Goal: Information Seeking & Learning: Learn about a topic

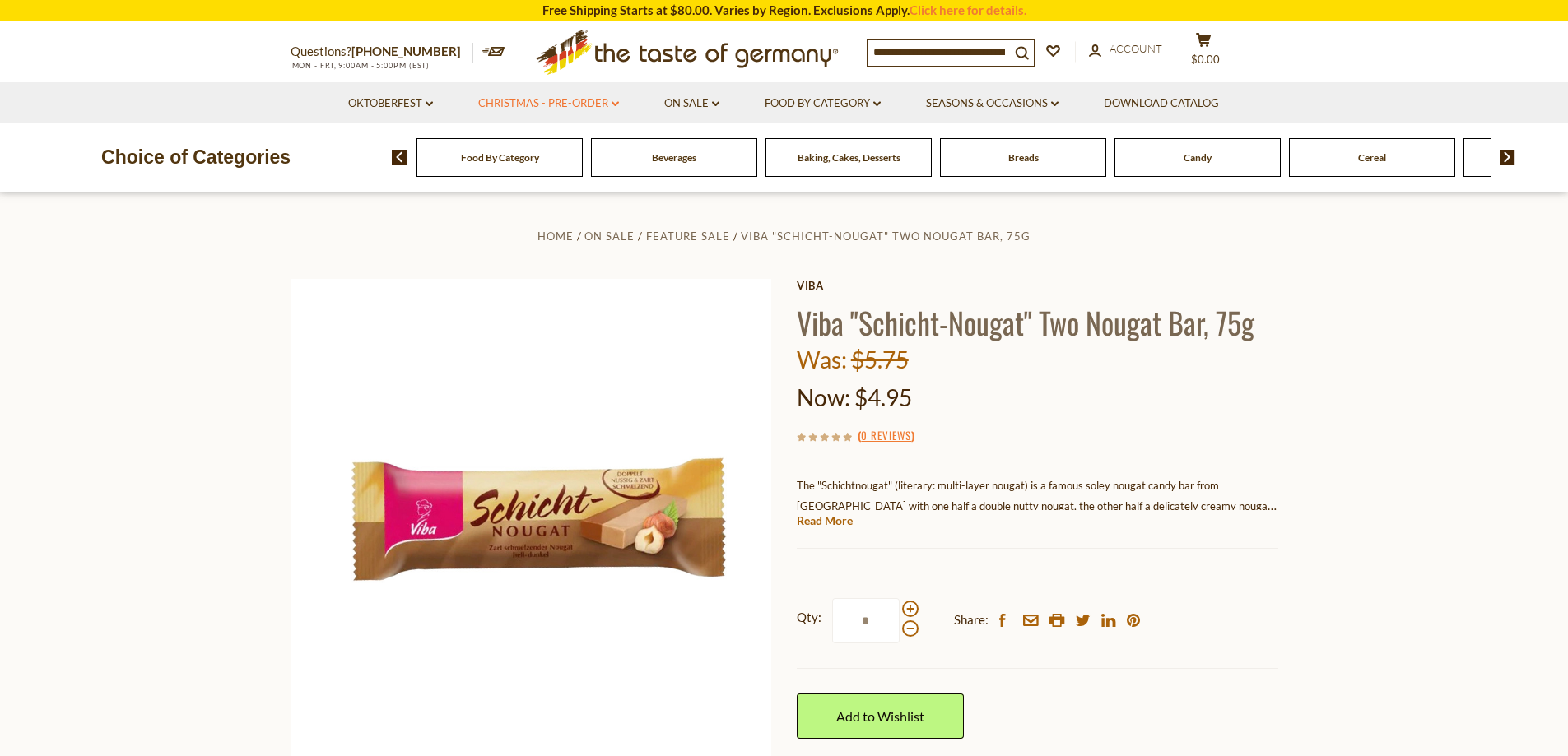
click at [577, 107] on link "Christmas - PRE-ORDER dropdown_arrow" at bounding box center [548, 104] width 140 height 18
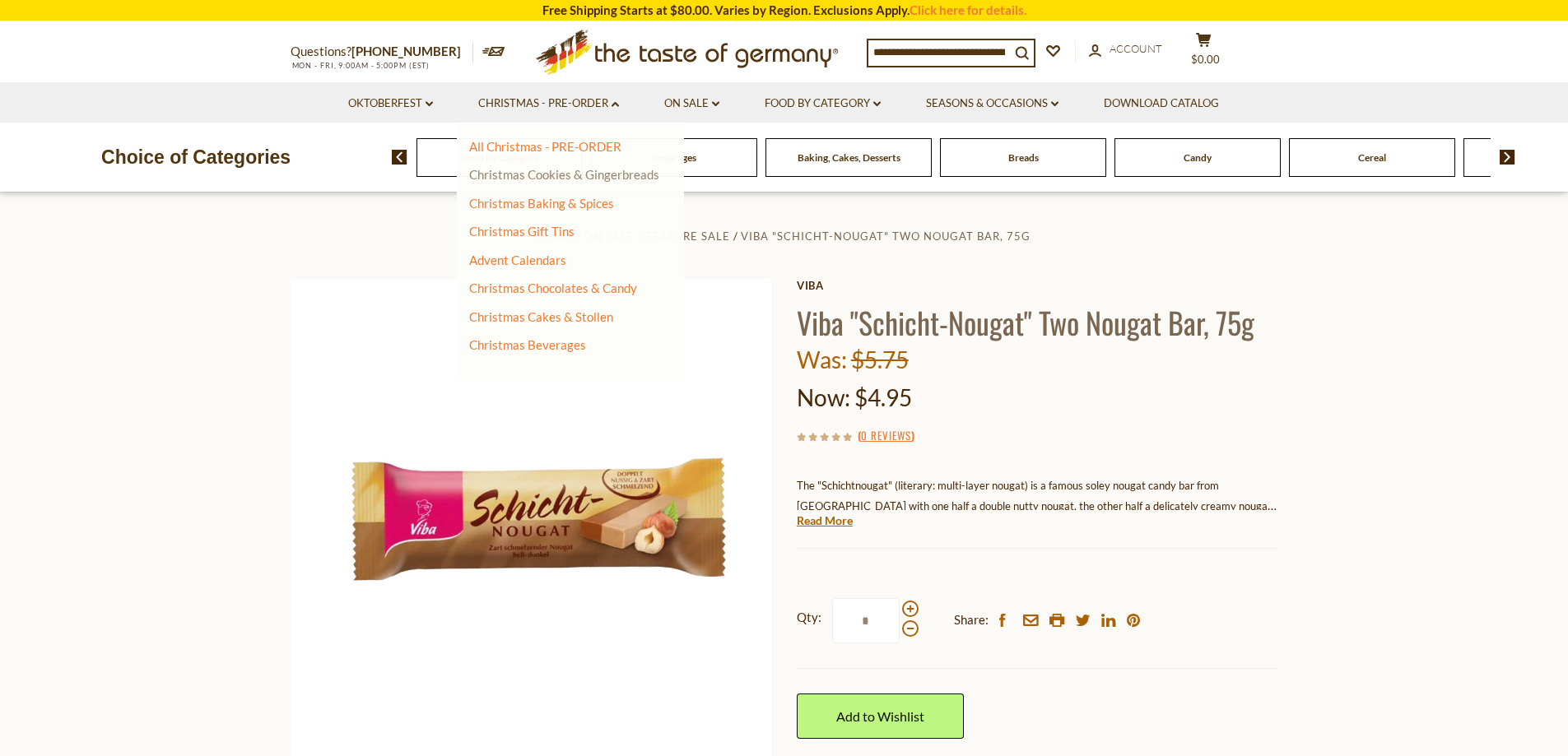
click at [564, 176] on link "Christmas Cookies & Gingerbreads" at bounding box center [564, 175] width 190 height 15
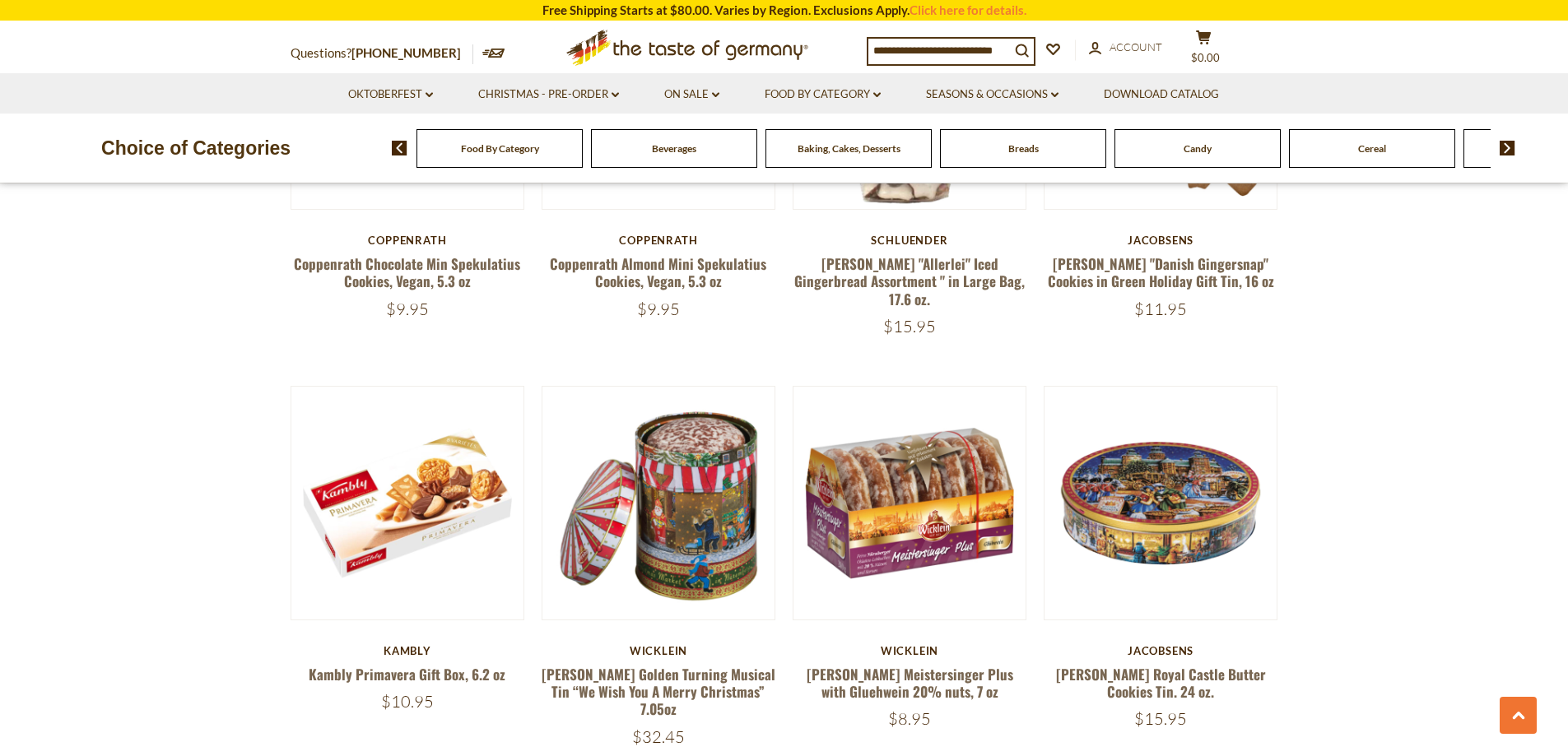
scroll to position [3702, 0]
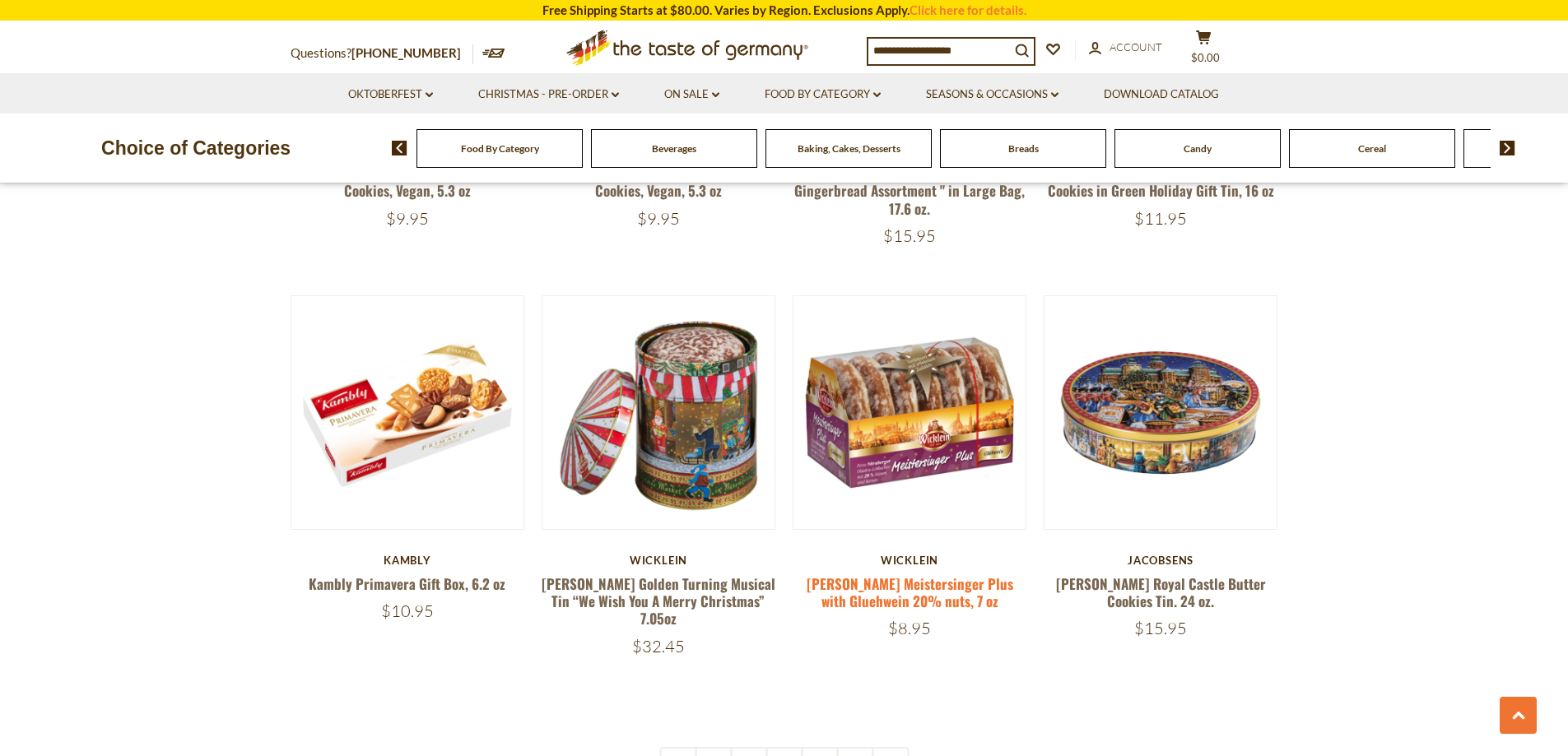
click at [884, 574] on link "Wicklein Meistersinger Plus with Gluehwein 20% nuts, 7 oz" at bounding box center [910, 592] width 207 height 38
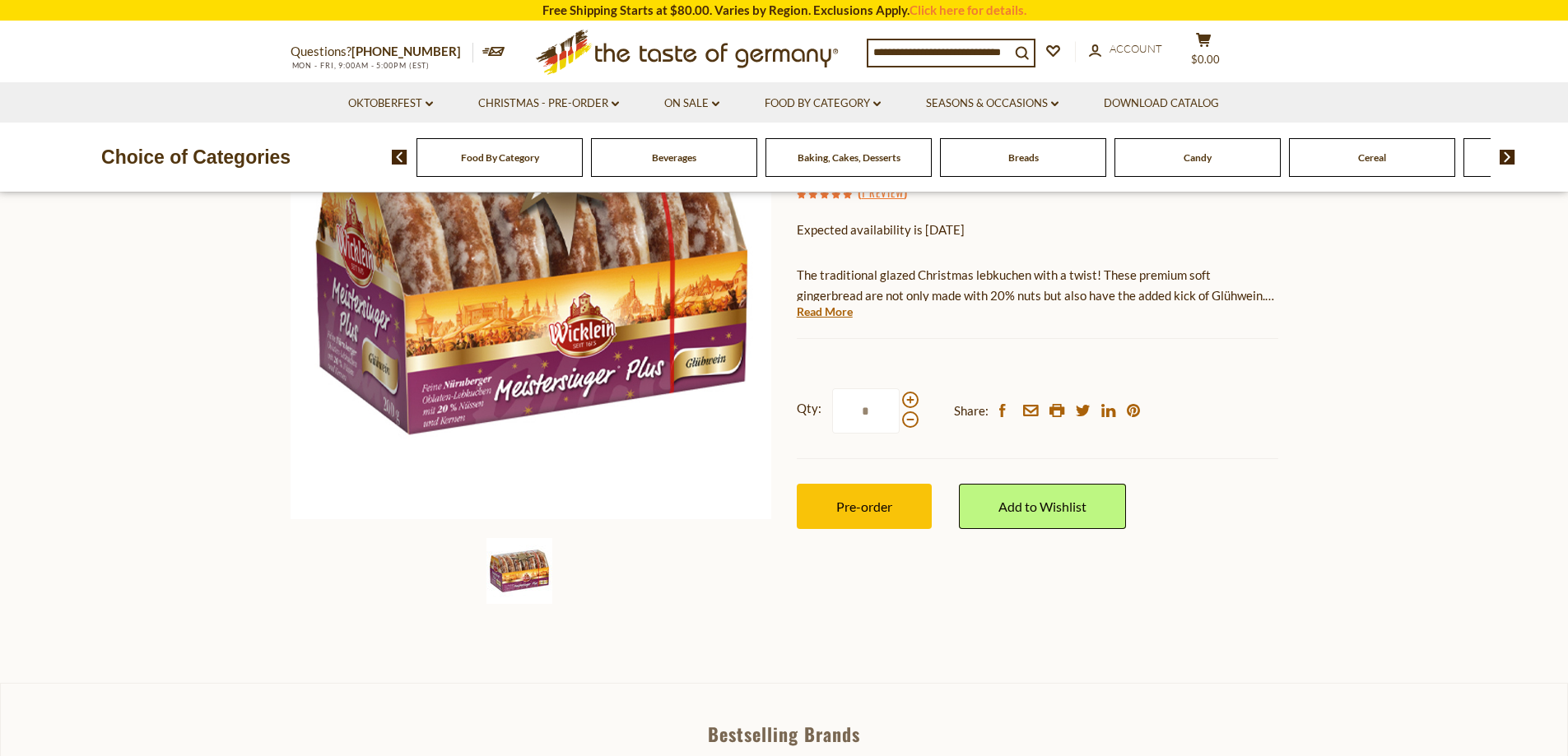
scroll to position [247, 0]
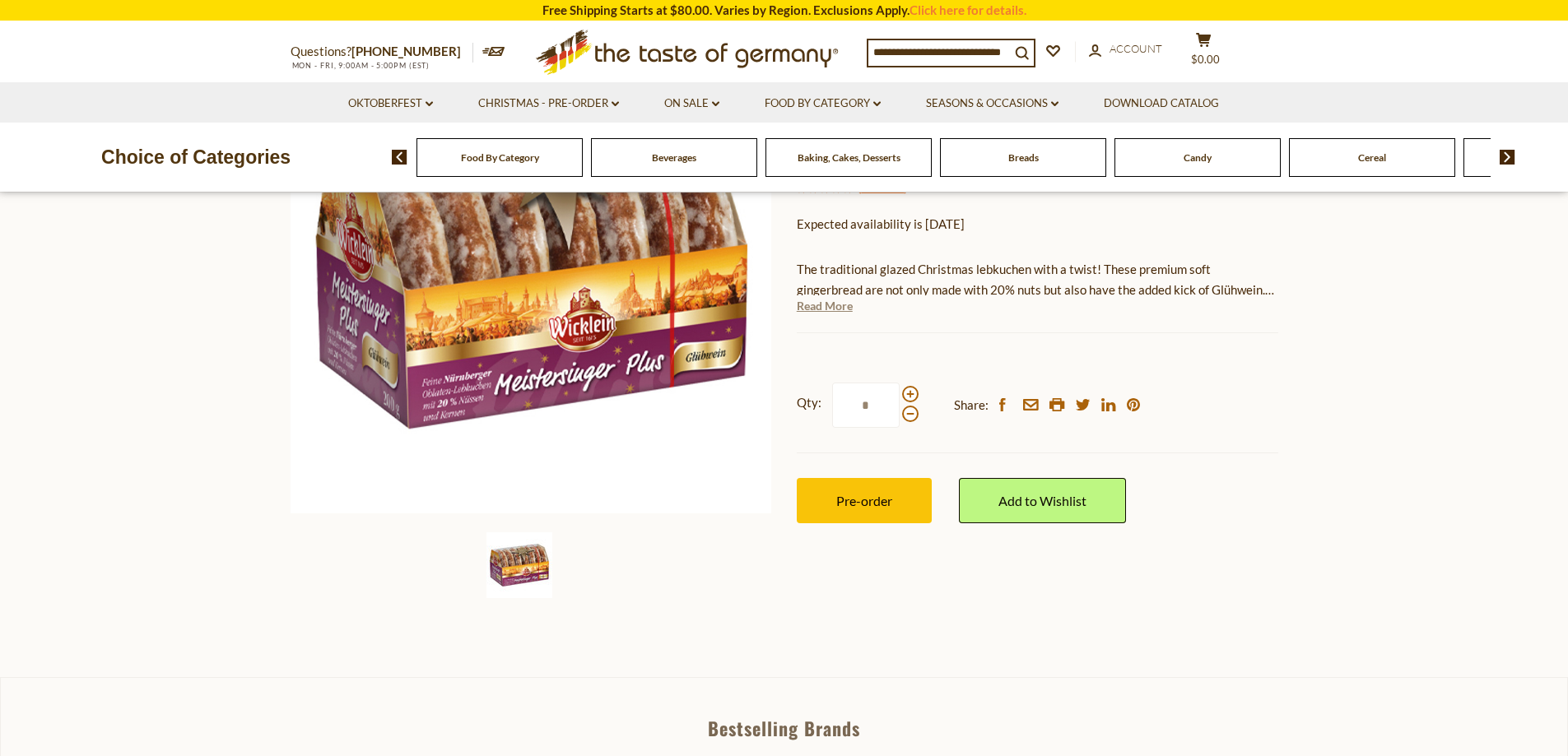
click at [829, 308] on link "Read More" at bounding box center [824, 306] width 56 height 17
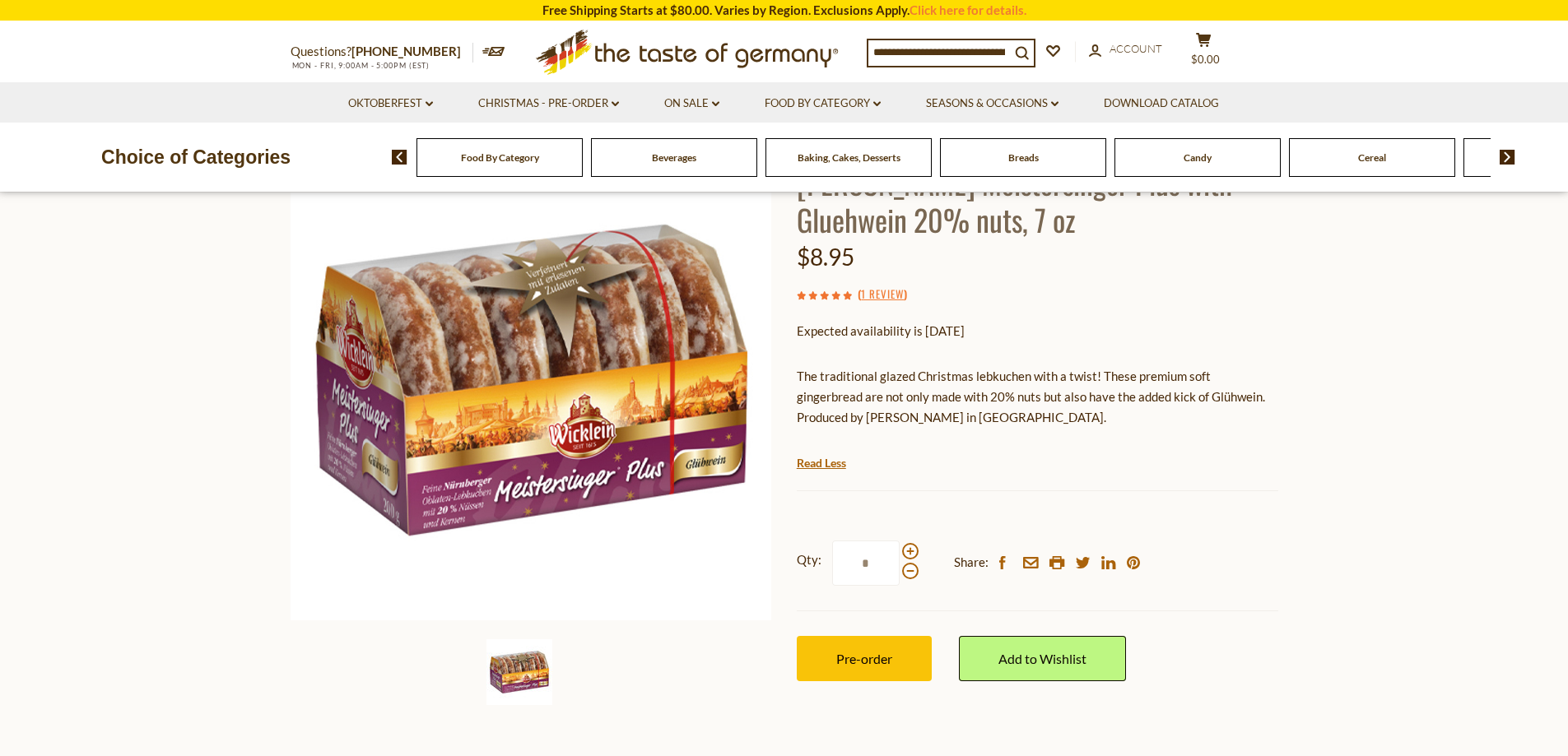
scroll to position [0, 0]
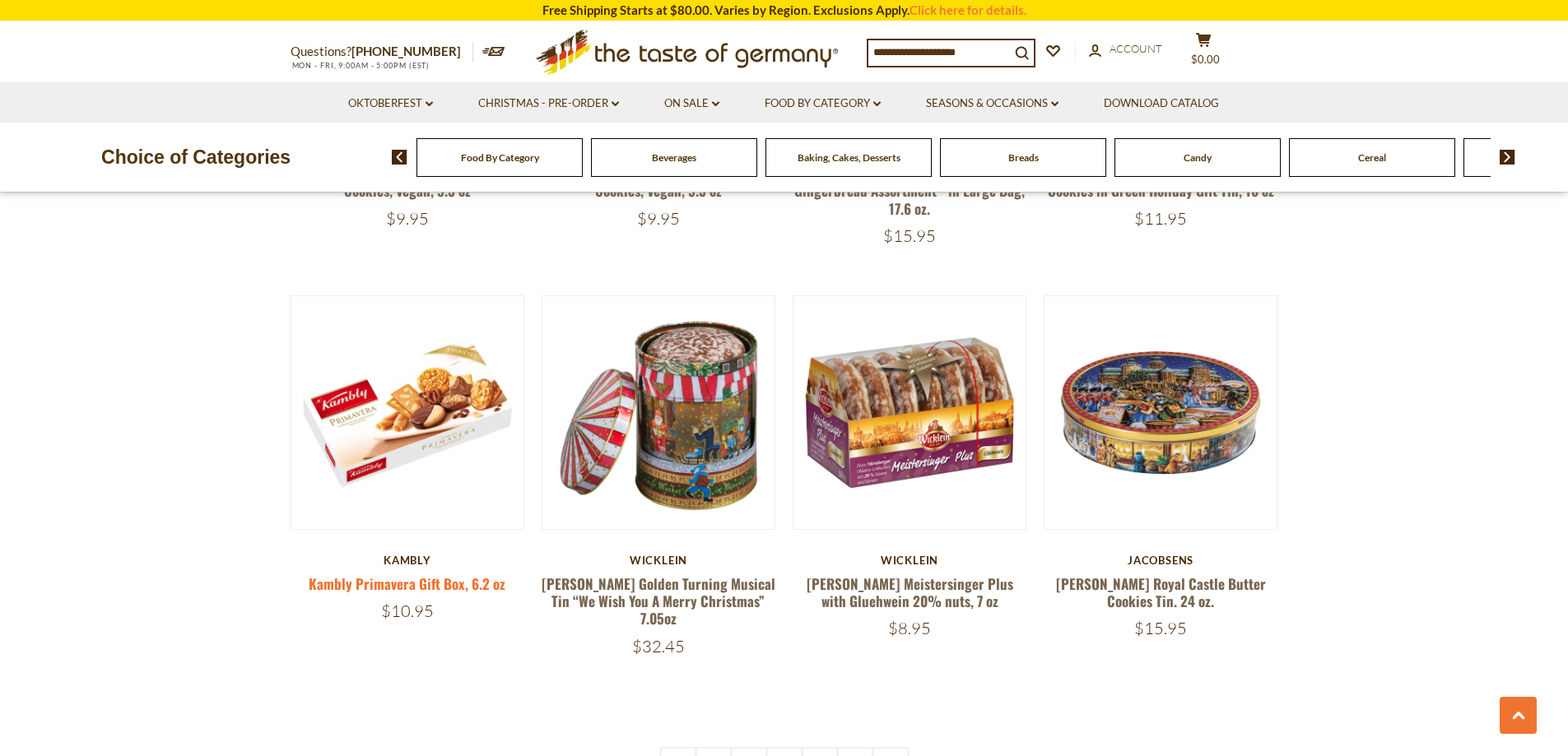
click at [404, 574] on link "Kambly Primavera Gift Box, 6.2 oz" at bounding box center [407, 584] width 197 height 20
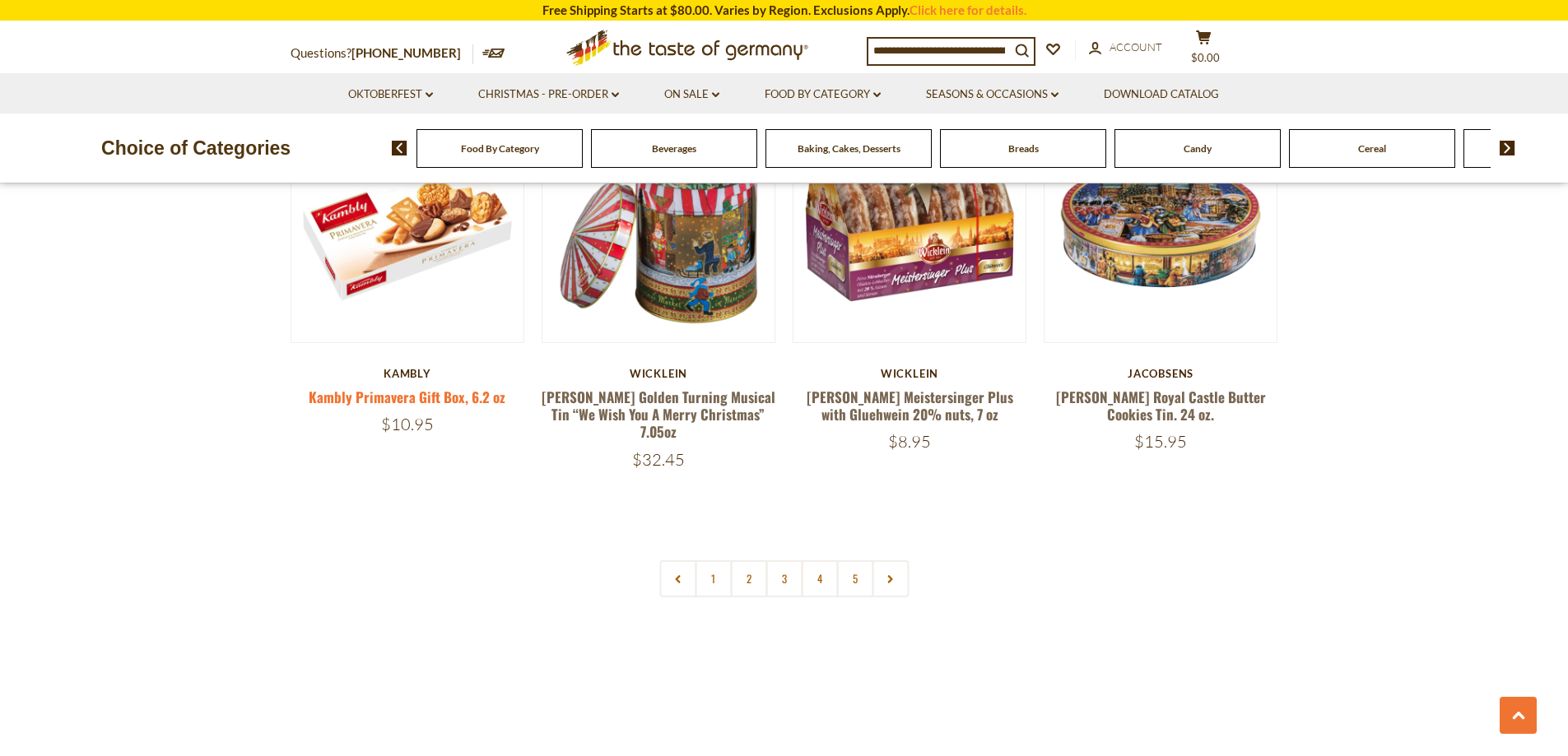
scroll to position [3948, 0]
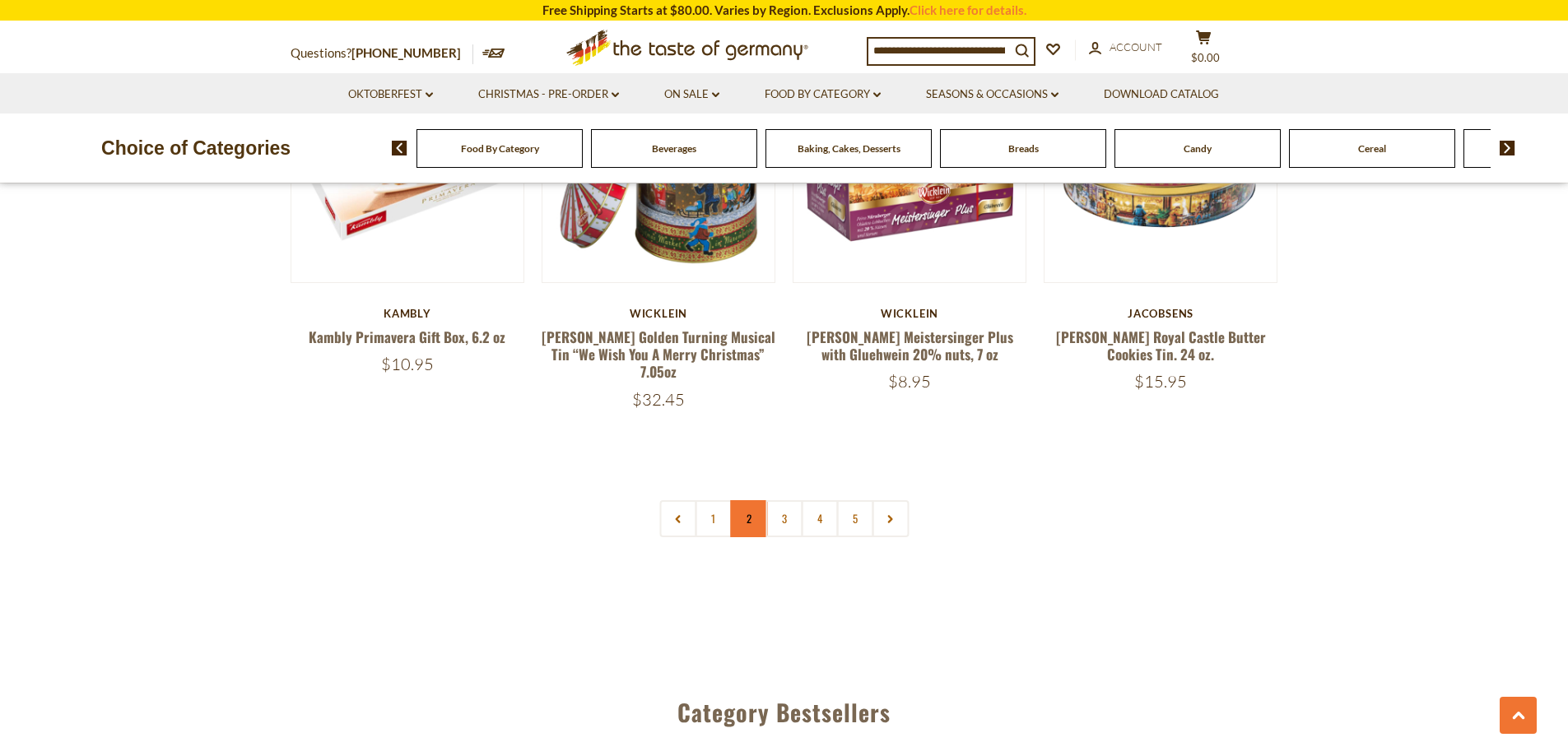
click at [746, 500] on link "2" at bounding box center [749, 518] width 37 height 37
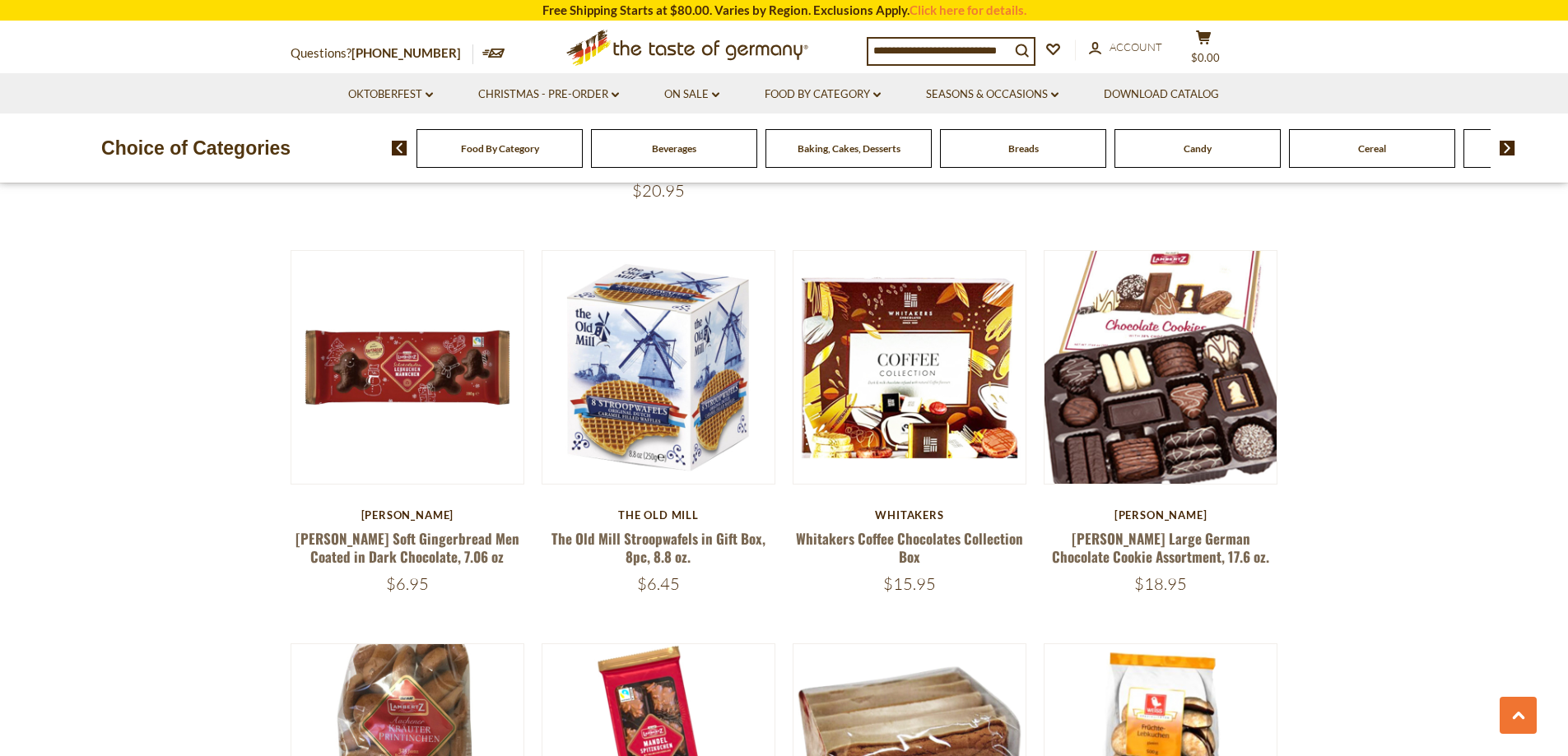
scroll to position [1021, 0]
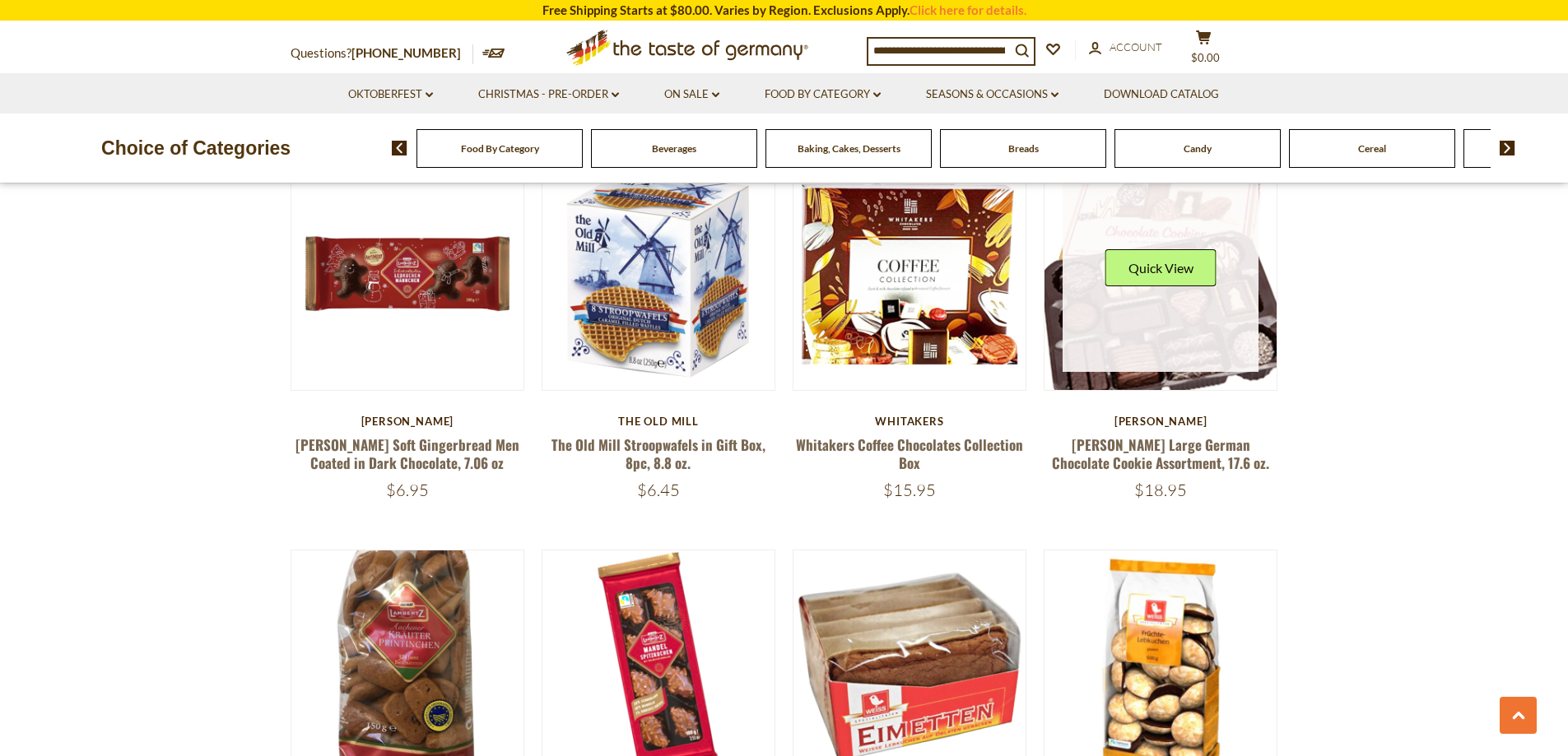
click at [1164, 349] on link at bounding box center [1160, 274] width 196 height 196
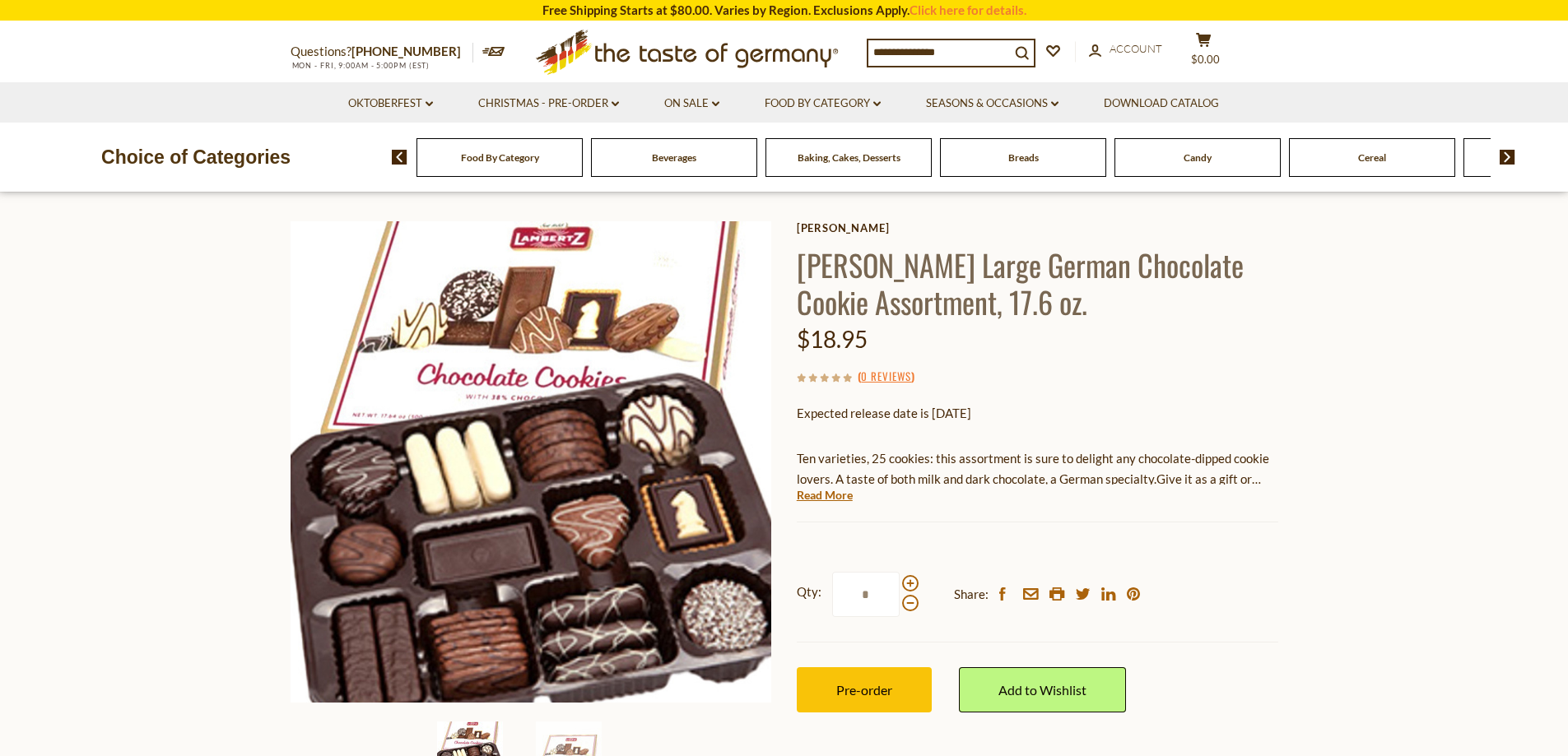
scroll to position [82, 0]
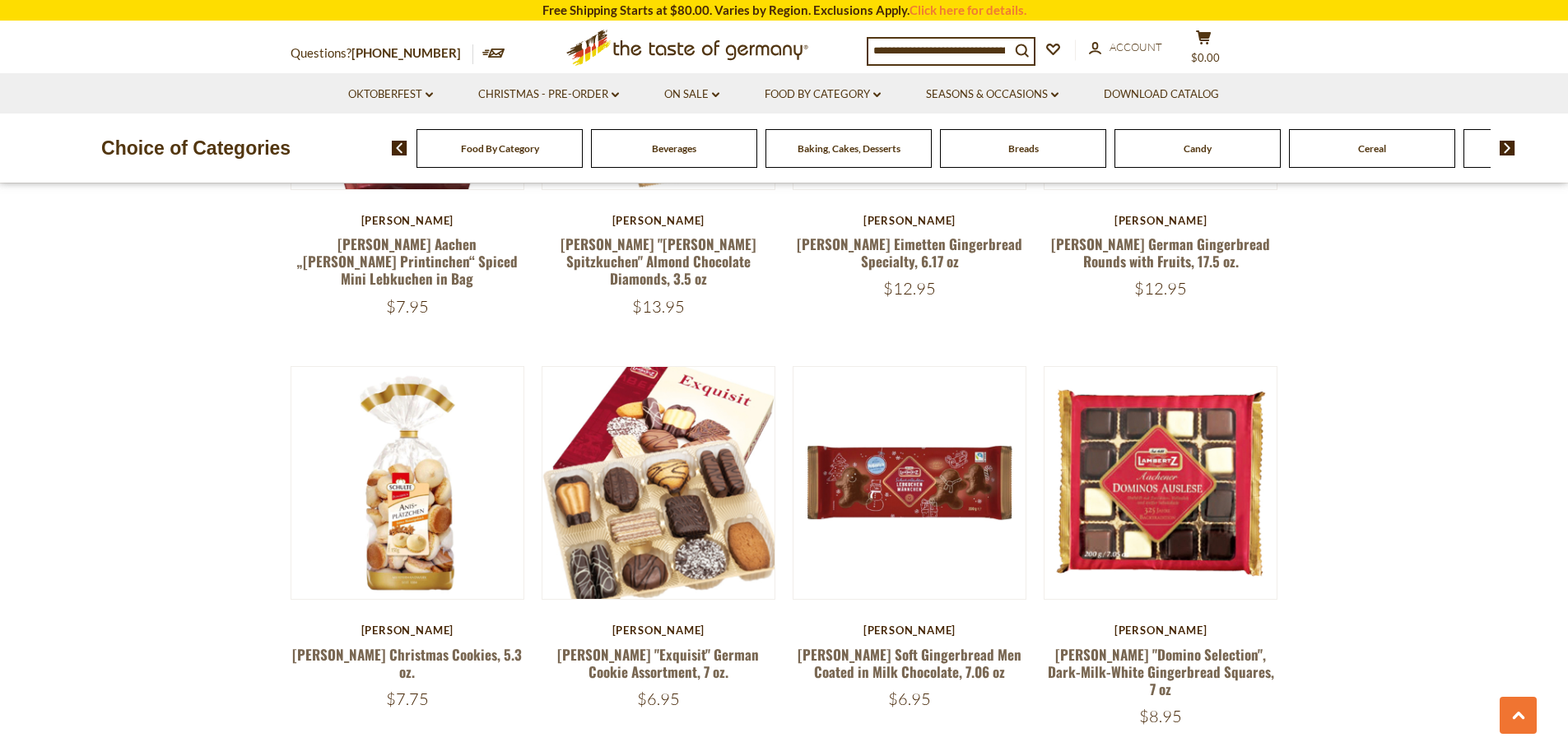
scroll to position [1698, 0]
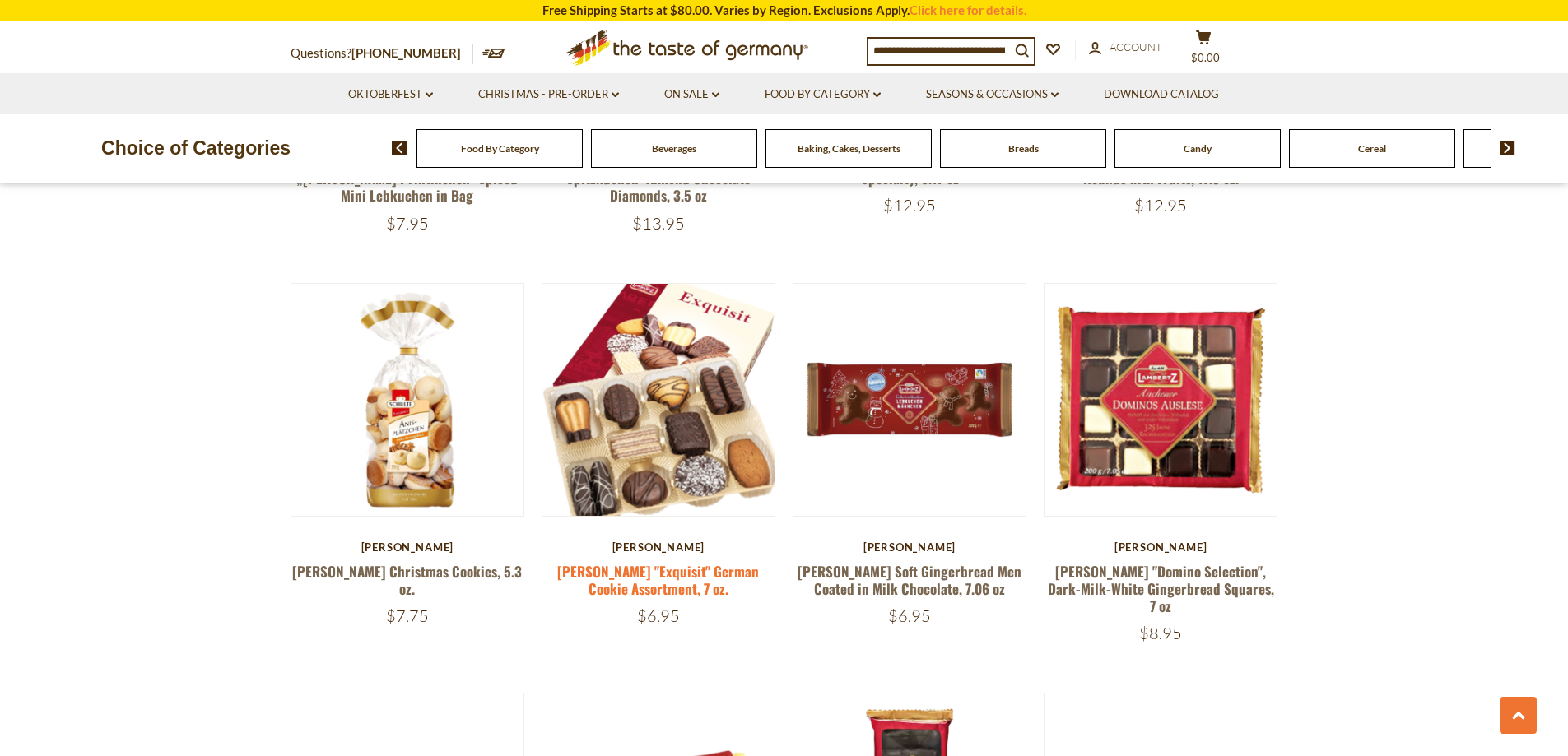
click at [617, 561] on link "Lambertz "Exquisit" German Cookie Assortment, 7 oz." at bounding box center [658, 580] width 202 height 38
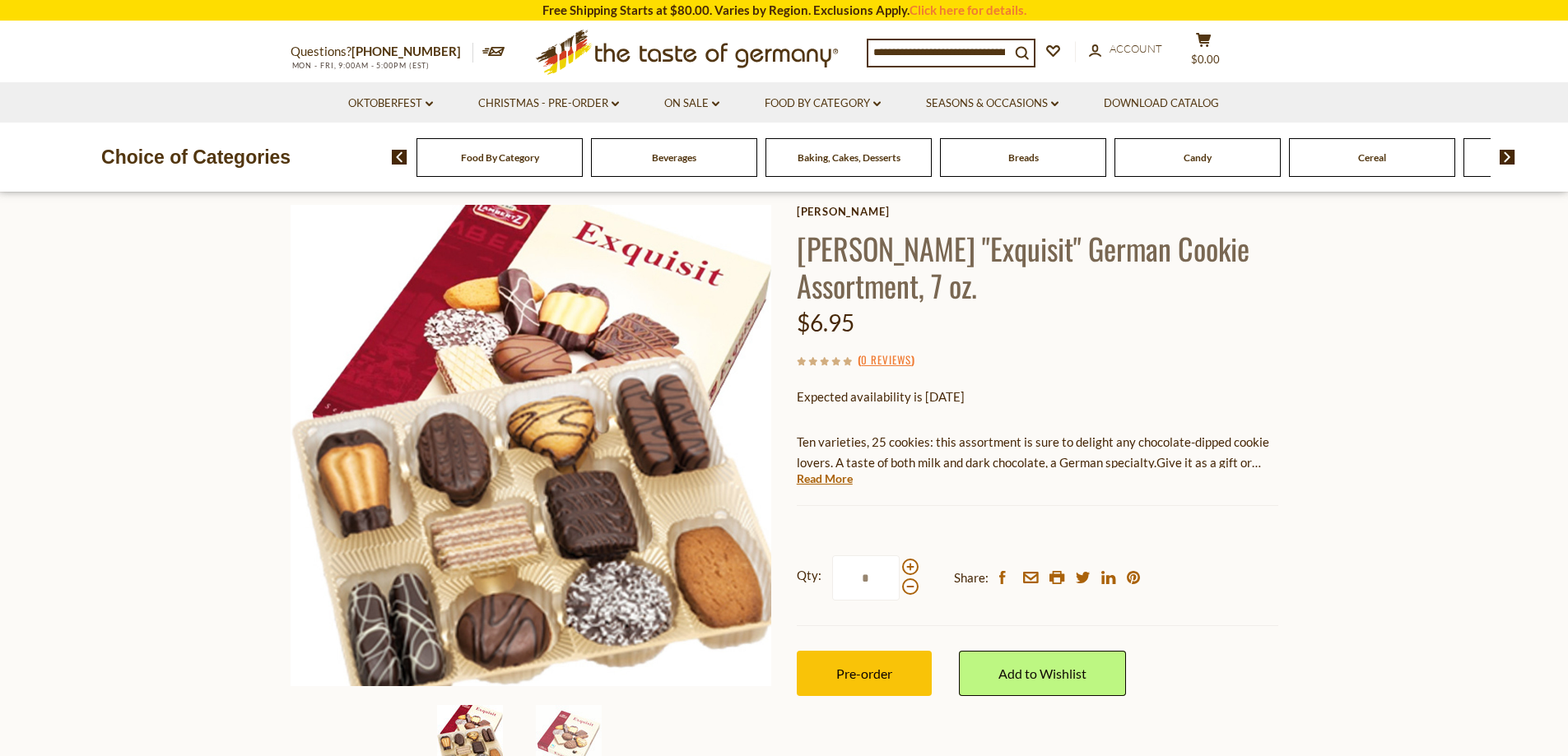
scroll to position [82, 0]
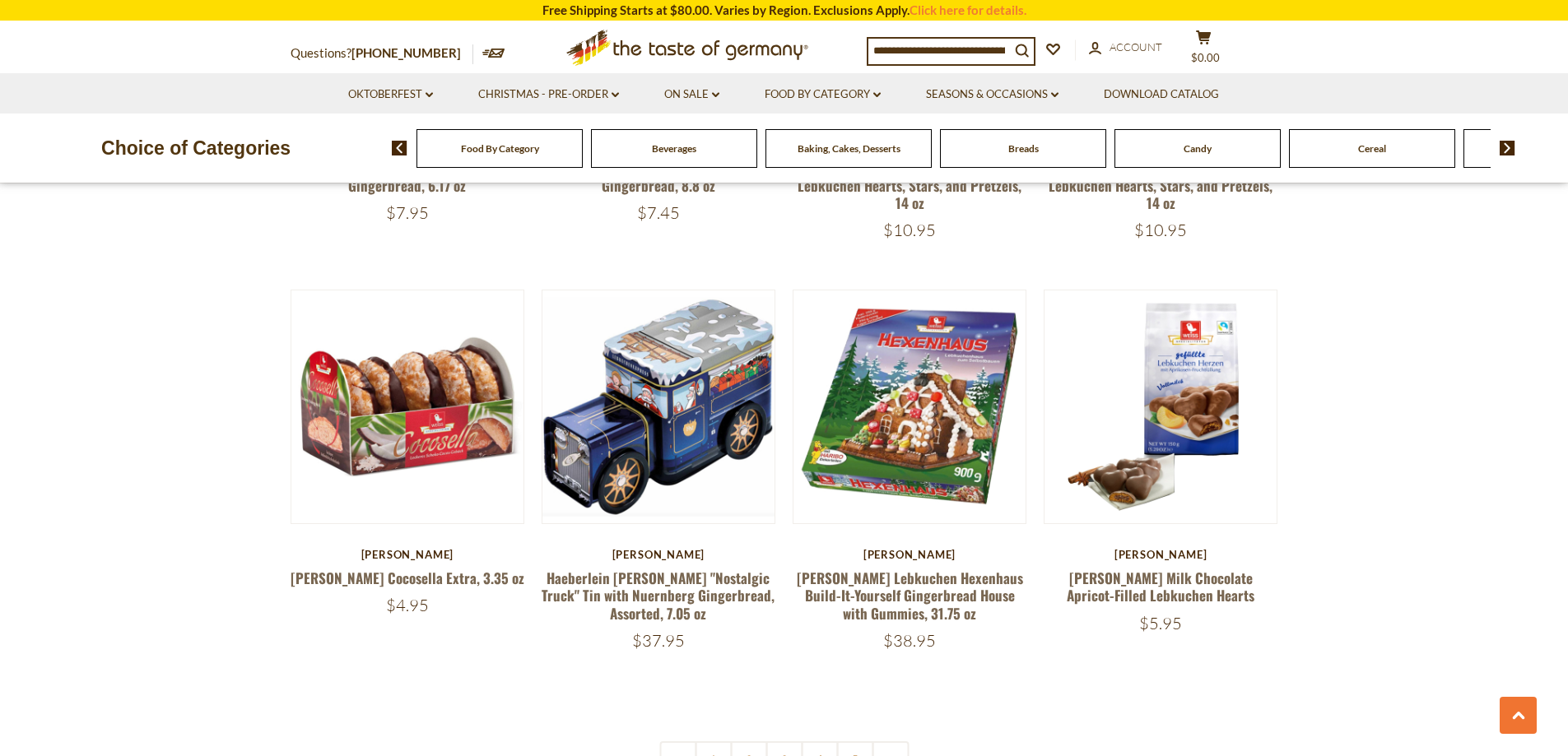
scroll to position [3754, 0]
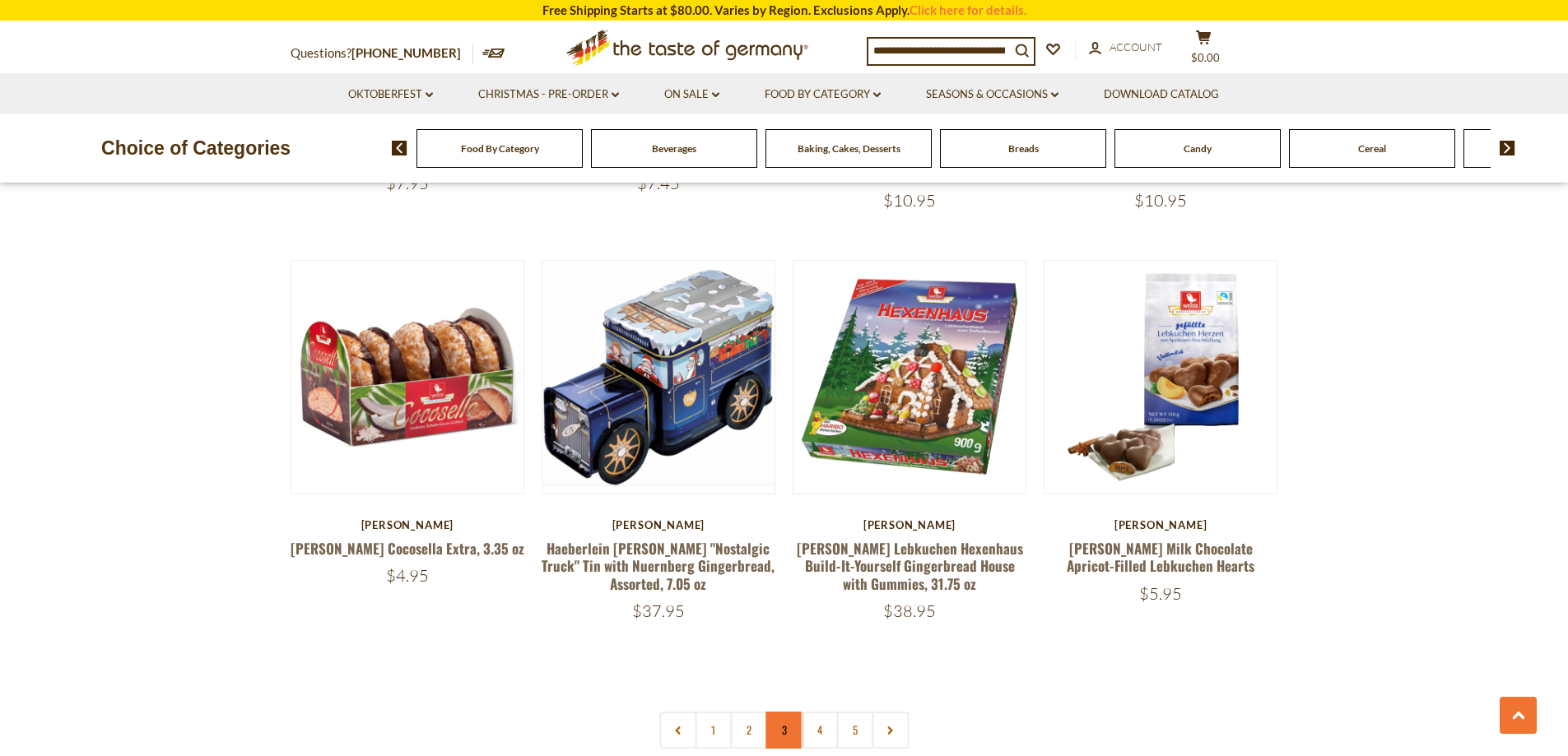
click at [777, 711] on link "3" at bounding box center [784, 730] width 37 height 37
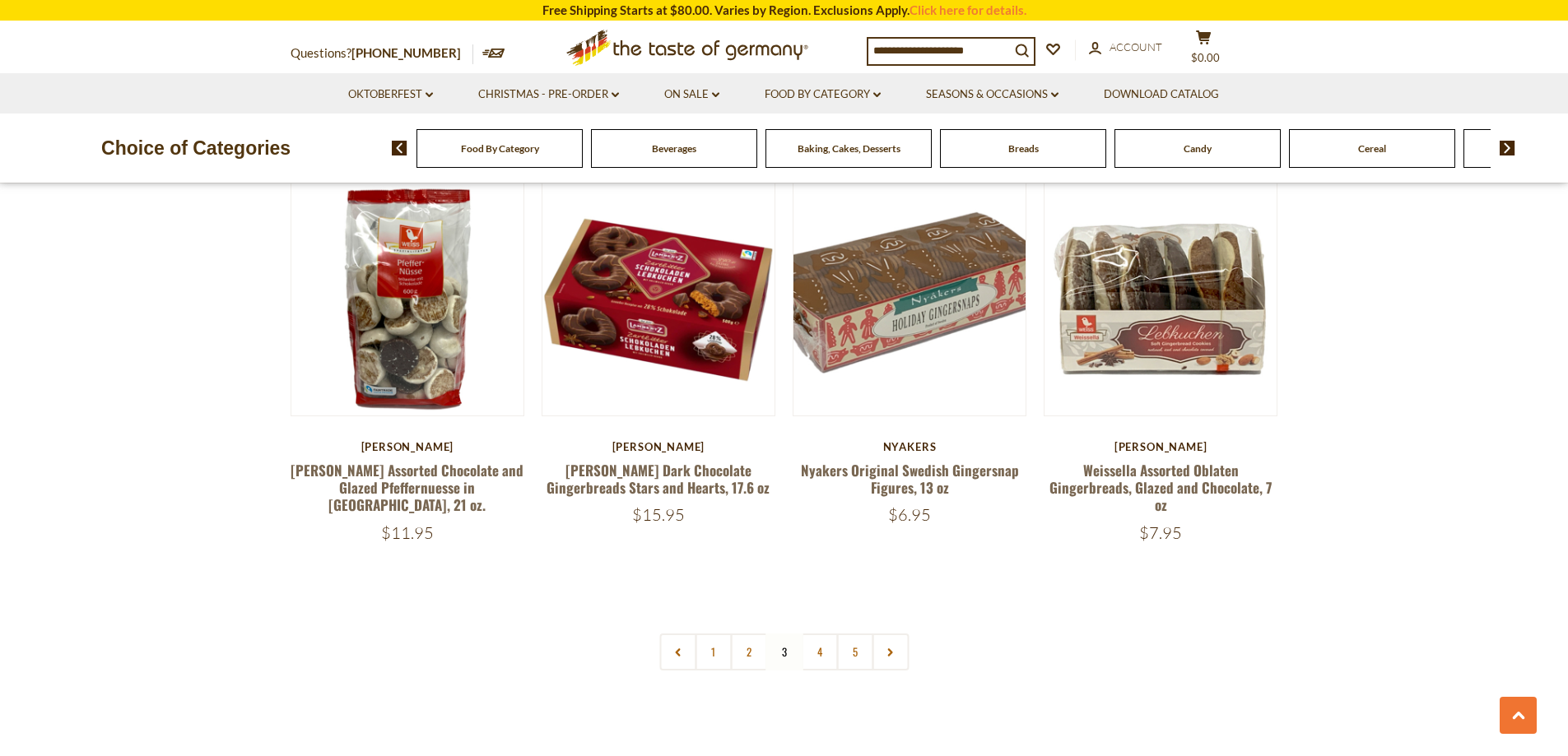
scroll to position [3818, 0]
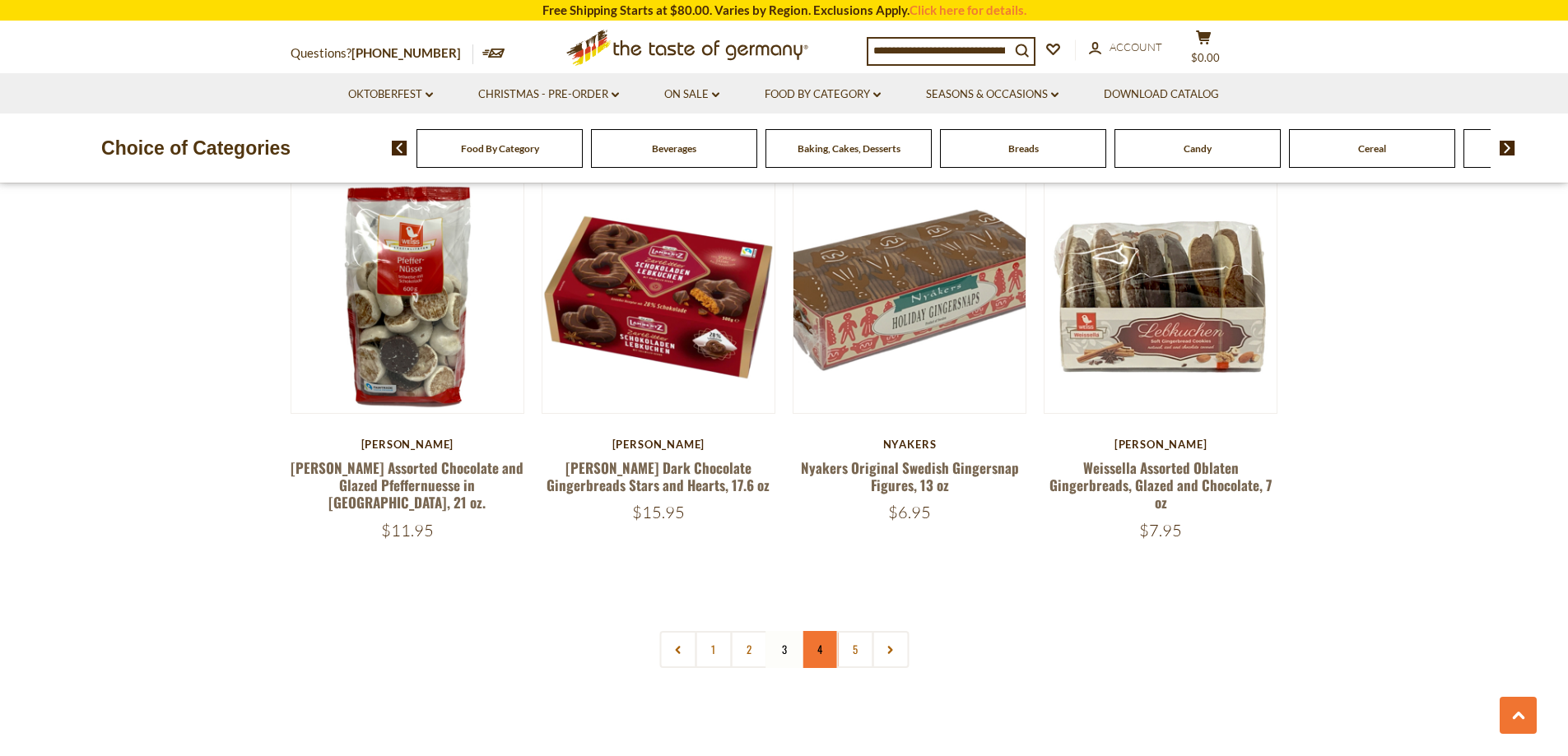
click at [822, 640] on link "4" at bounding box center [819, 649] width 37 height 37
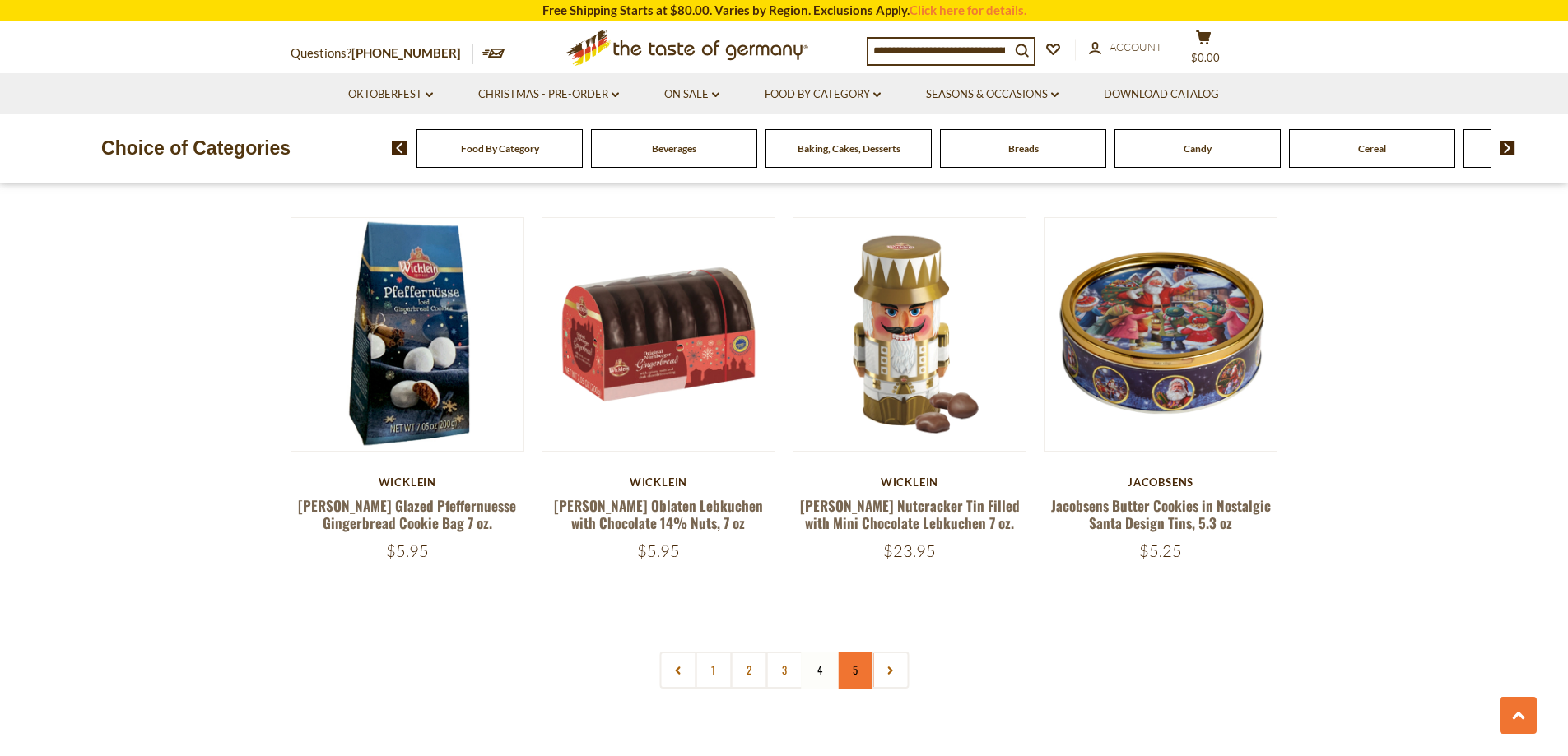
click at [849, 652] on link "5" at bounding box center [855, 670] width 37 height 37
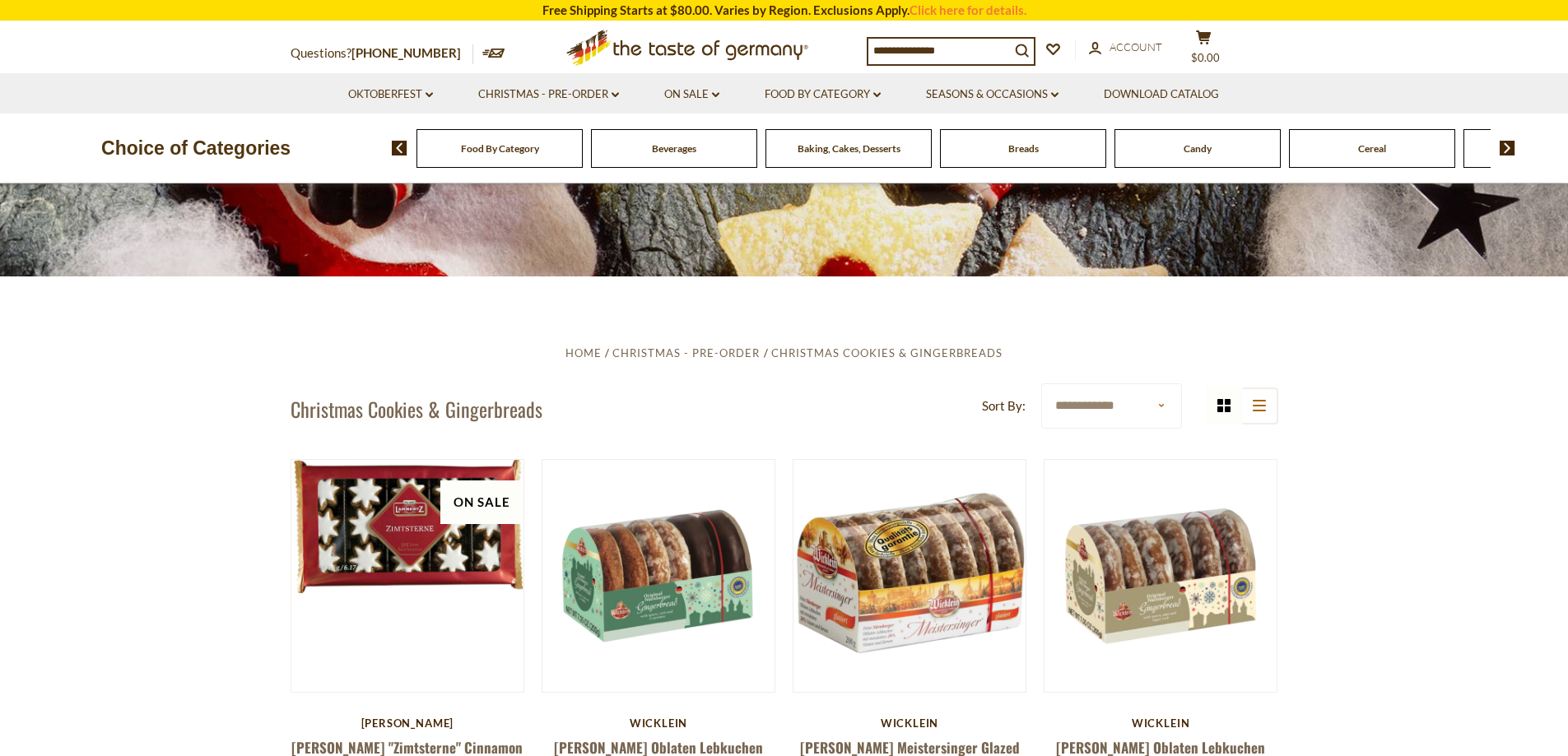
scroll to position [0, 0]
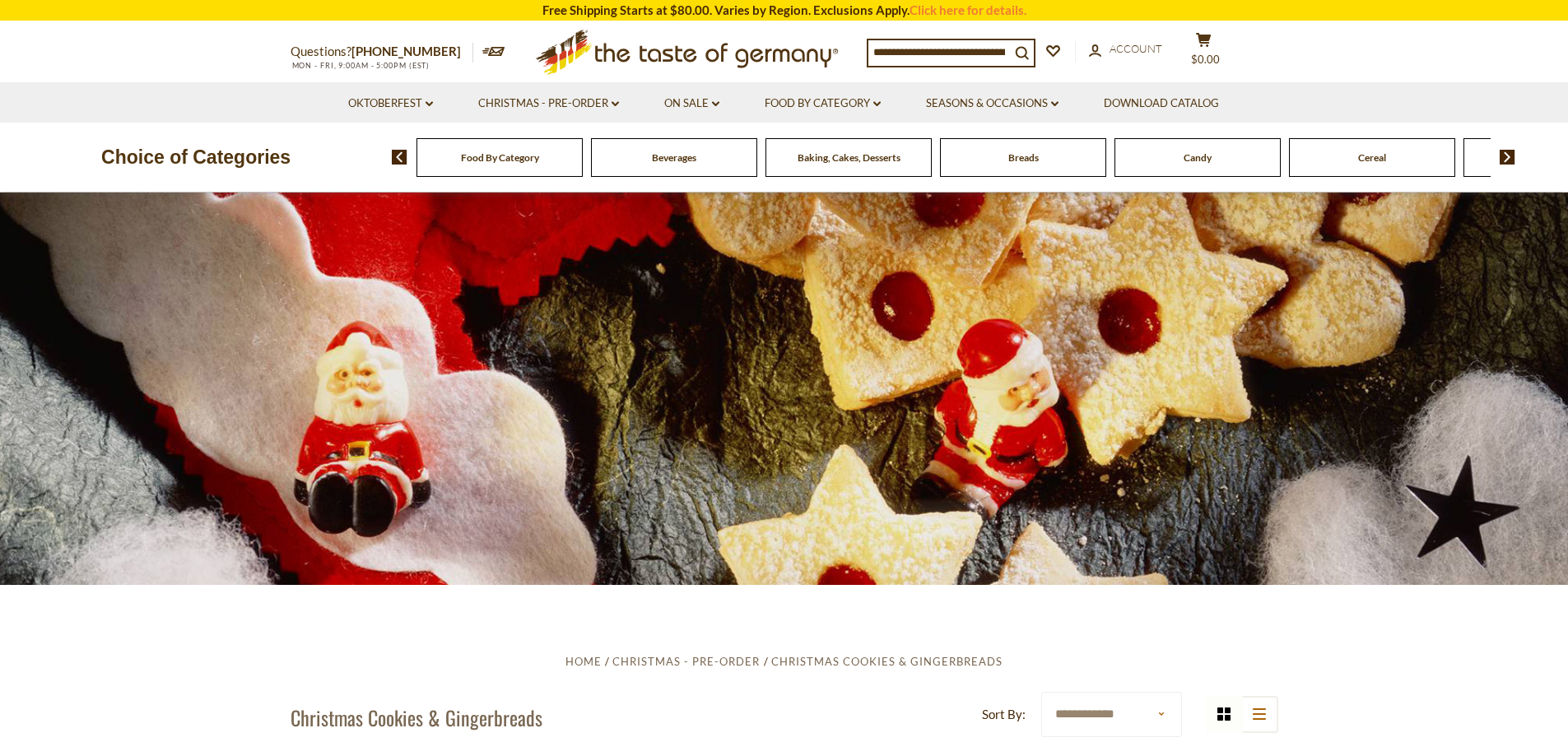
click at [897, 51] on input at bounding box center [939, 51] width 141 height 23
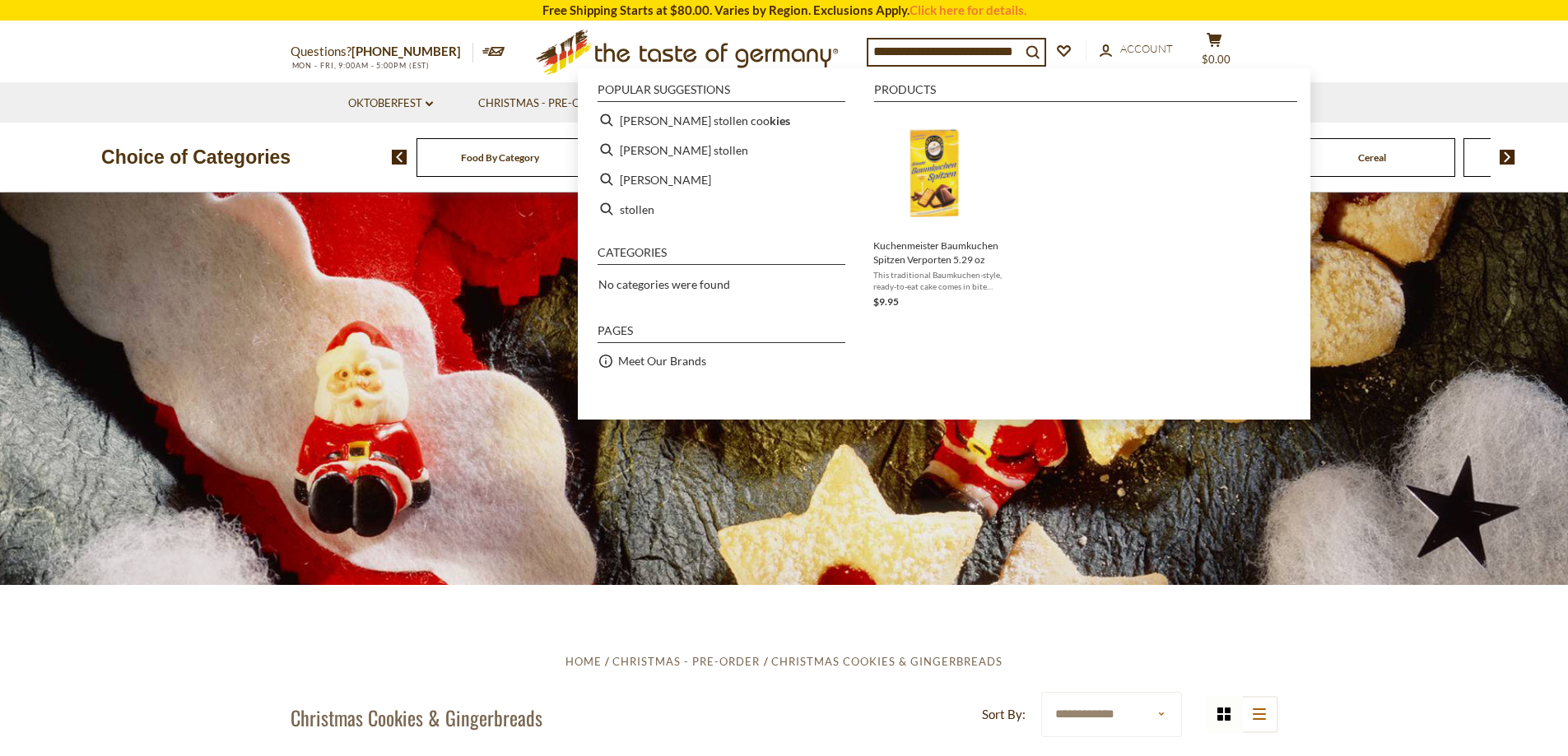
type input "**********"
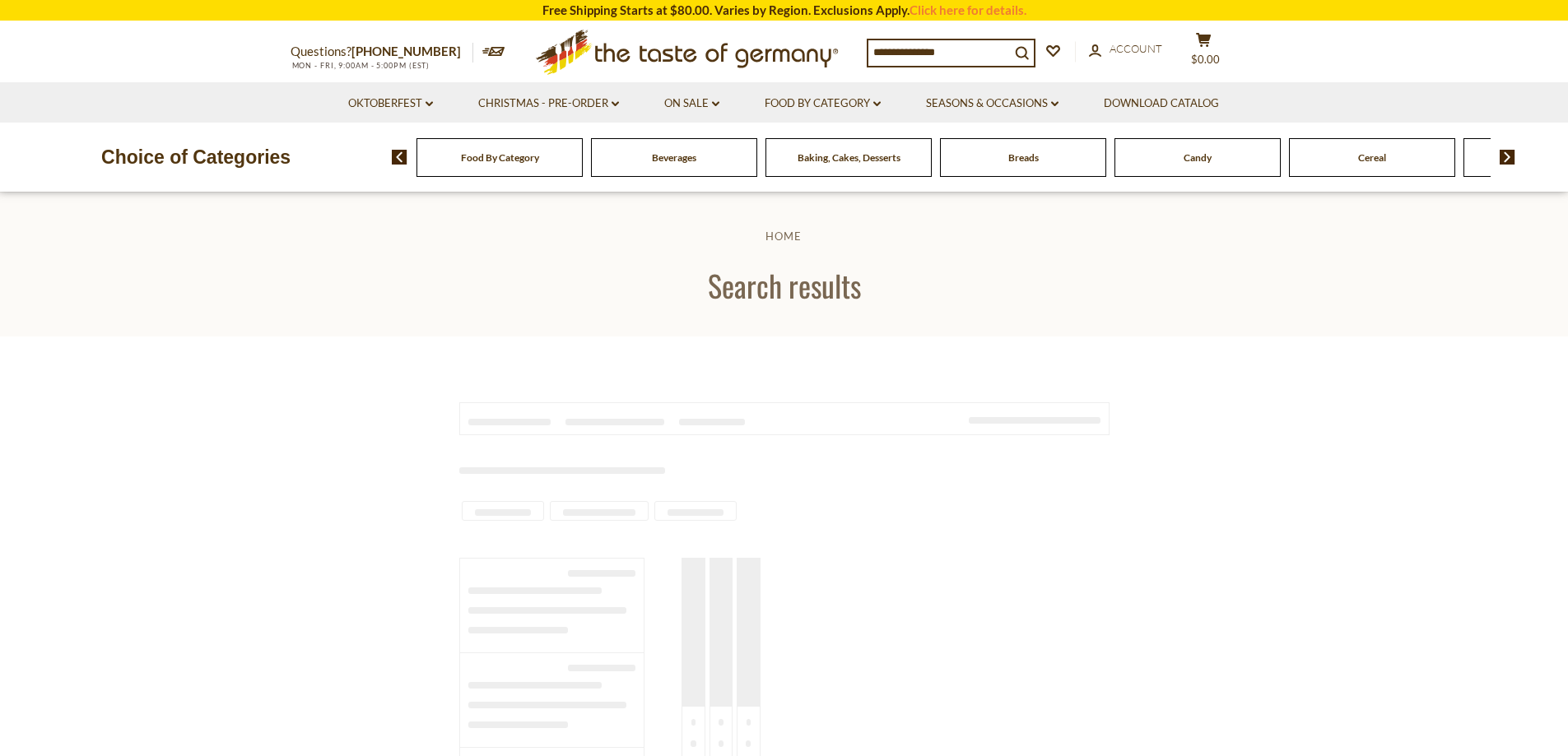
type input "**********"
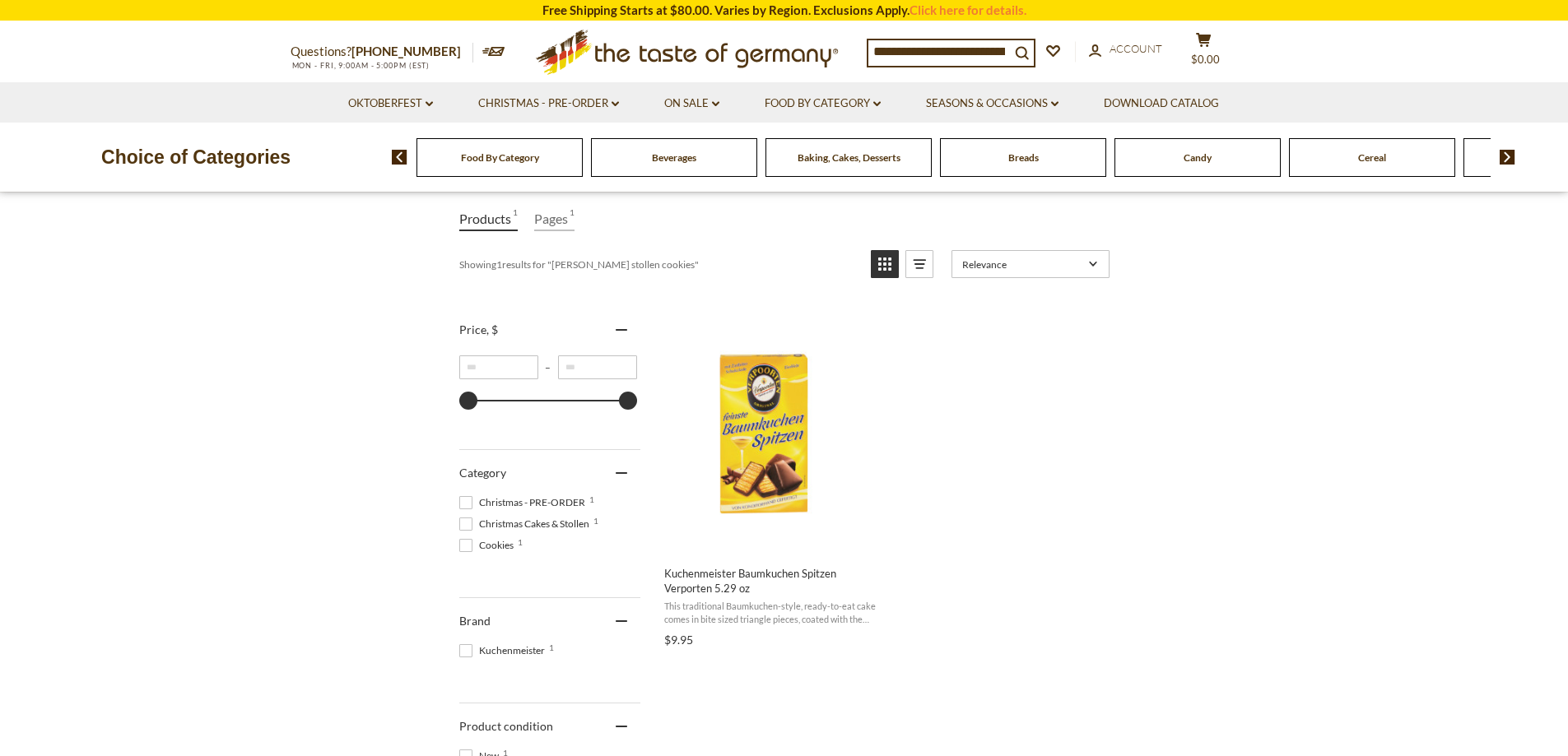
scroll to position [247, 0]
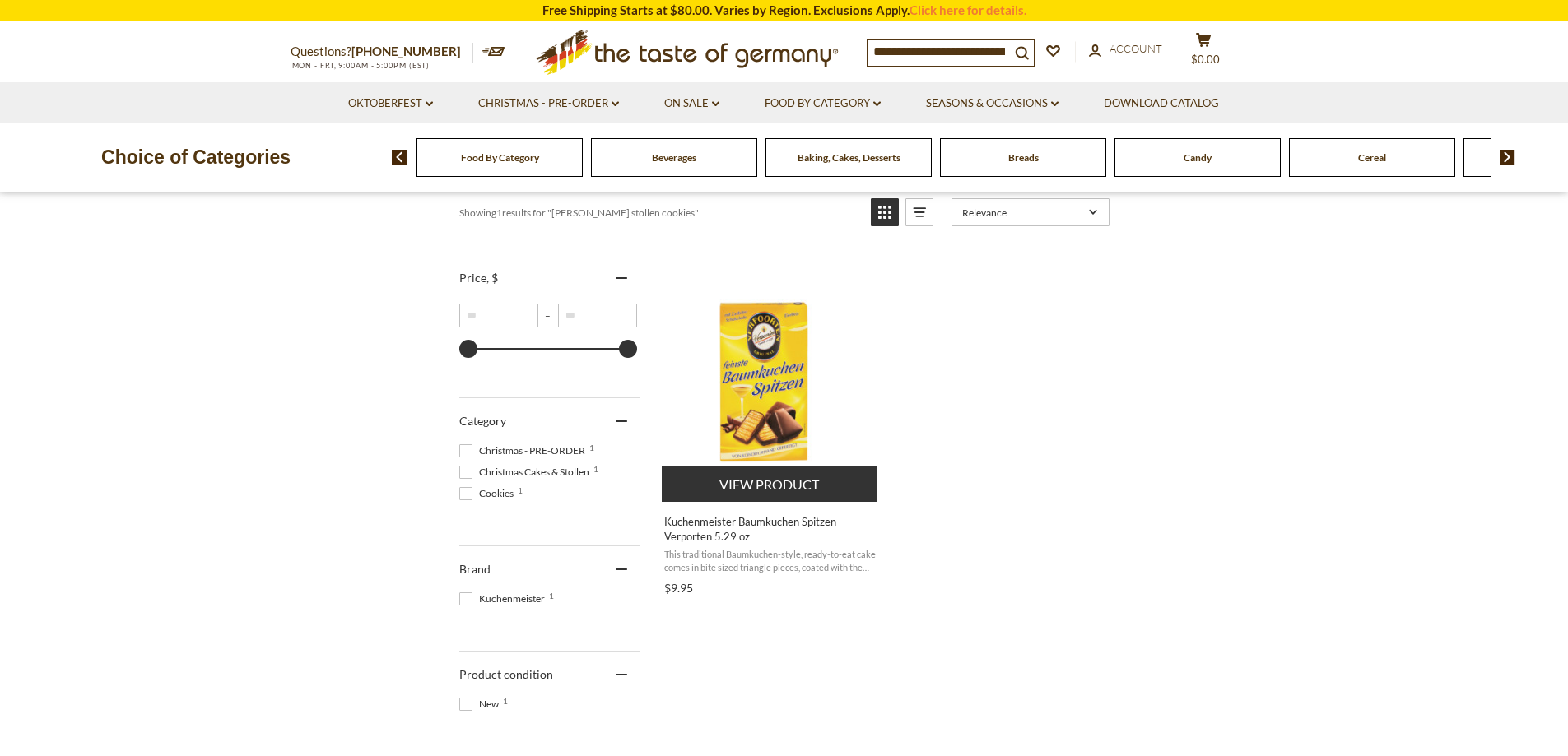
click at [775, 414] on img "Kuchenmeister Baumkuchen Spitzen Verporten 5.29 oz" at bounding box center [771, 379] width 218 height 218
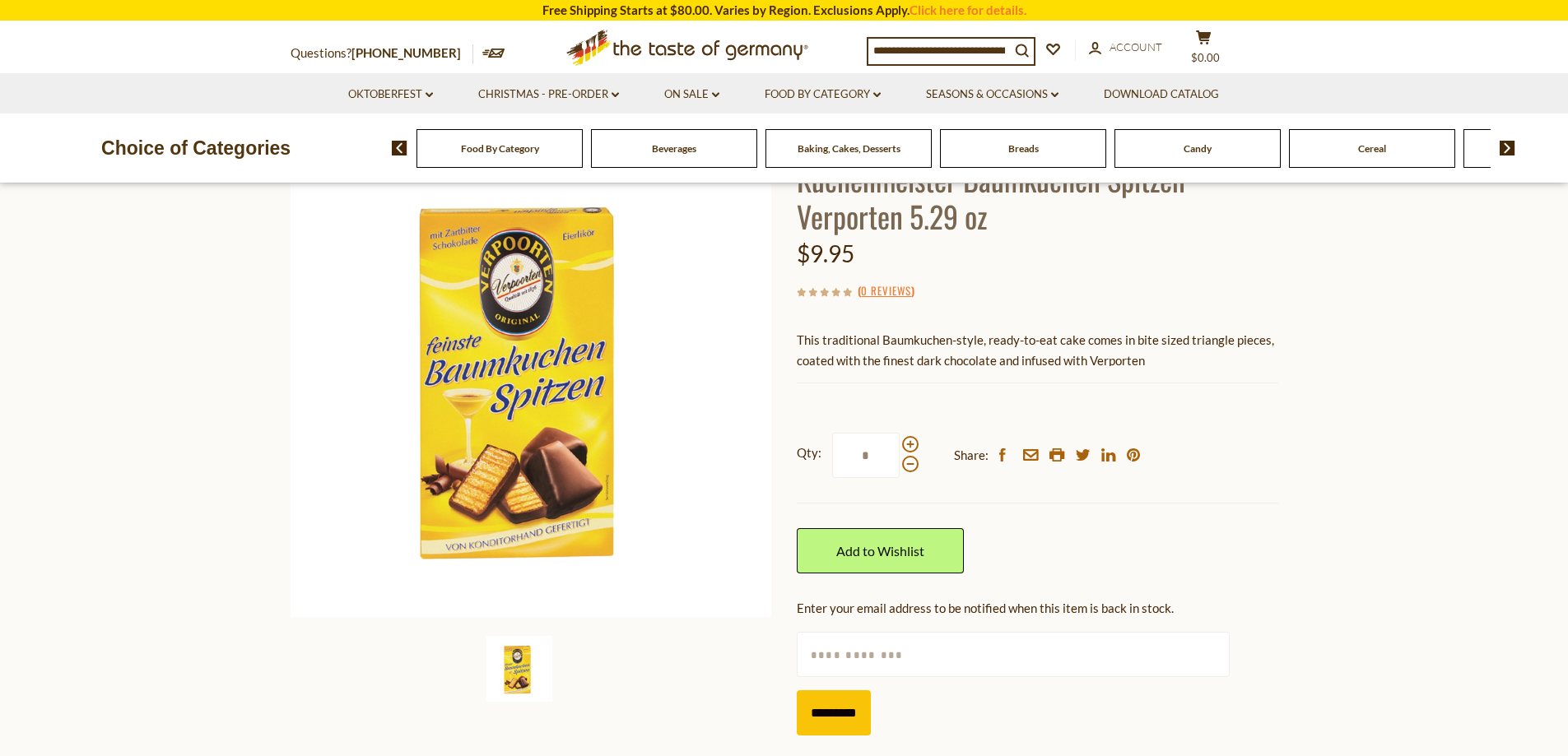
scroll to position [82, 0]
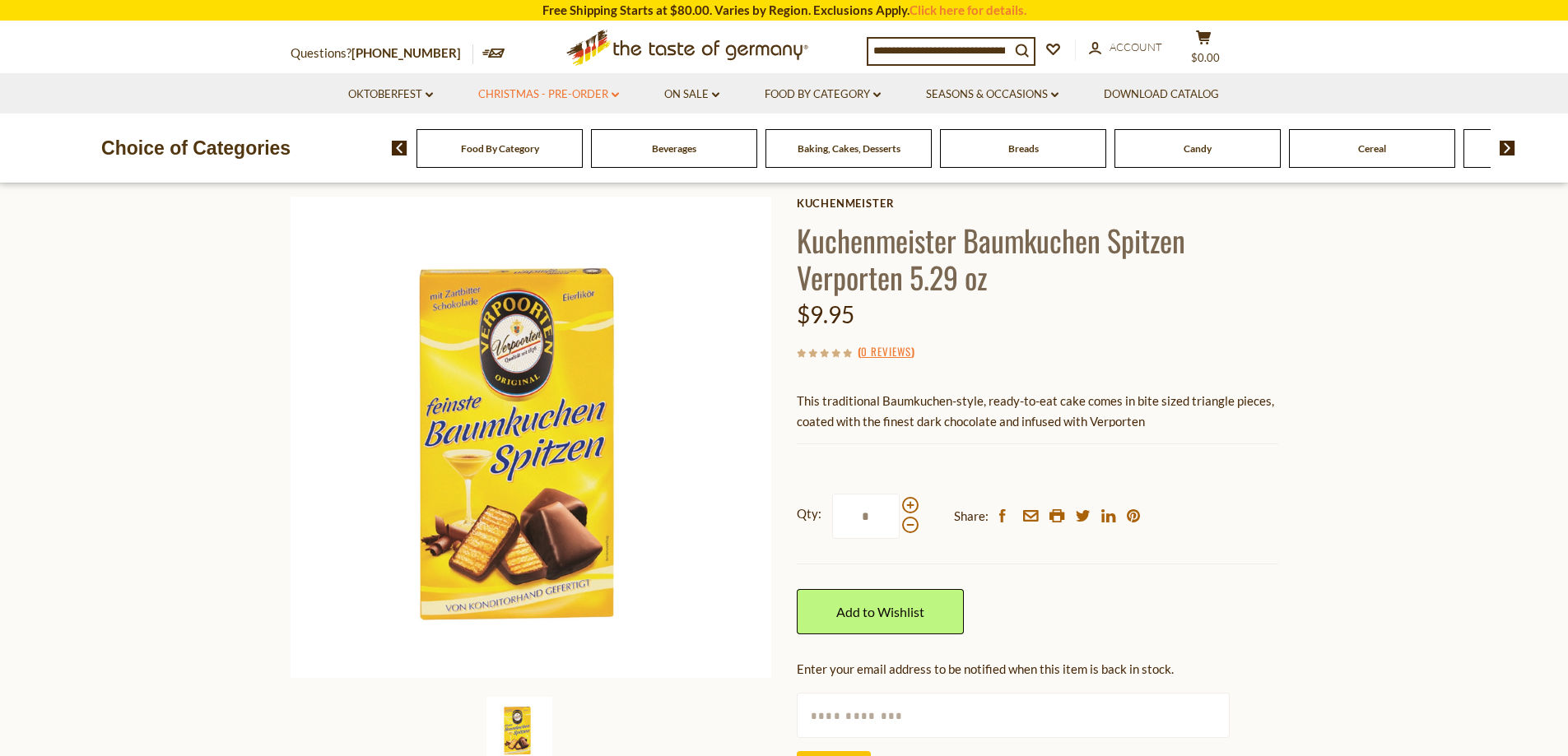
click at [602, 101] on link "Christmas - PRE-ORDER dropdown_arrow" at bounding box center [548, 95] width 140 height 18
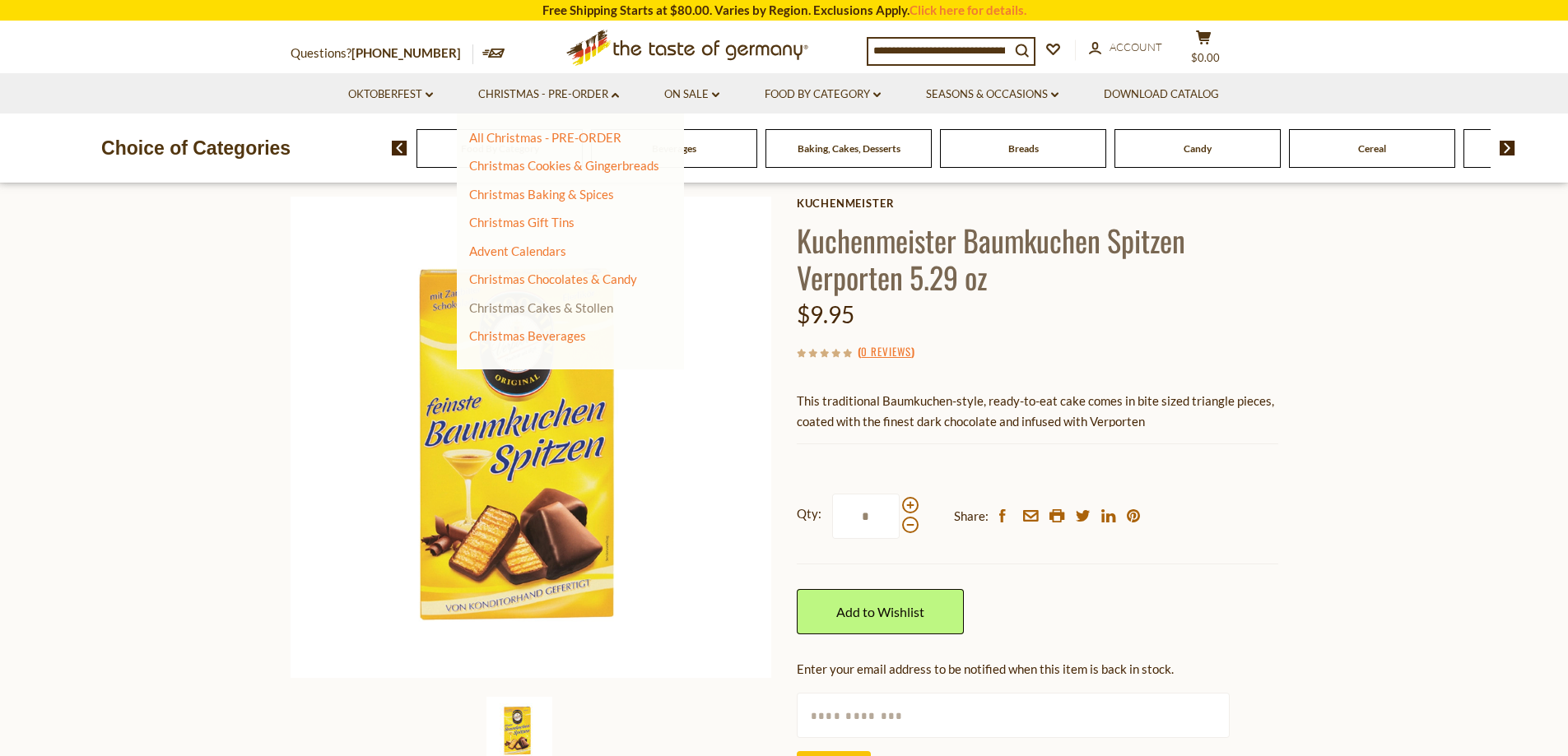
click at [570, 311] on link "Christmas Cakes & Stollen" at bounding box center [540, 307] width 144 height 15
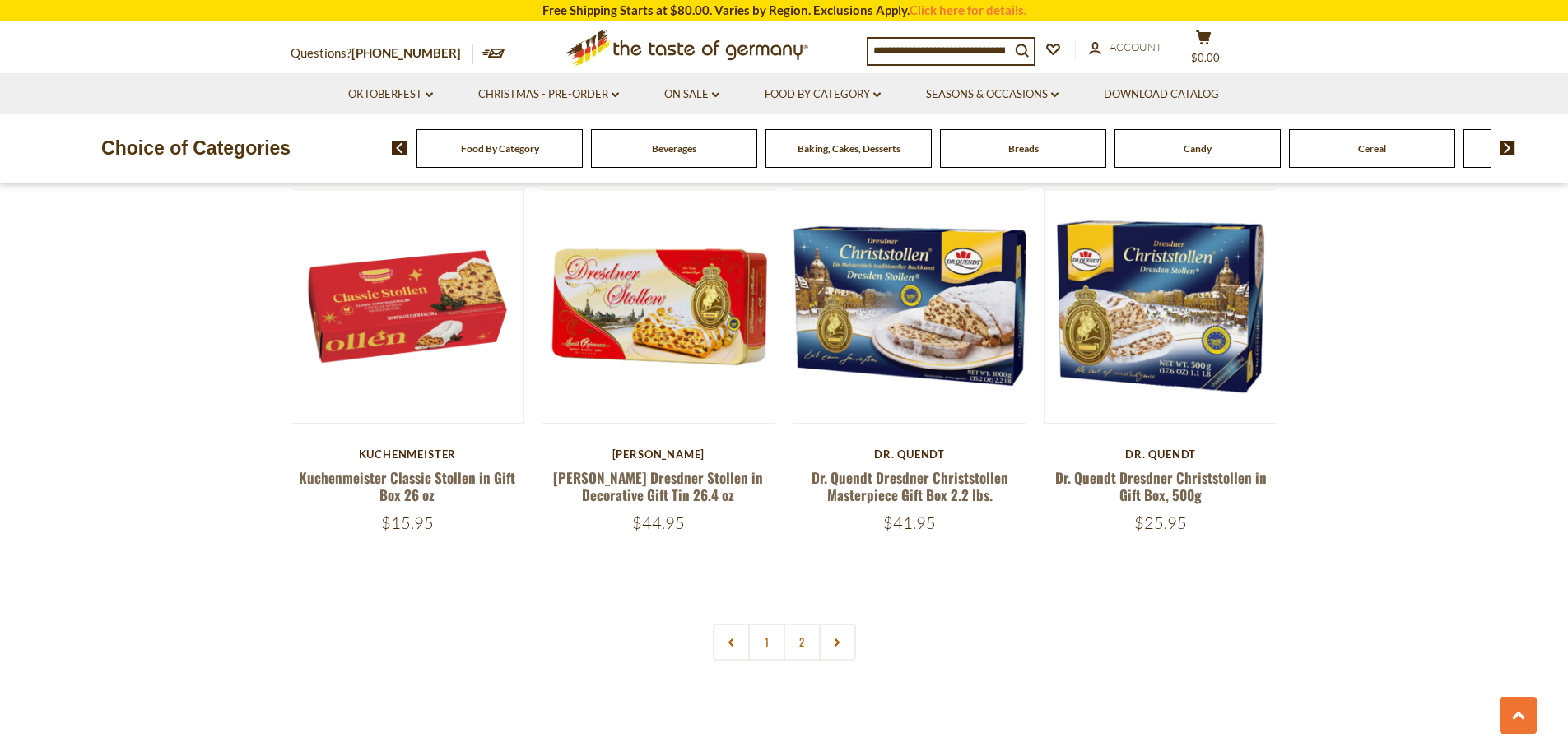
scroll to position [3784, 0]
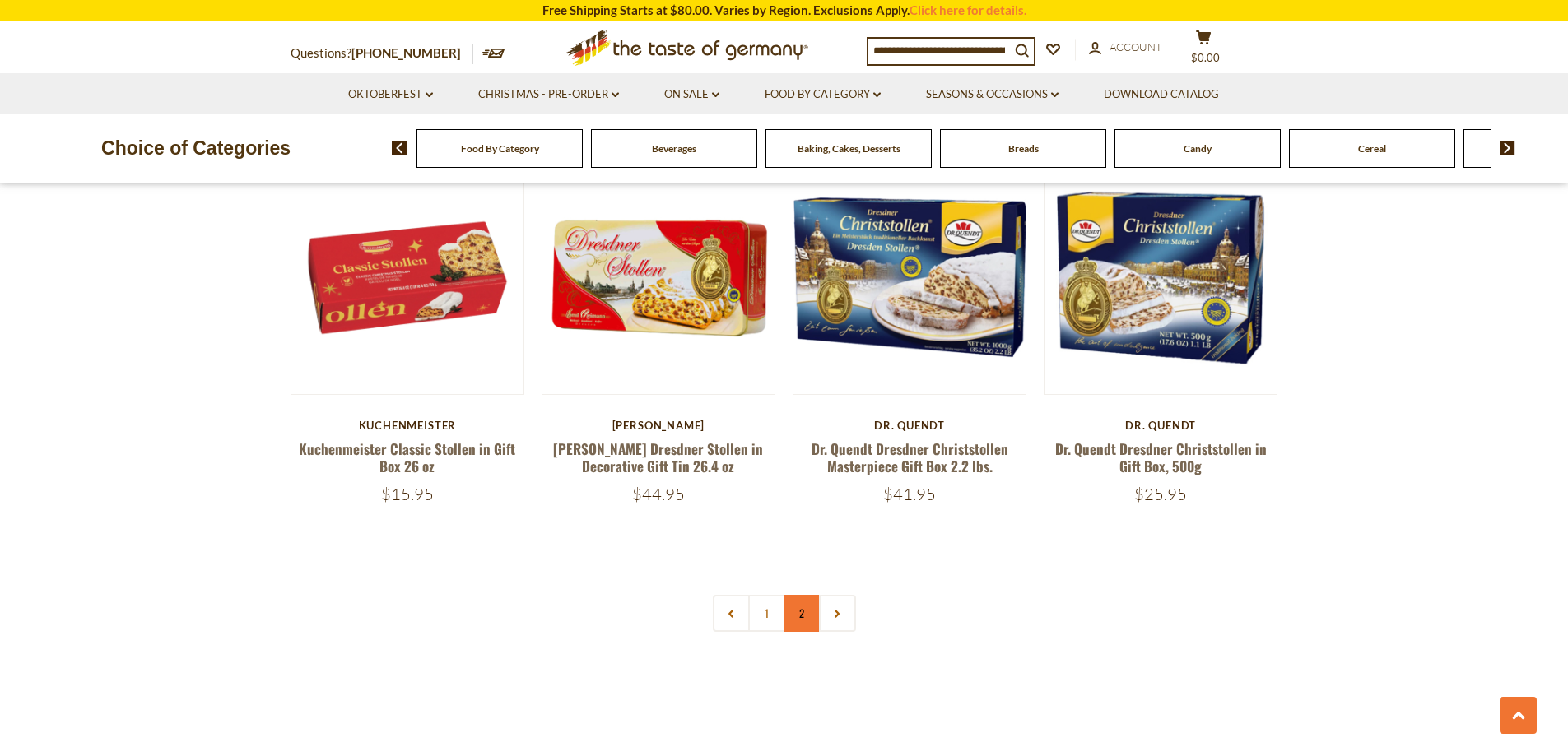
click at [806, 617] on link "2" at bounding box center [802, 613] width 37 height 37
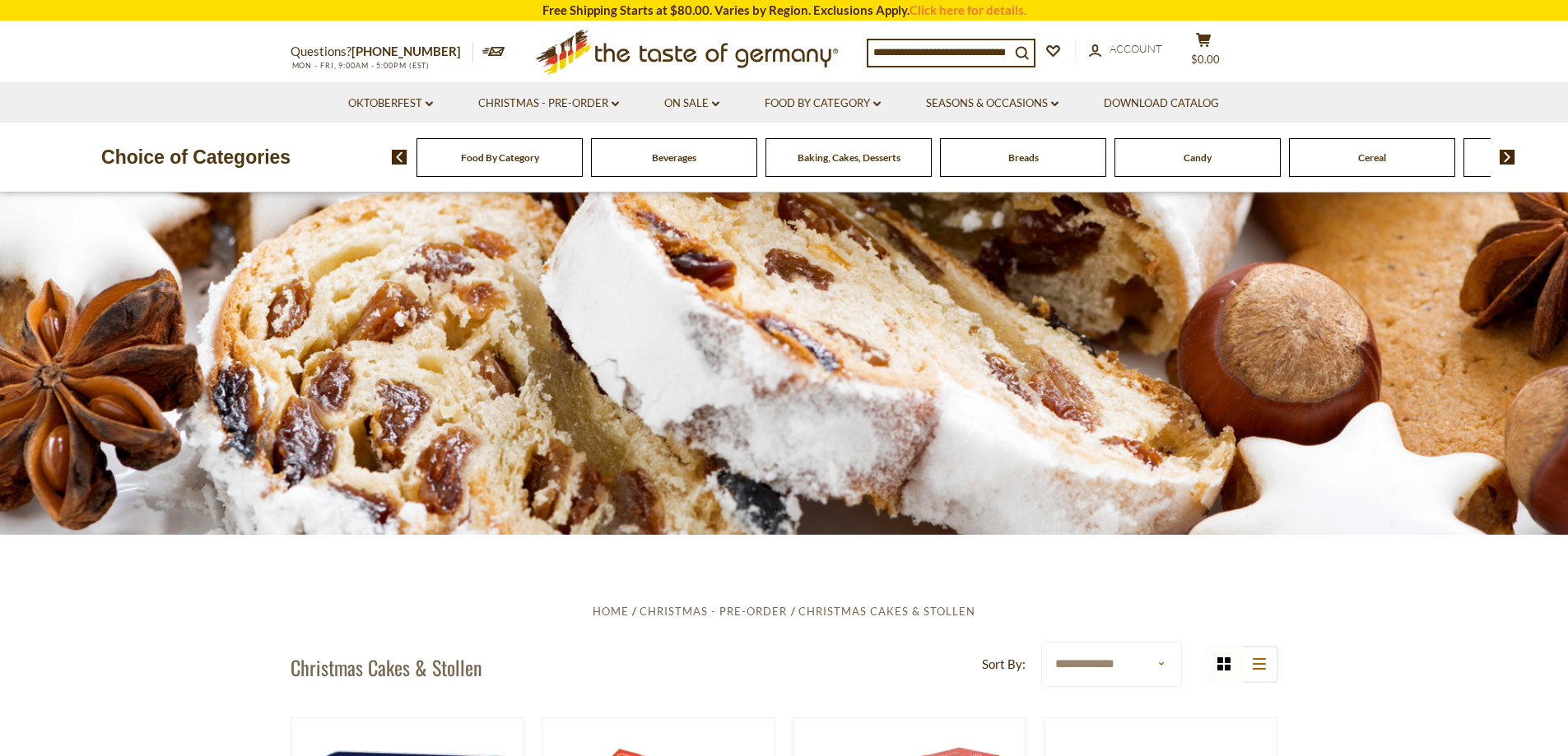
scroll to position [0, 0]
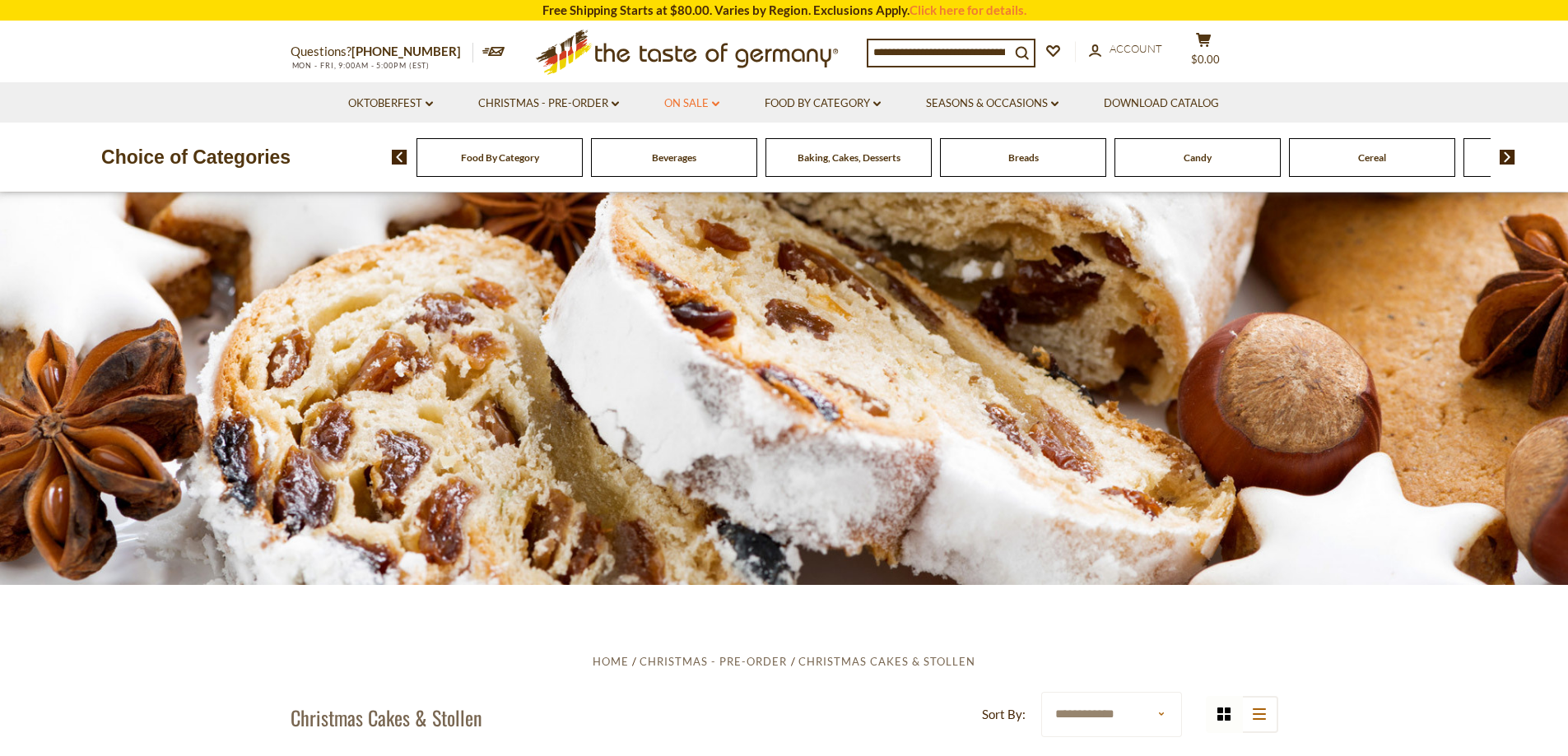
click at [698, 105] on link "On Sale dropdown_arrow" at bounding box center [692, 104] width 55 height 18
click at [436, 99] on li "Oktoberfest dropdown_arrow All Oktoberfest Oktoberfest Foods Party Supplies" at bounding box center [391, 102] width 128 height 40
click at [431, 100] on link "Oktoberfest dropdown_arrow" at bounding box center [390, 104] width 85 height 18
click at [537, 169] on div "Food By Category" at bounding box center [500, 158] width 166 height 39
click at [1507, 159] on img at bounding box center [1507, 157] width 16 height 15
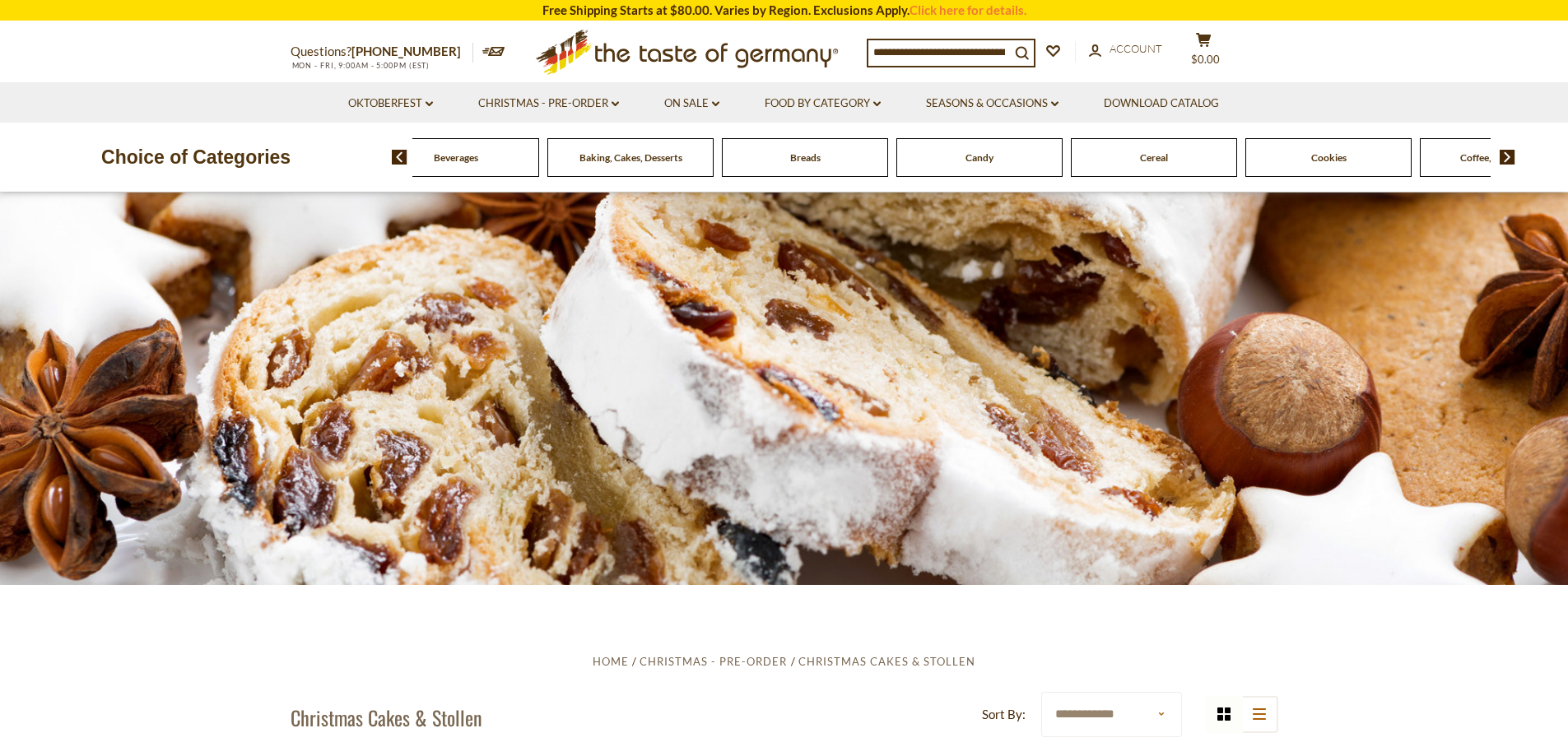
click at [1507, 159] on img at bounding box center [1507, 157] width 16 height 15
click at [1507, 158] on img at bounding box center [1507, 157] width 16 height 15
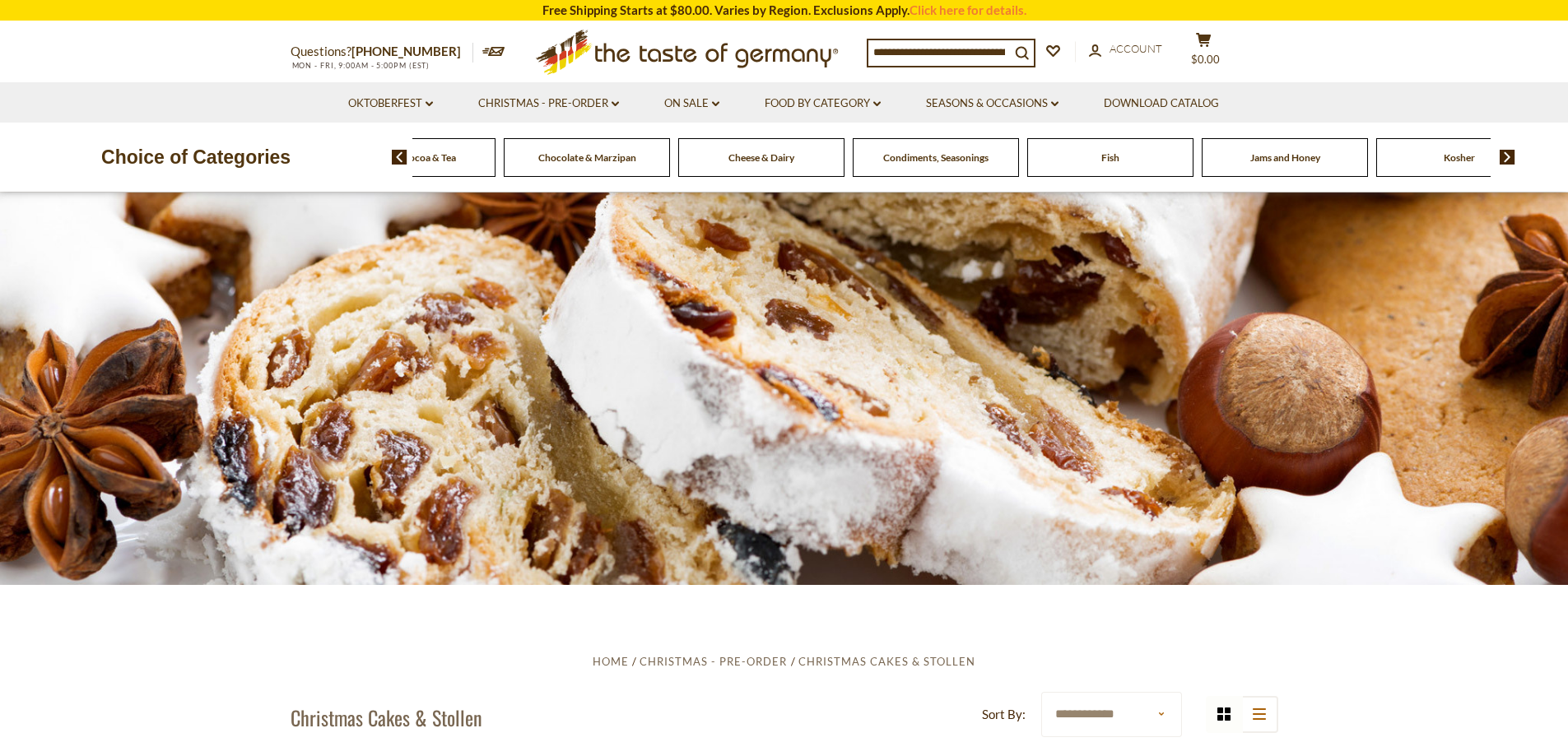
click at [1507, 158] on img at bounding box center [1507, 157] width 16 height 15
click at [1507, 158] on img at bounding box center [1507, 157] width 16 height 15
click at [1292, 162] on span "Sausages" at bounding box center [1285, 157] width 39 height 13
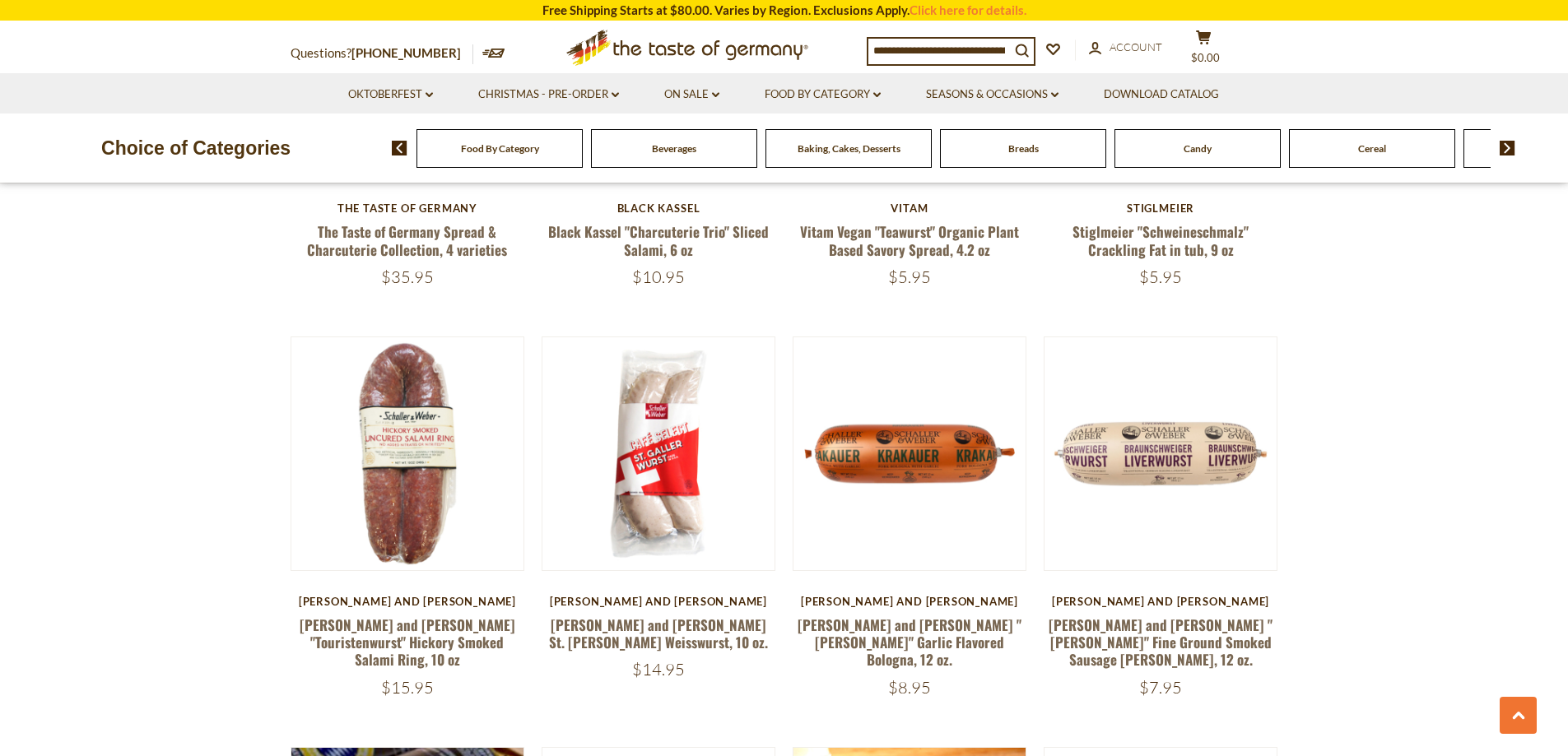
scroll to position [1316, 0]
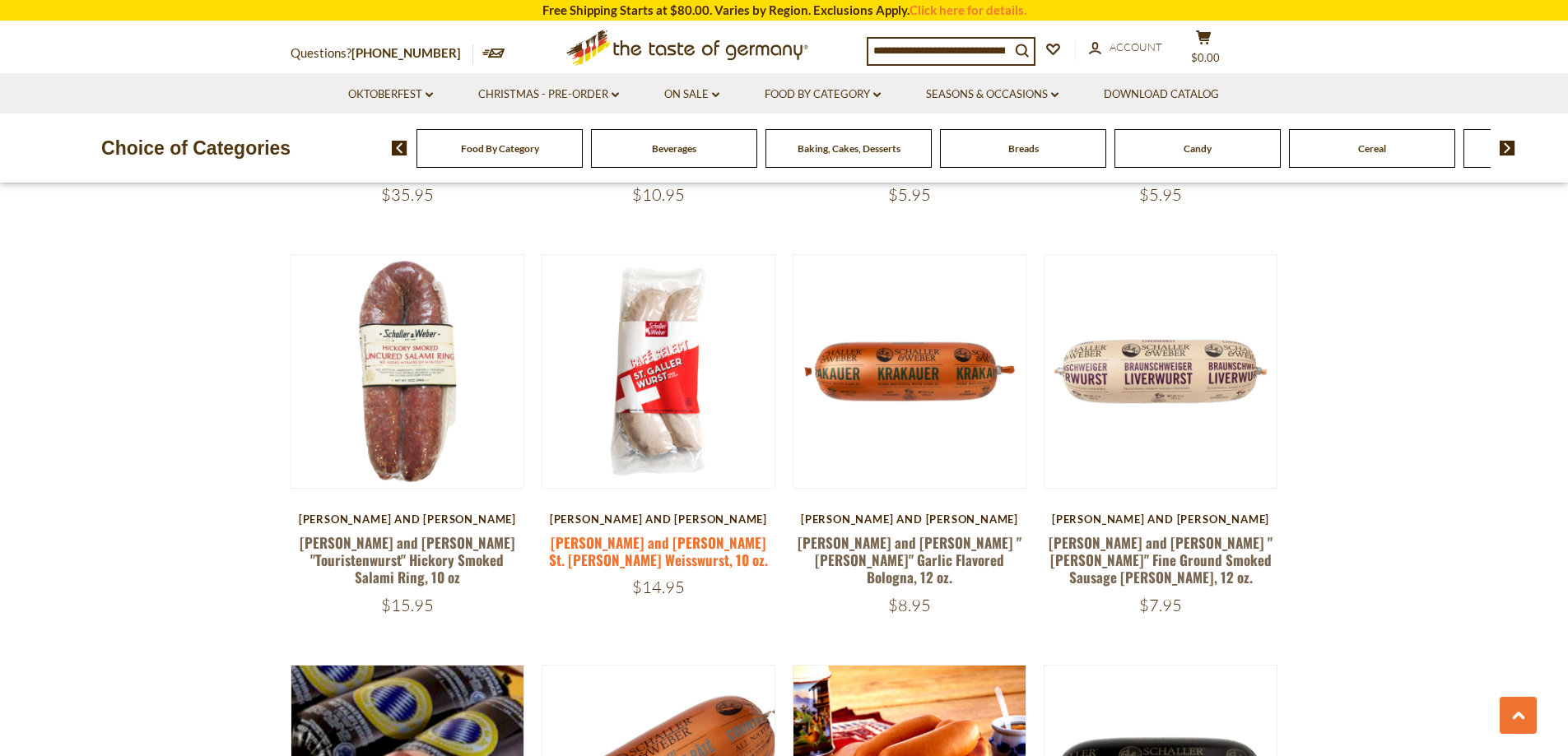
click at [670, 533] on link "[PERSON_NAME] and [PERSON_NAME] St. [PERSON_NAME] Weisswurst, 10 oz." at bounding box center [658, 551] width 218 height 38
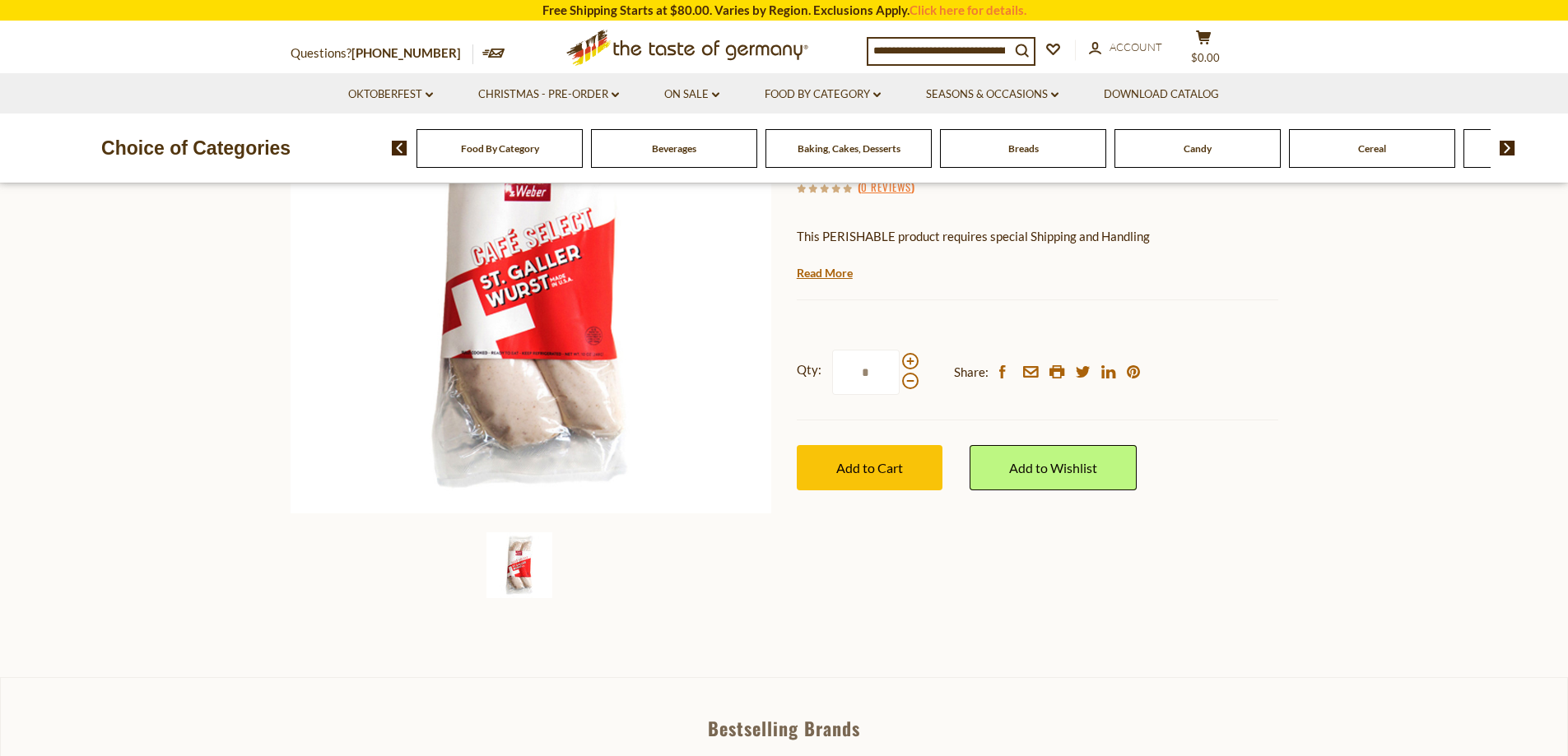
scroll to position [165, 0]
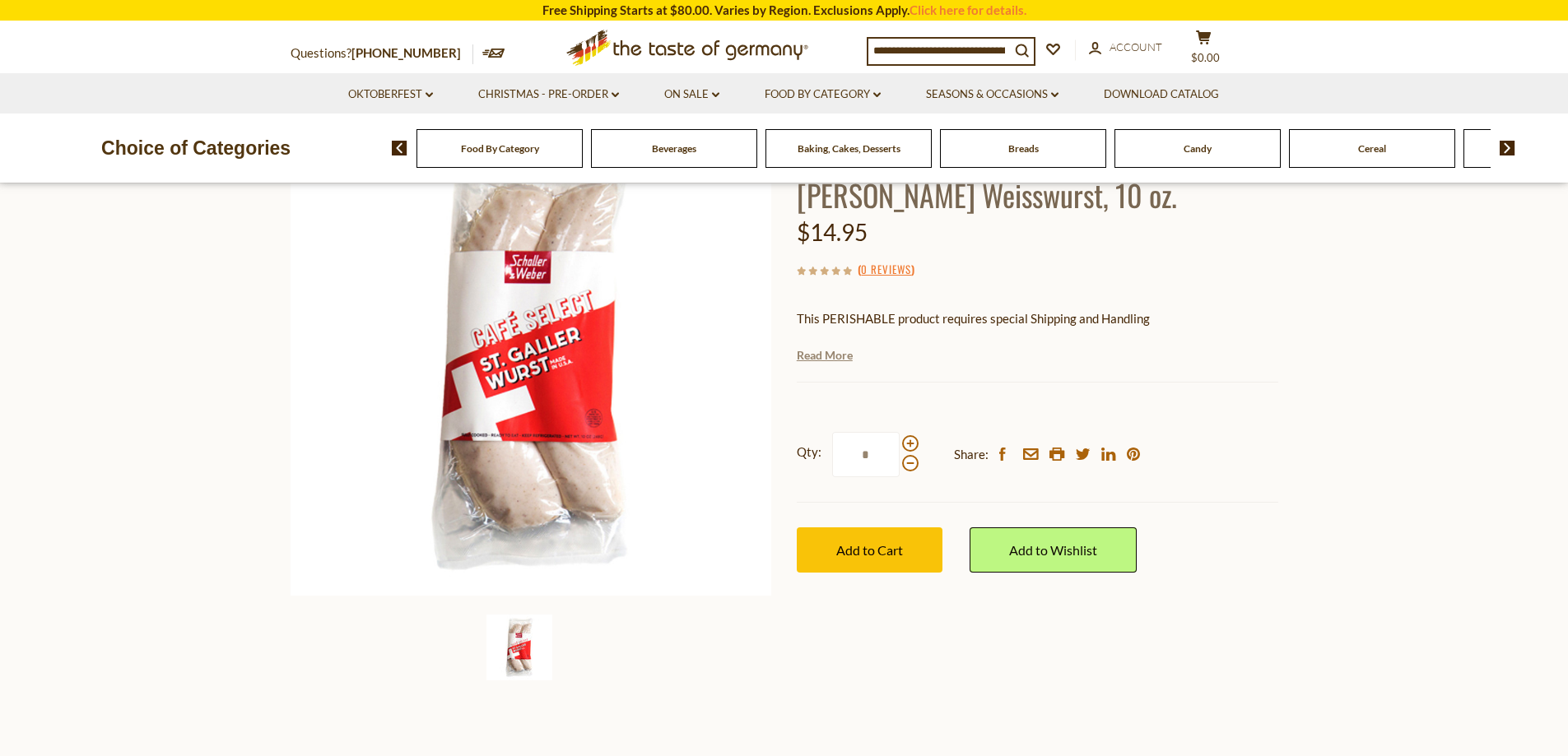
click at [812, 357] on link "Read More" at bounding box center [824, 355] width 56 height 17
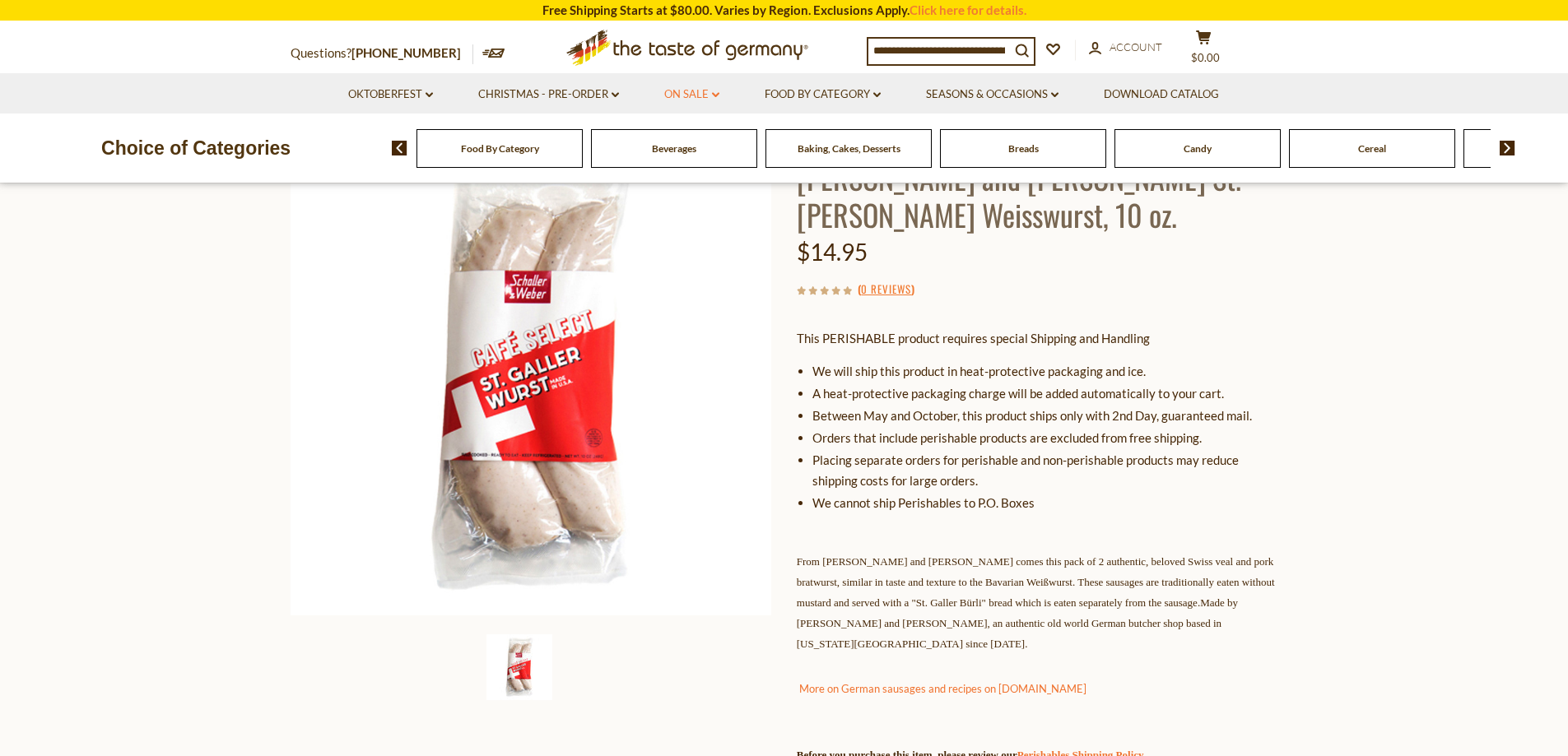
scroll to position [0, 0]
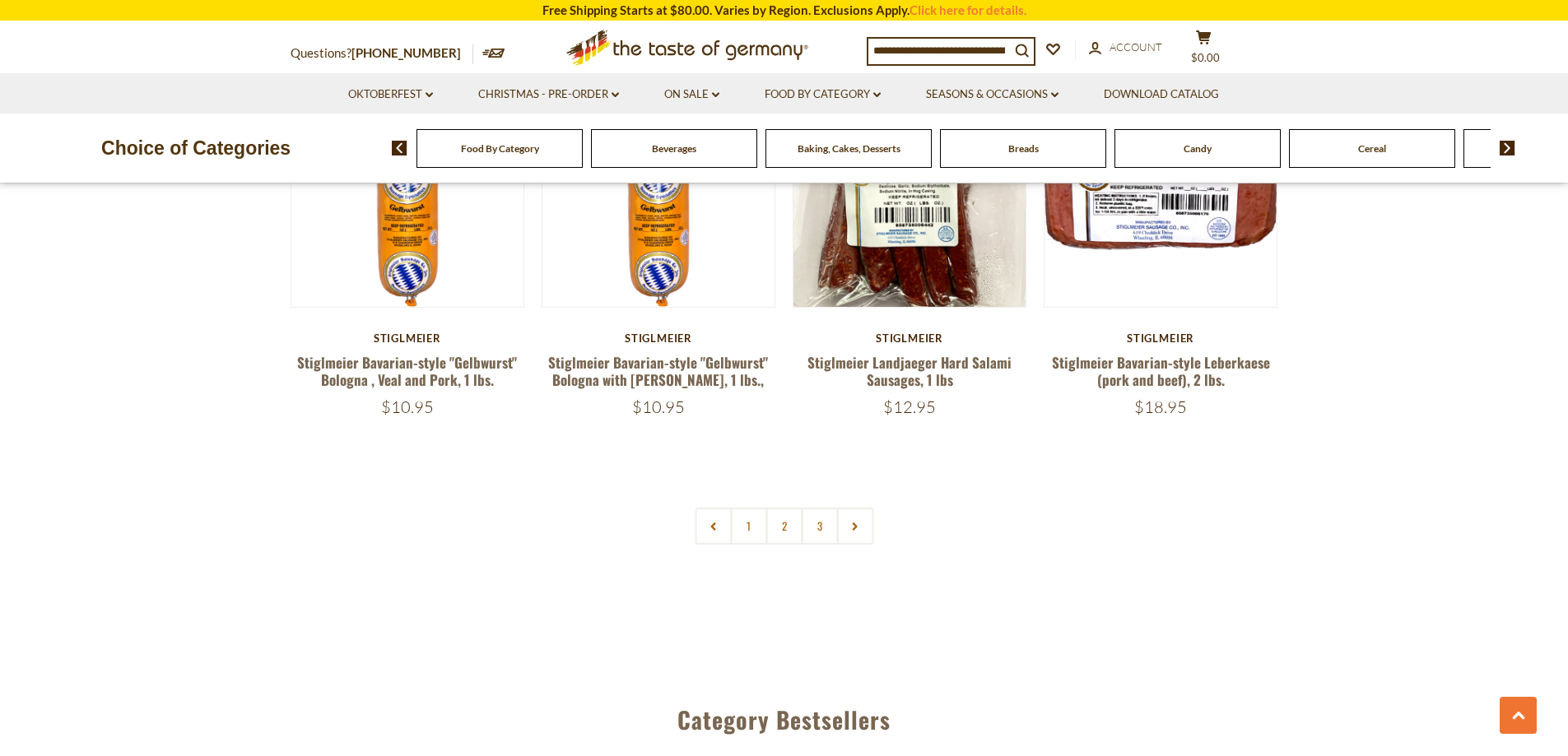
scroll to position [3948, 0]
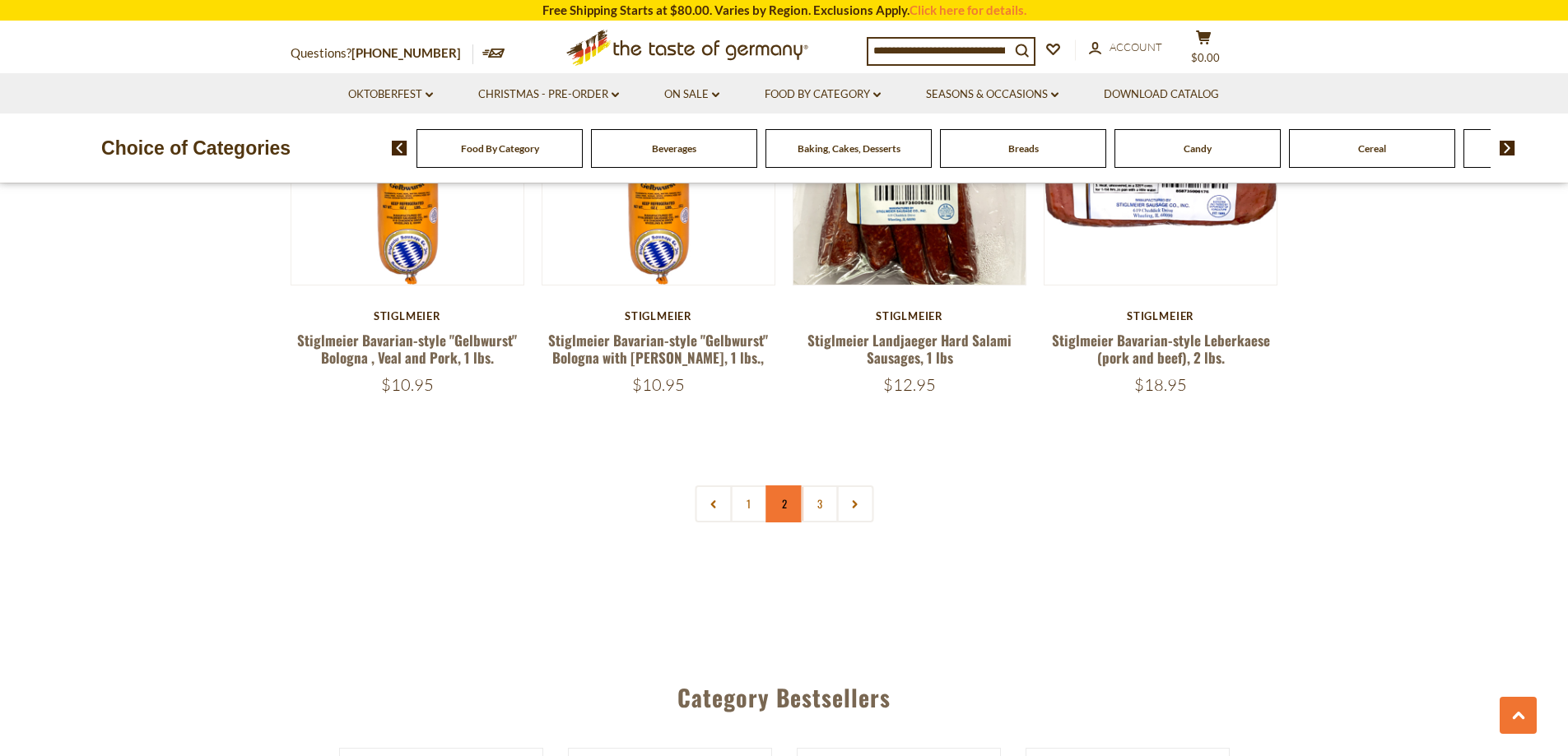
click at [785, 486] on link "2" at bounding box center [784, 504] width 37 height 37
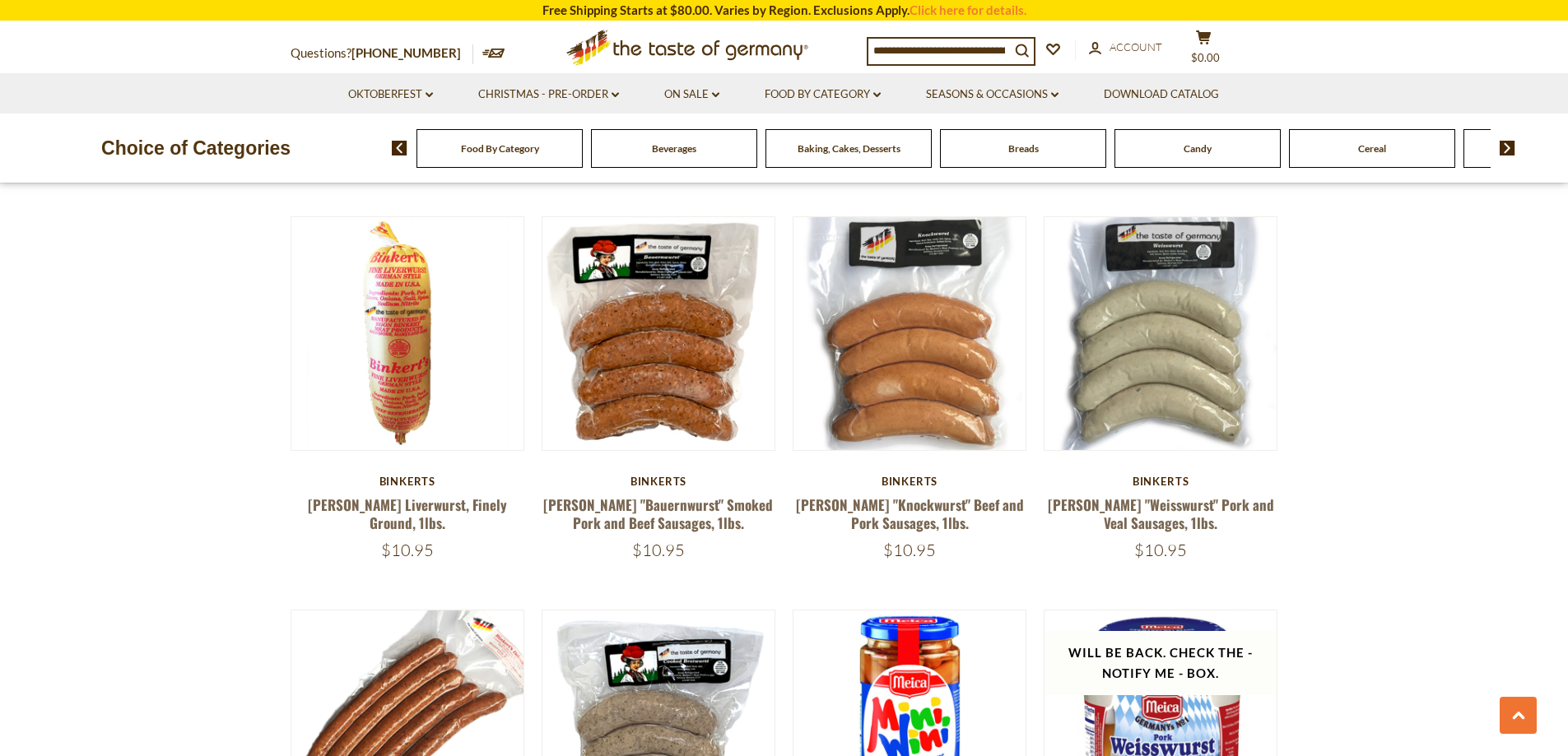
scroll to position [1844, 0]
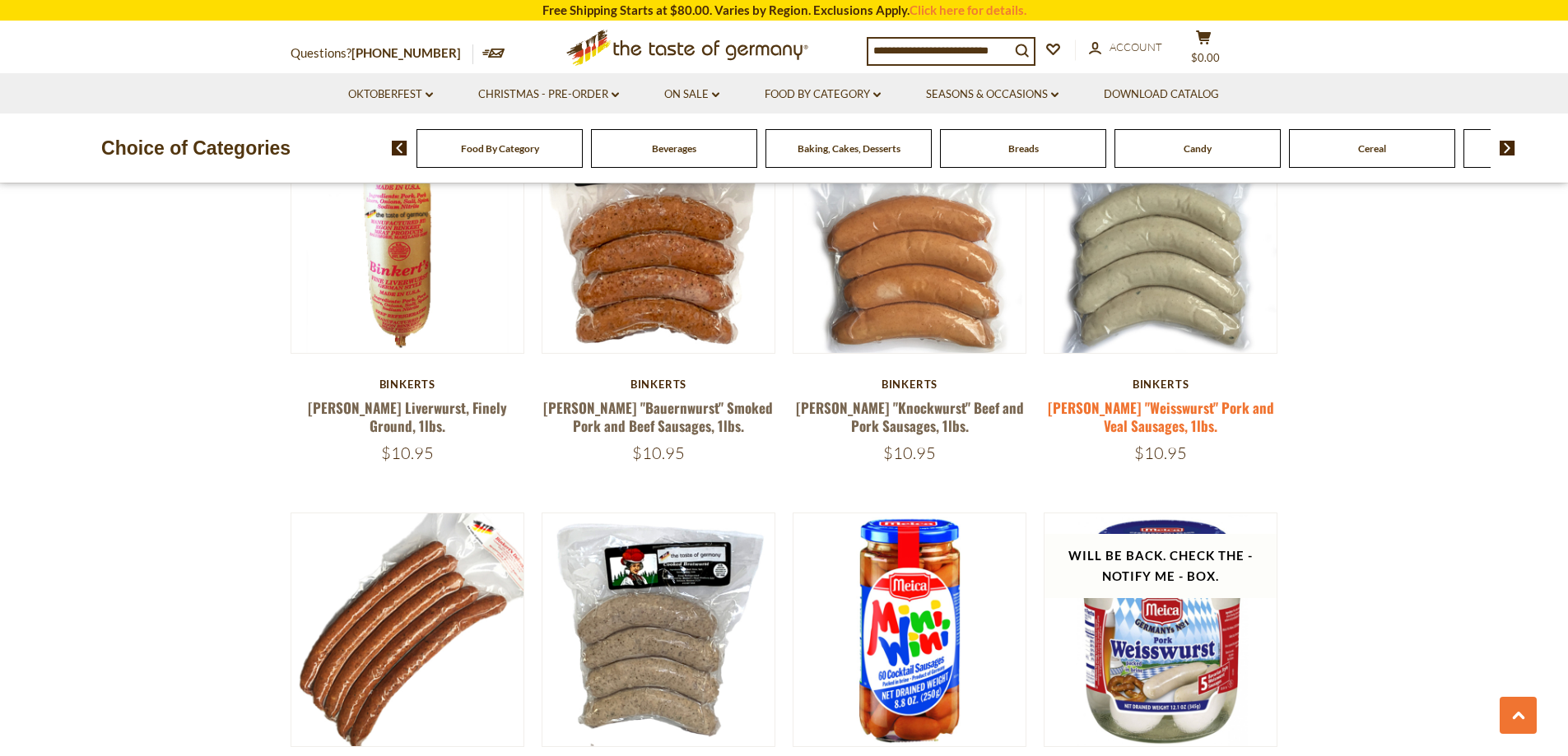
click at [1182, 397] on link "[PERSON_NAME] "Weisswurst" Pork and Veal Sausages, 1lbs." at bounding box center [1160, 416] width 226 height 38
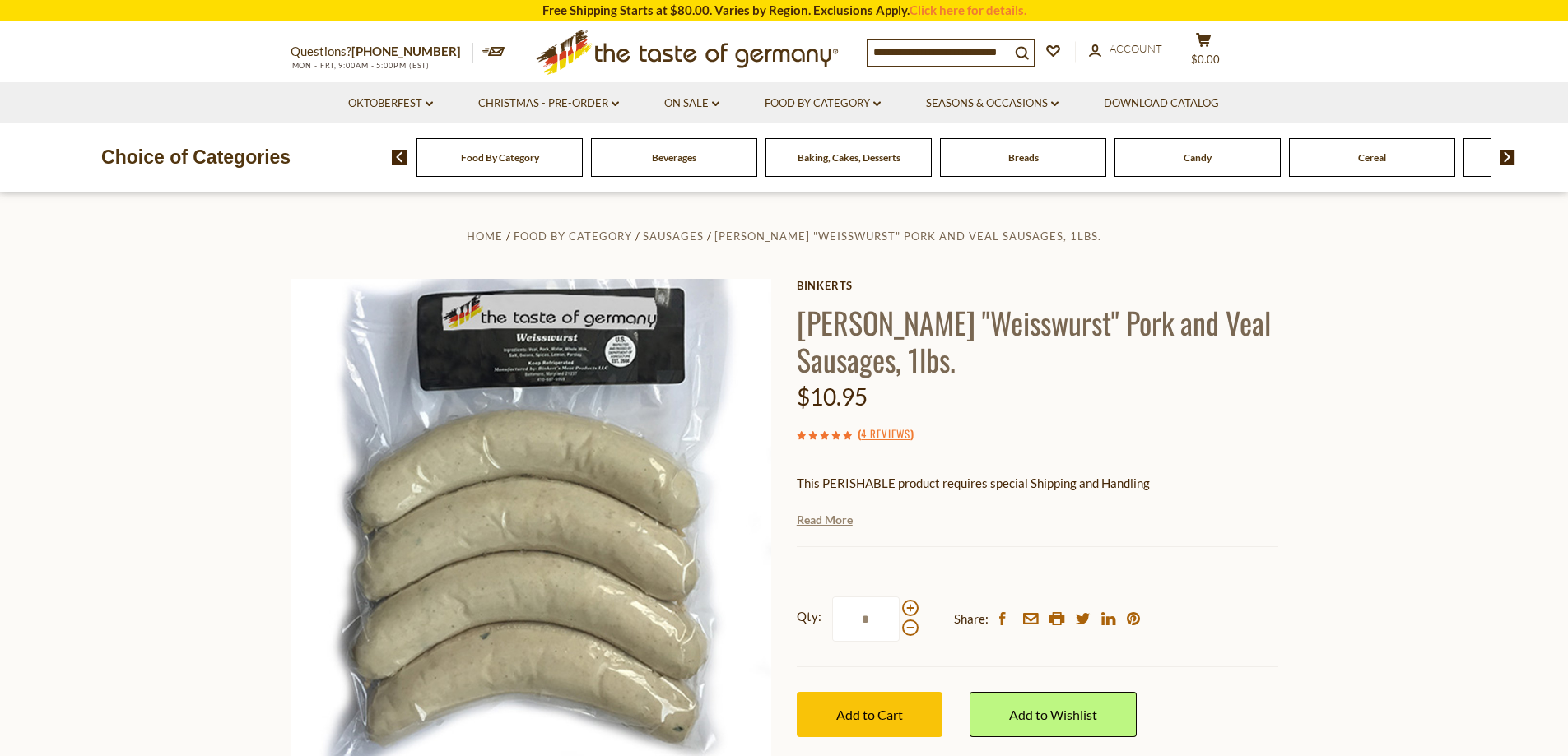
click at [814, 517] on link "Read More" at bounding box center [824, 520] width 56 height 17
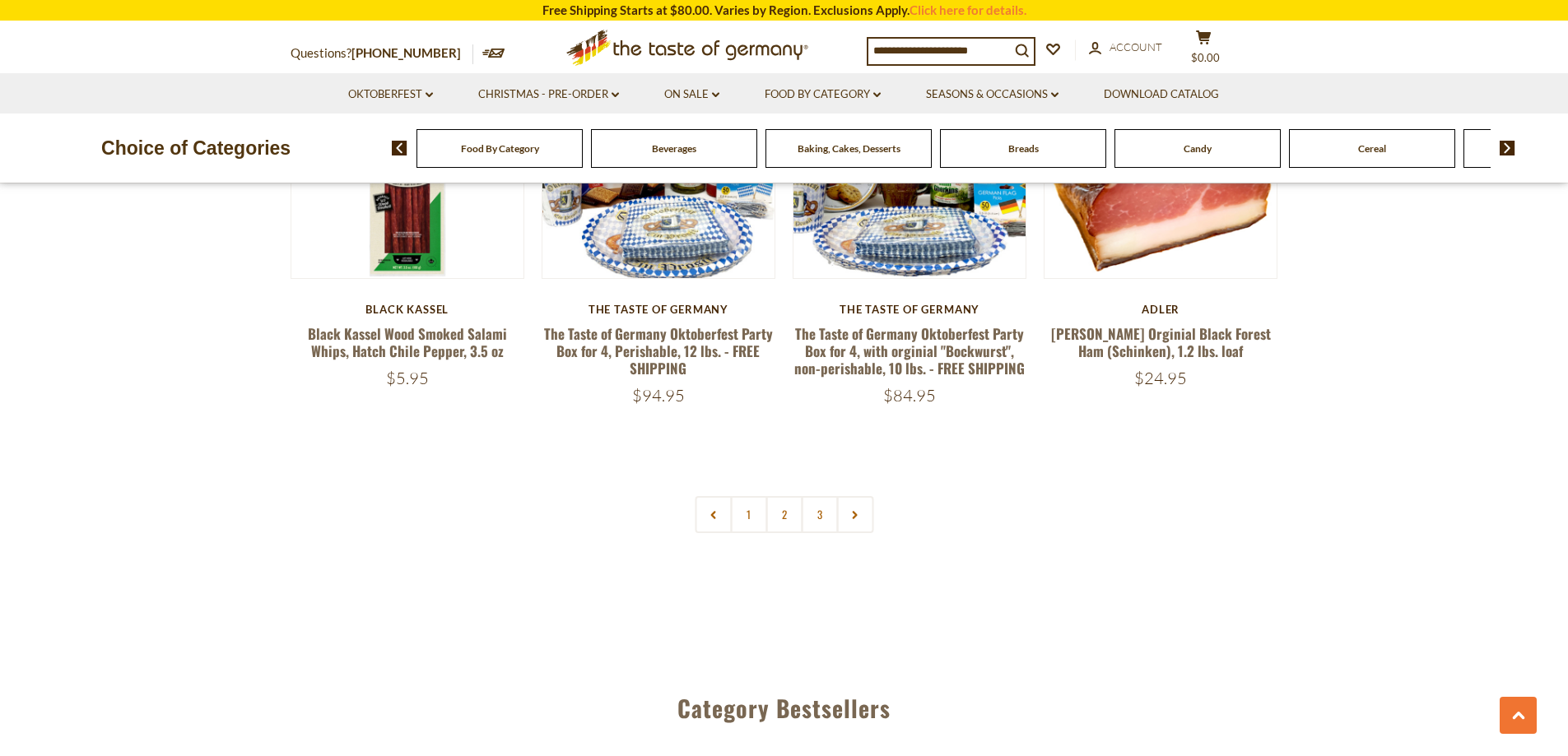
scroll to position [3982, 0]
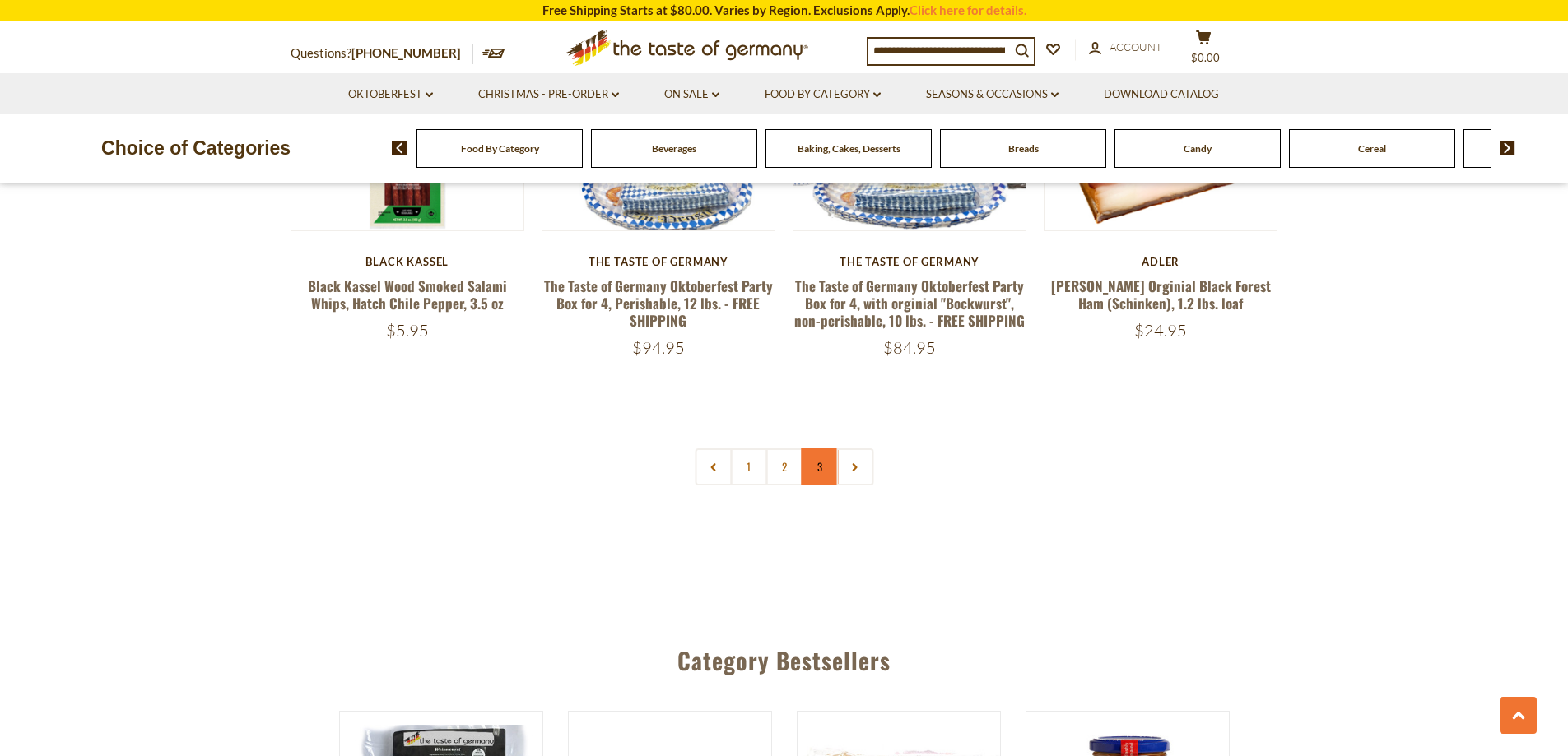
click at [821, 449] on link "3" at bounding box center [819, 467] width 37 height 37
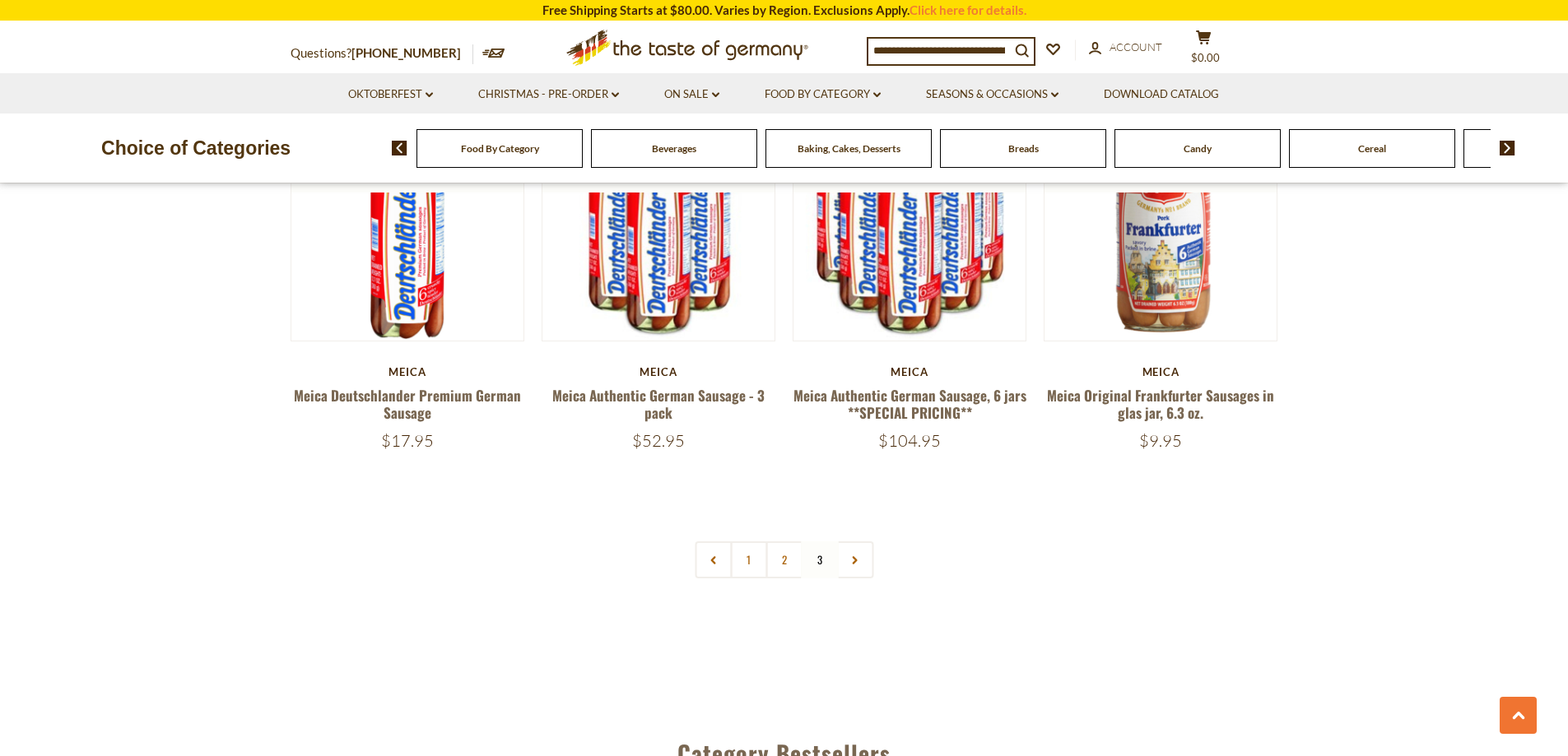
scroll to position [1103, 0]
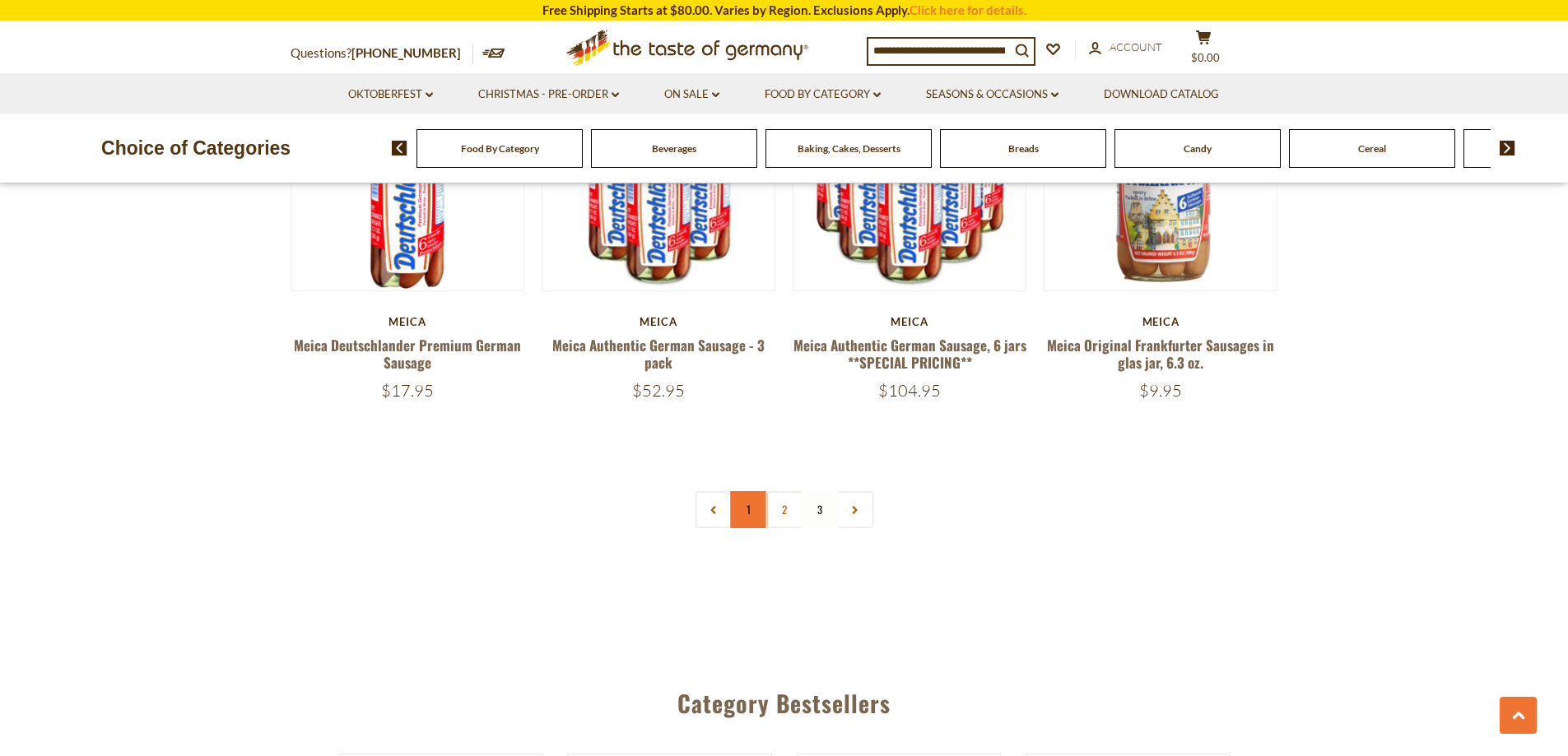
click at [742, 507] on link "1" at bounding box center [749, 510] width 37 height 37
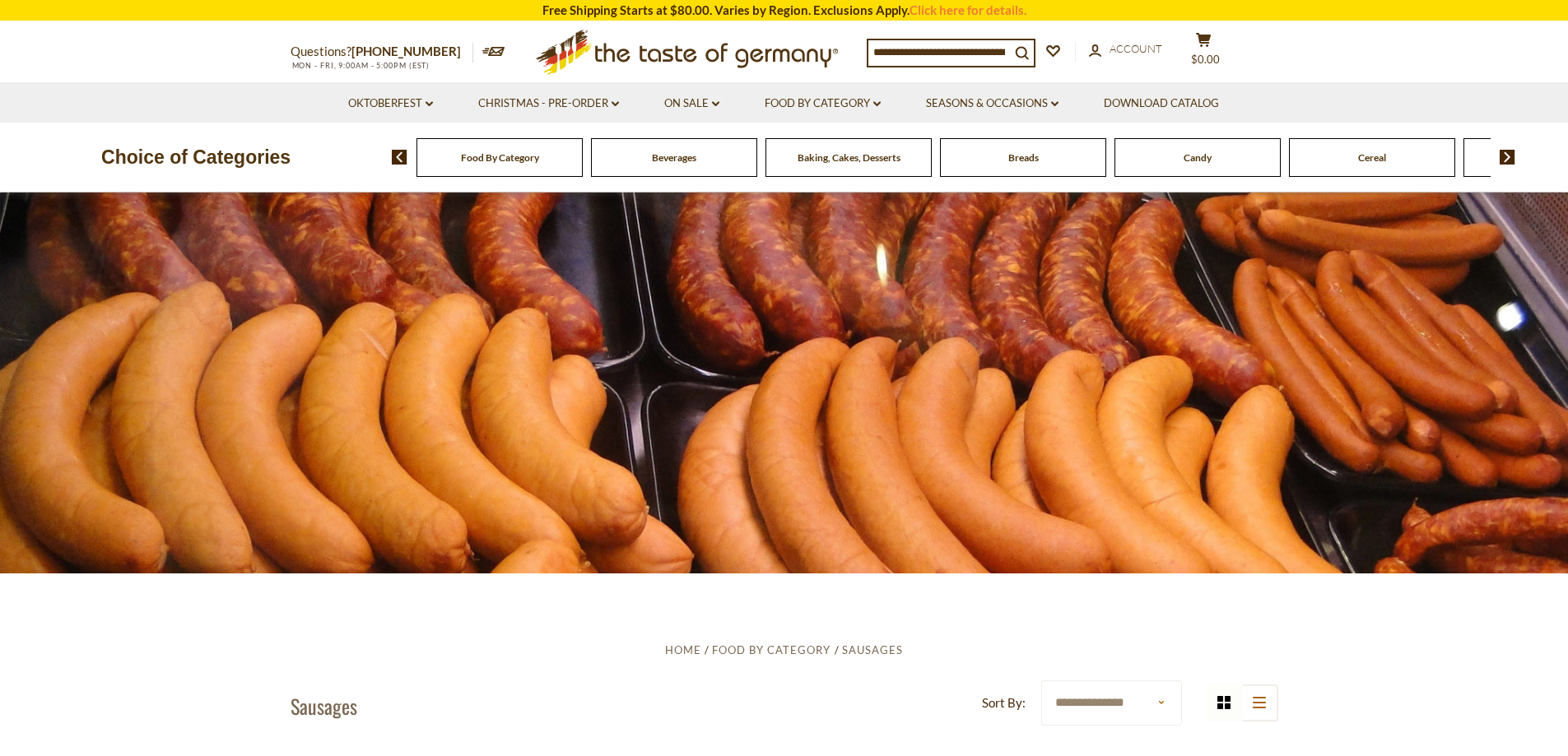
scroll to position [0, 0]
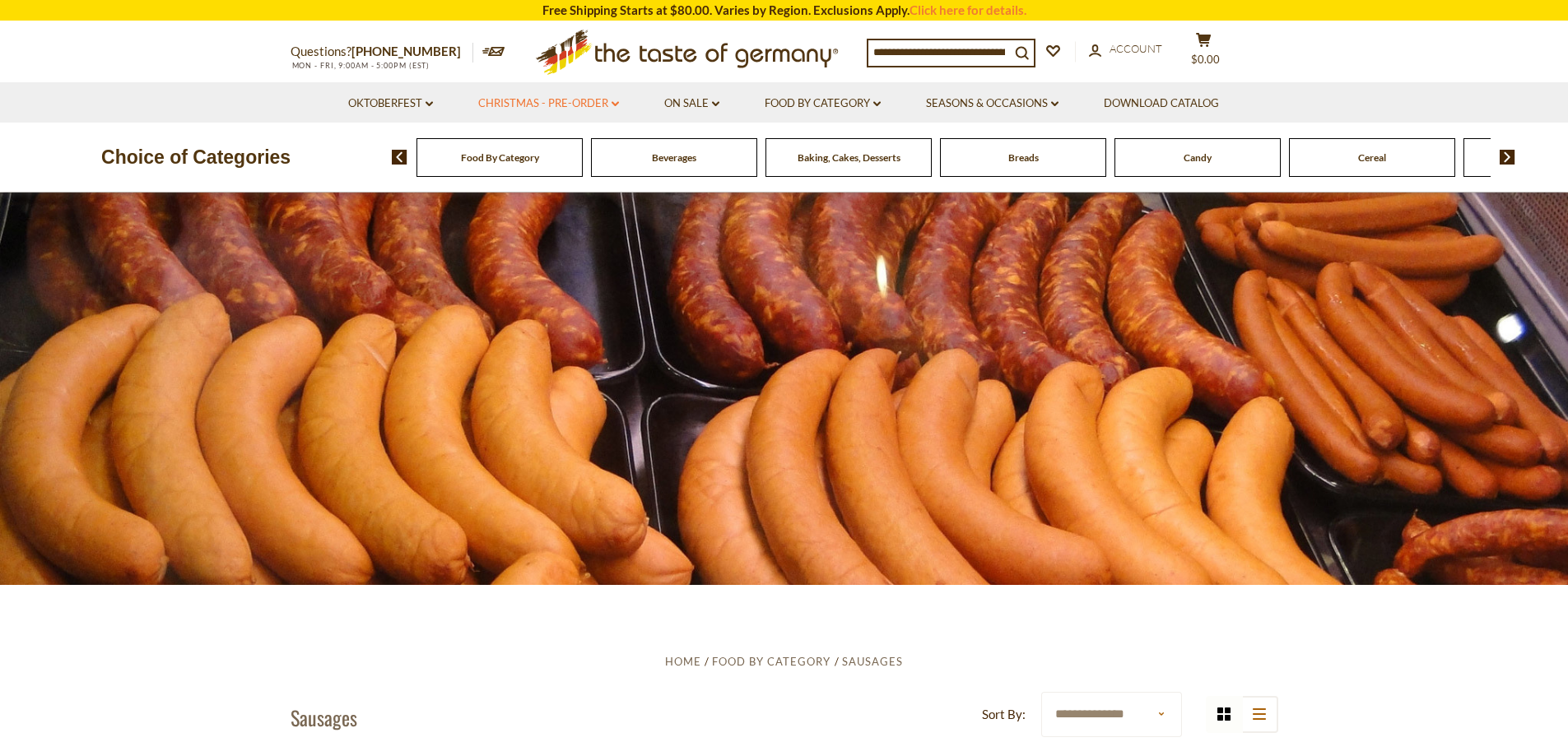
click at [599, 104] on link "Christmas - PRE-ORDER dropdown_arrow" at bounding box center [548, 104] width 140 height 18
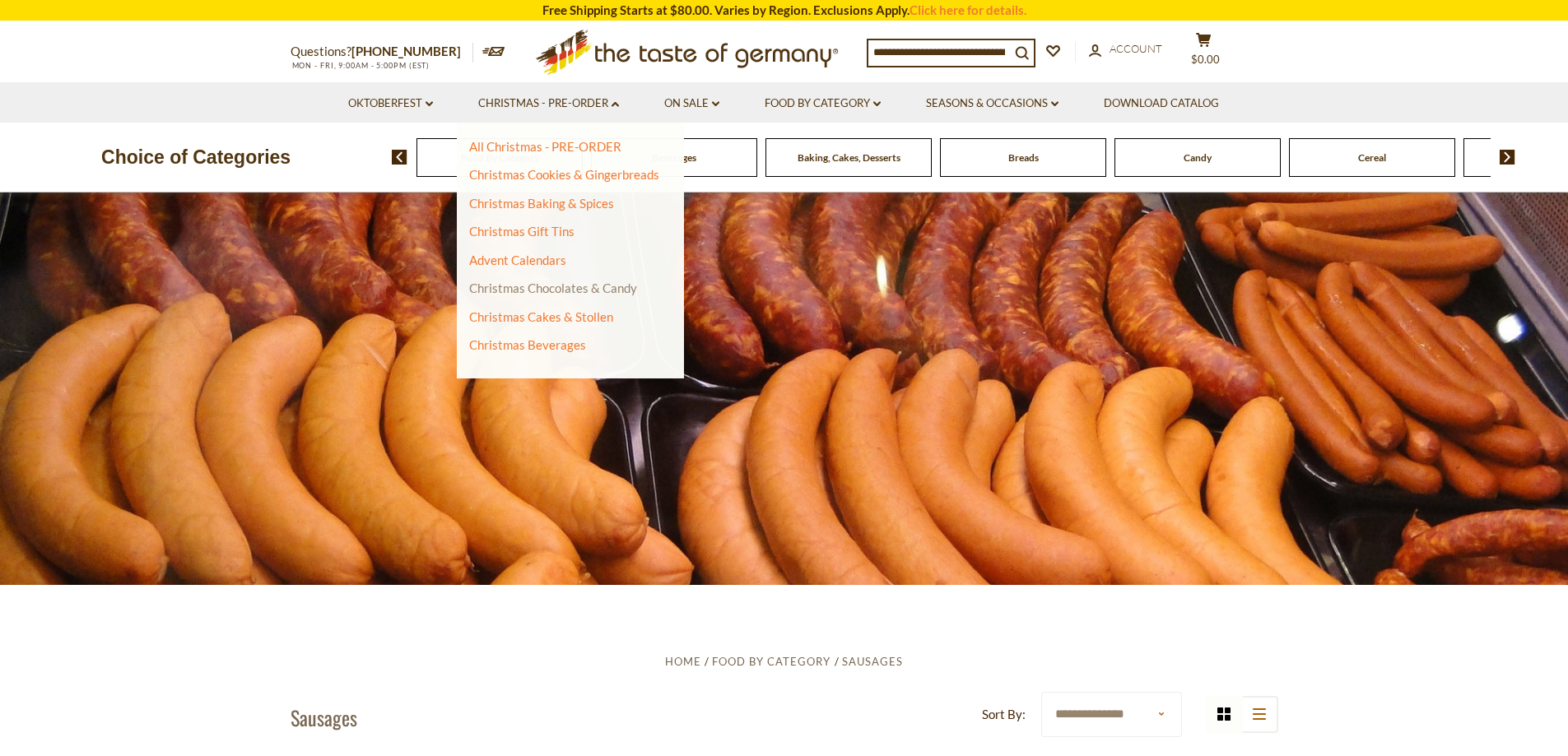
click at [526, 289] on link "Christmas Chocolates & Candy" at bounding box center [553, 288] width 168 height 15
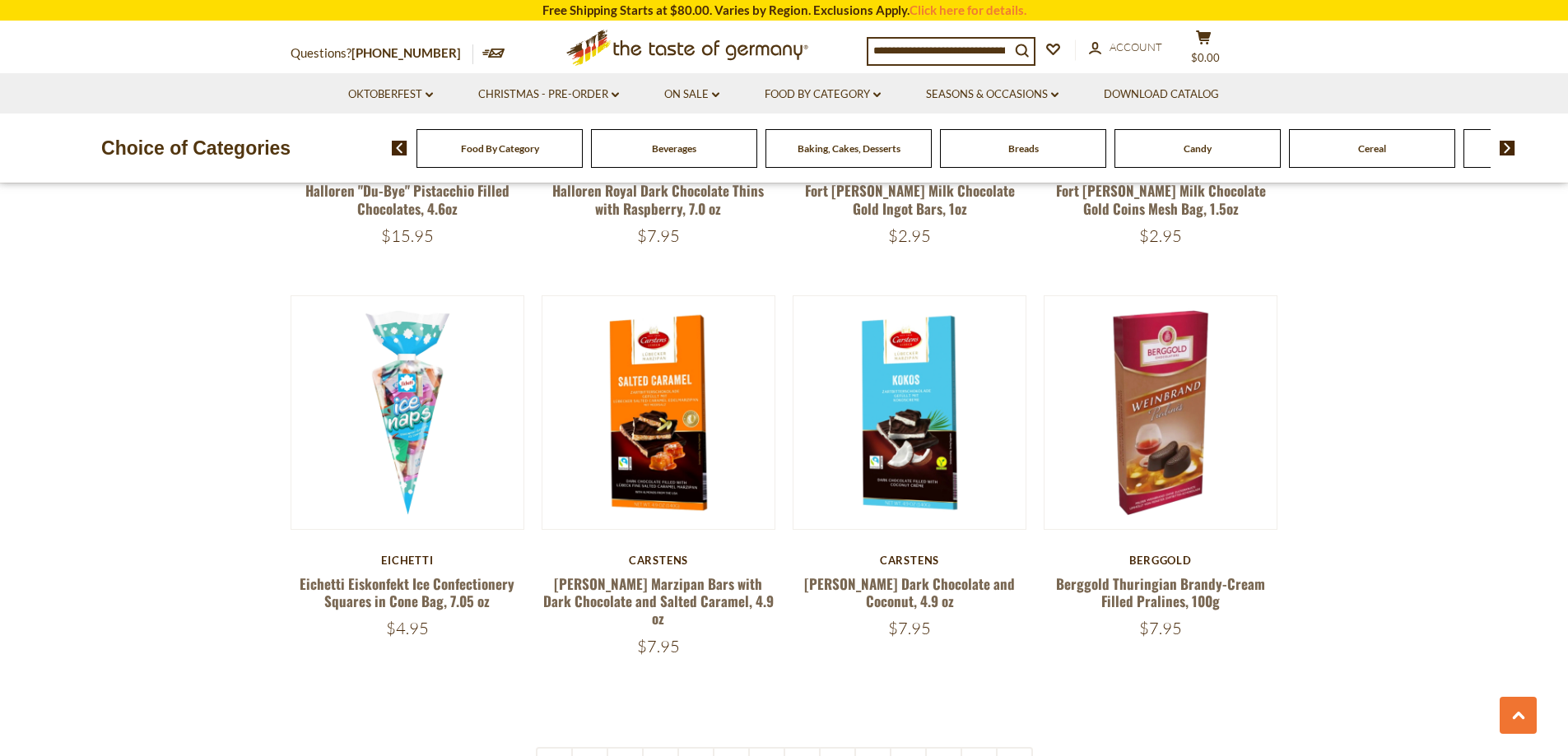
scroll to position [3867, 0]
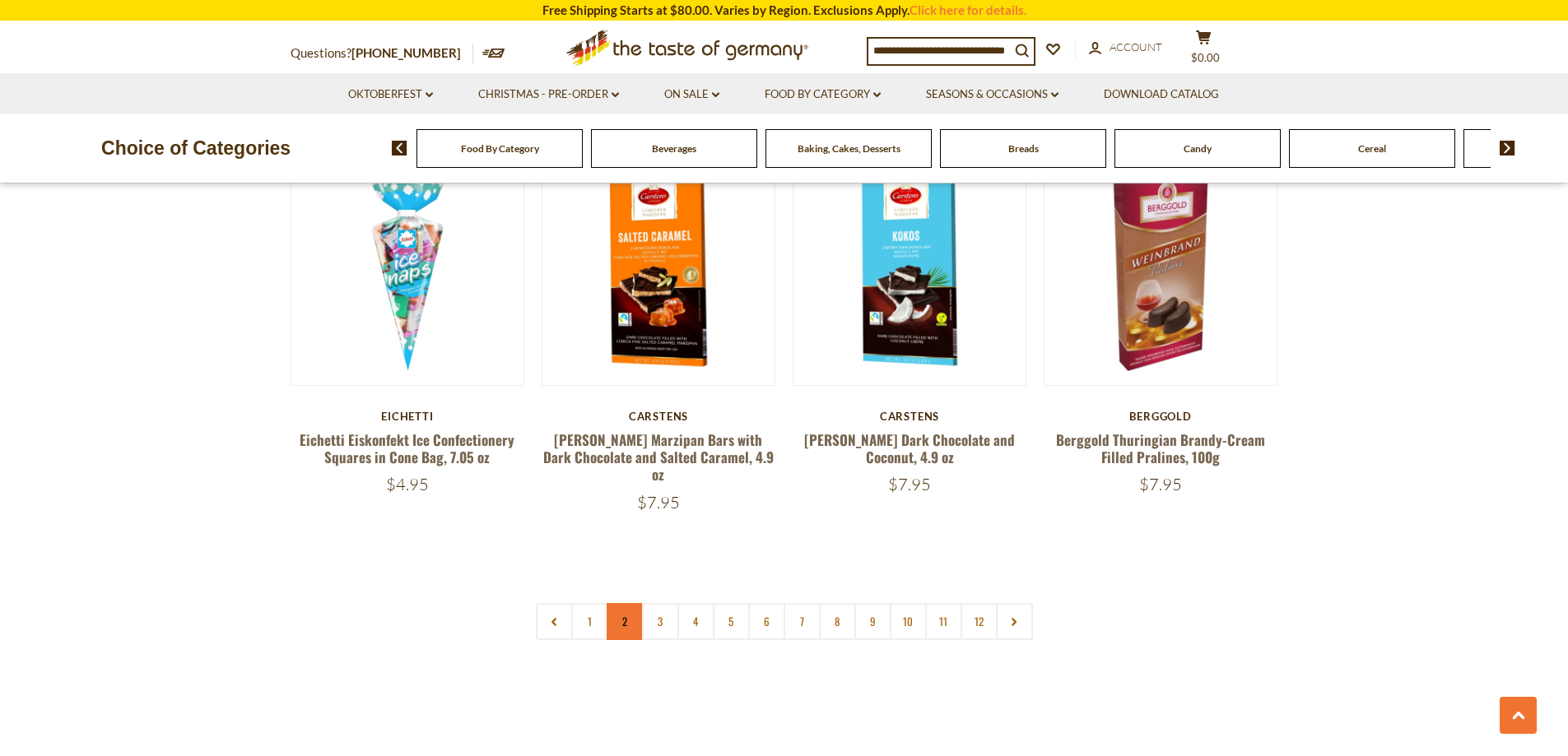
click at [620, 603] on link "2" at bounding box center [625, 622] width 37 height 37
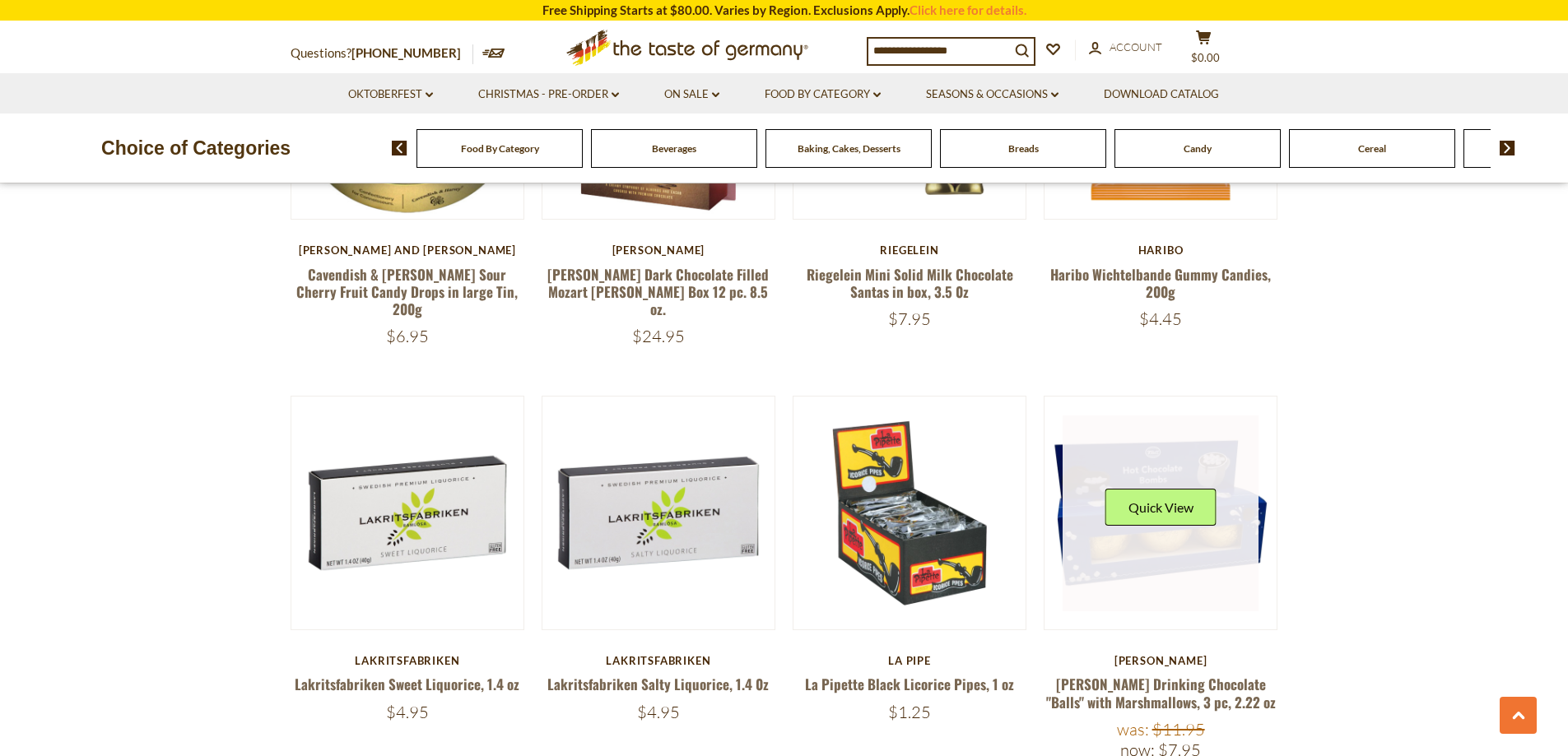
scroll to position [1679, 0]
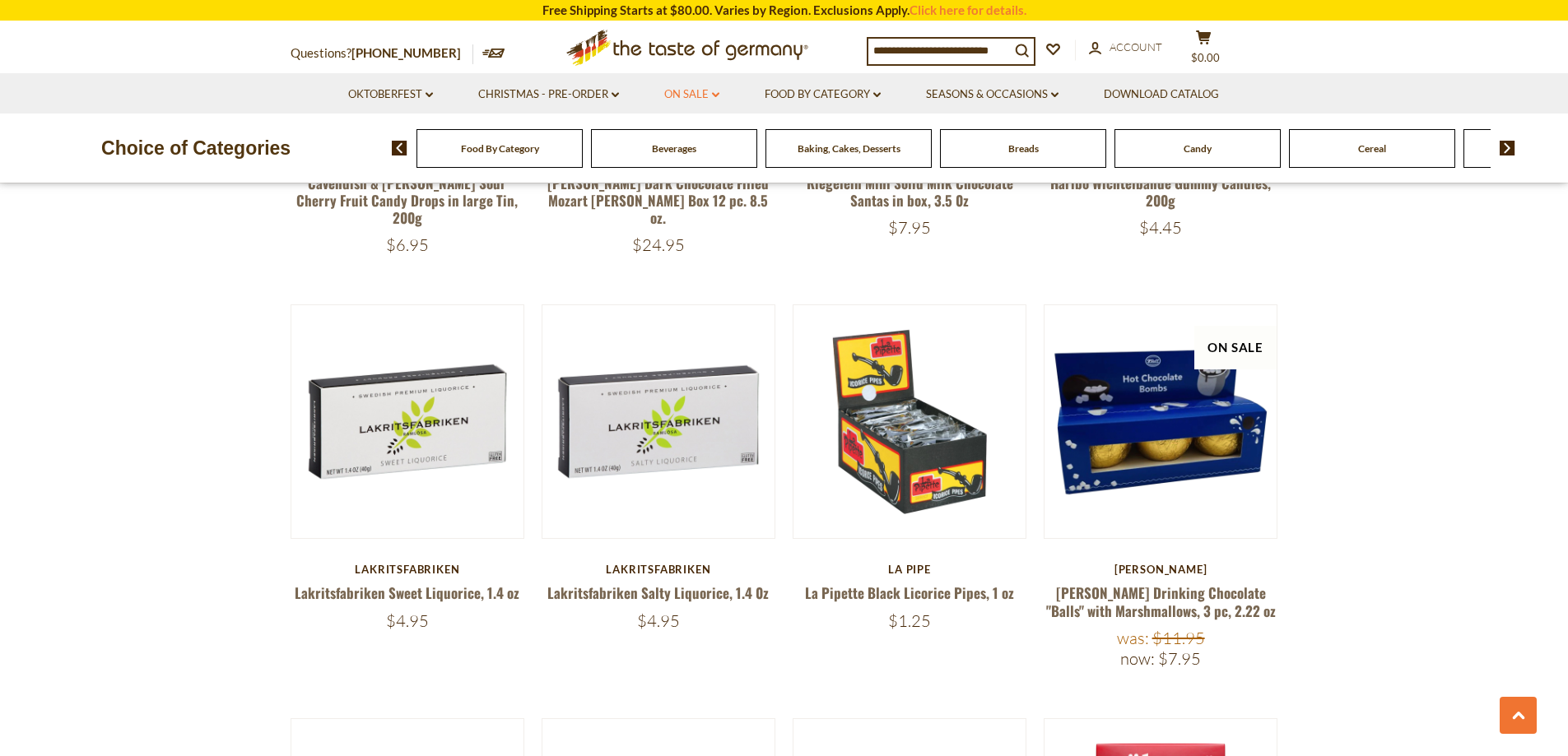
click at [692, 99] on link "On Sale dropdown_arrow" at bounding box center [692, 95] width 55 height 18
click at [687, 139] on link "All On Sale" at bounding box center [684, 138] width 60 height 15
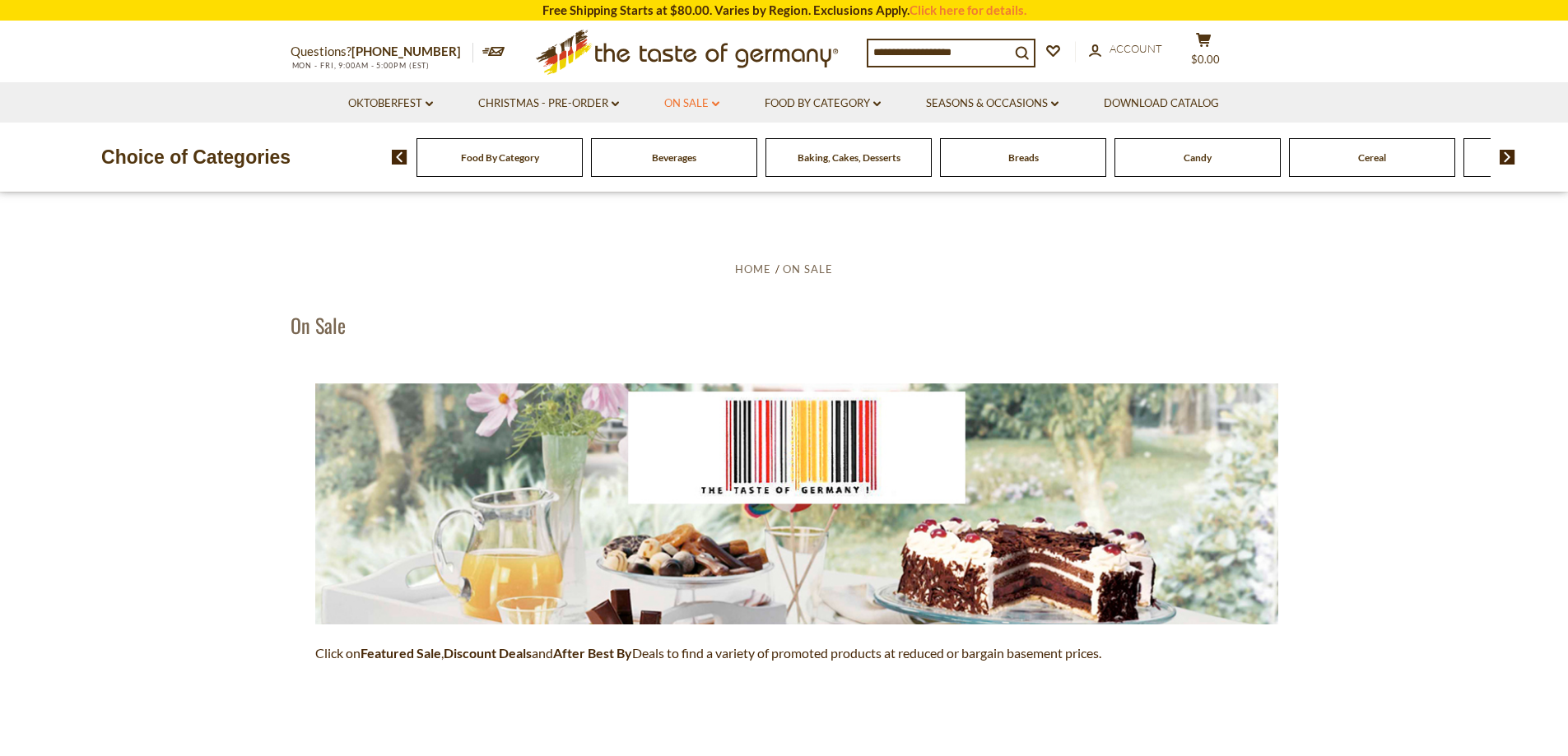
click at [717, 102] on icon "dropdown_arrow" at bounding box center [715, 103] width 8 height 6
click at [697, 174] on link "Feature Sale" at bounding box center [688, 175] width 67 height 15
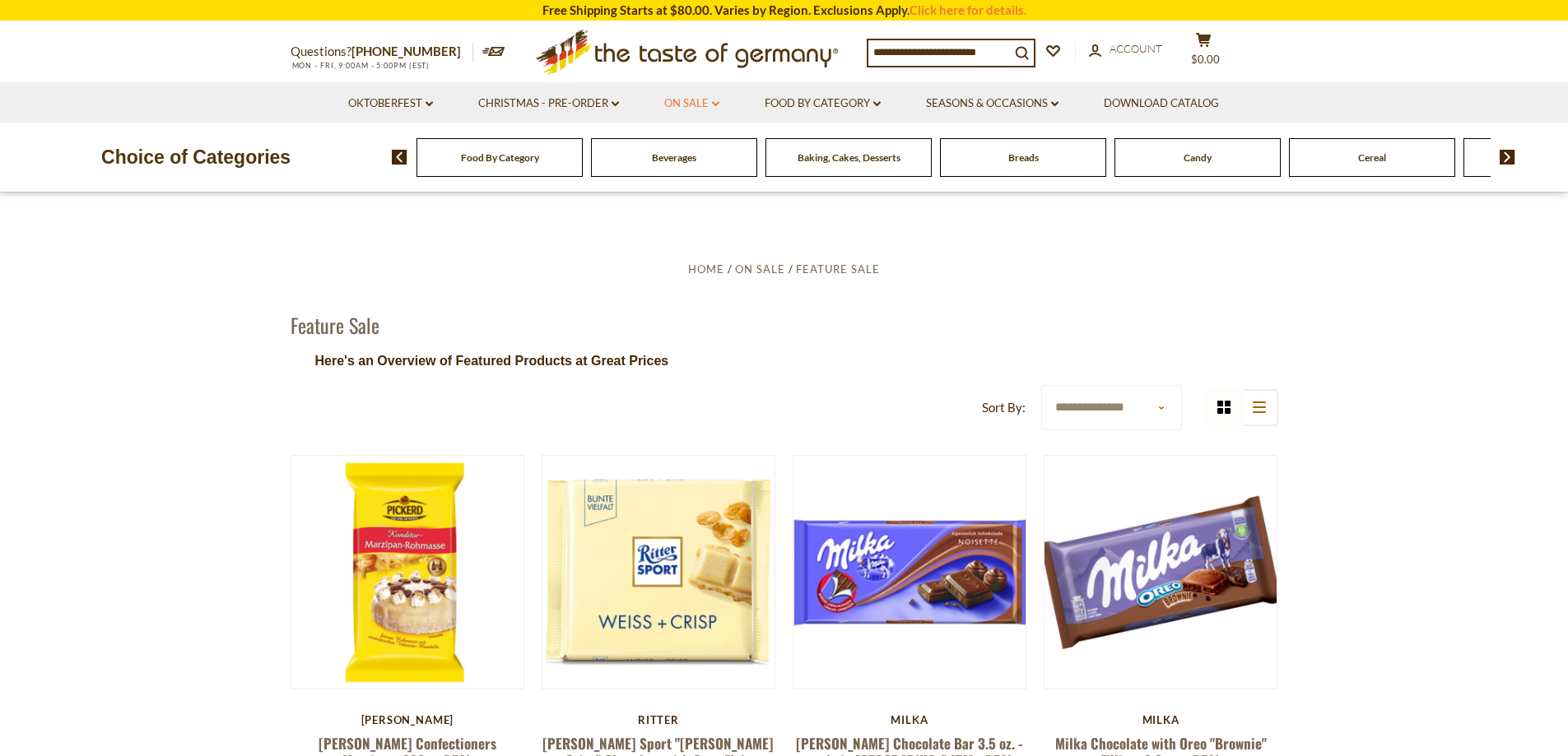
click at [718, 101] on icon "dropdown_arrow" at bounding box center [715, 103] width 8 height 6
click at [704, 201] on link "Discount Deals" at bounding box center [696, 202] width 82 height 23
click at [701, 228] on link "All Discount Deals" at bounding box center [713, 227] width 99 height 15
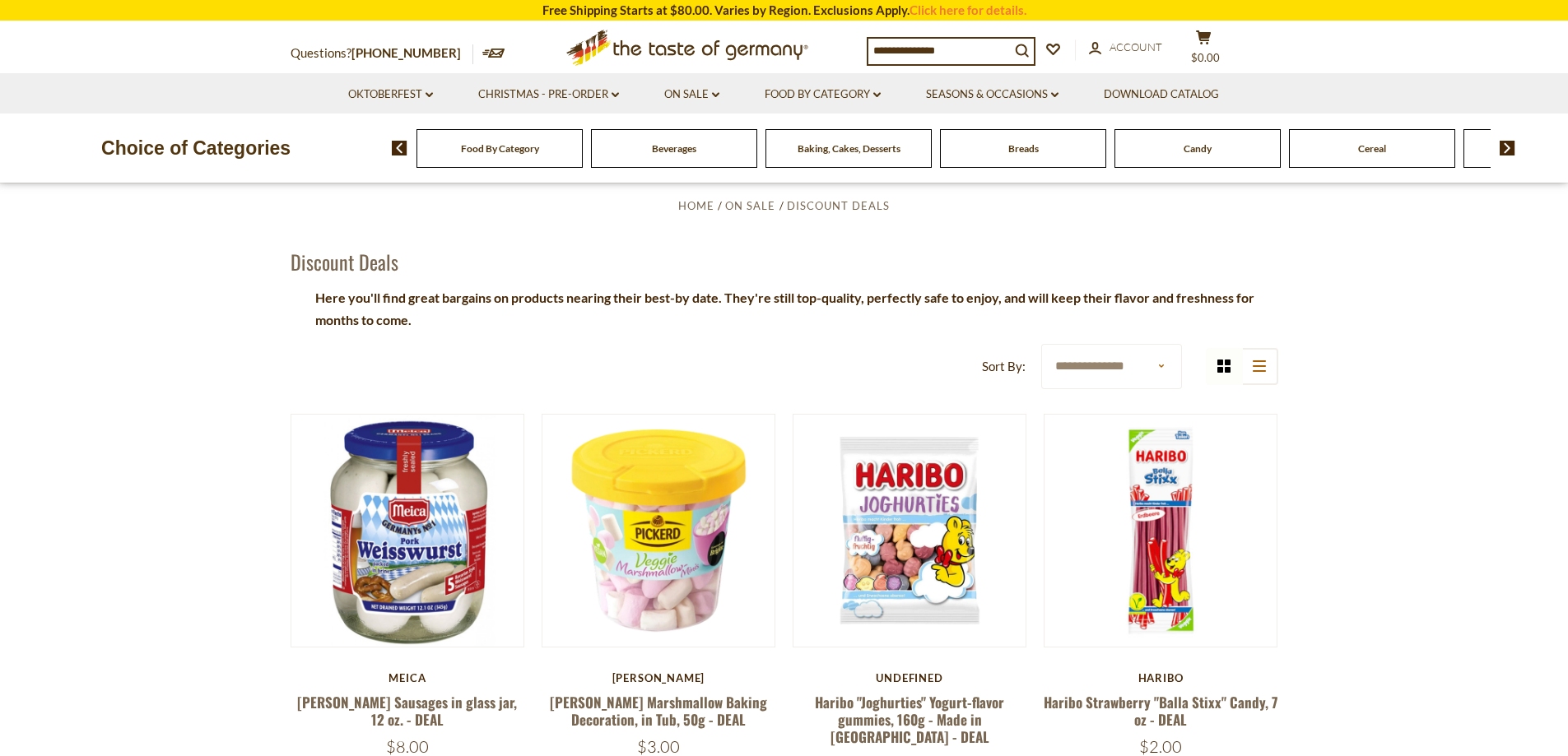
scroll to position [247, 0]
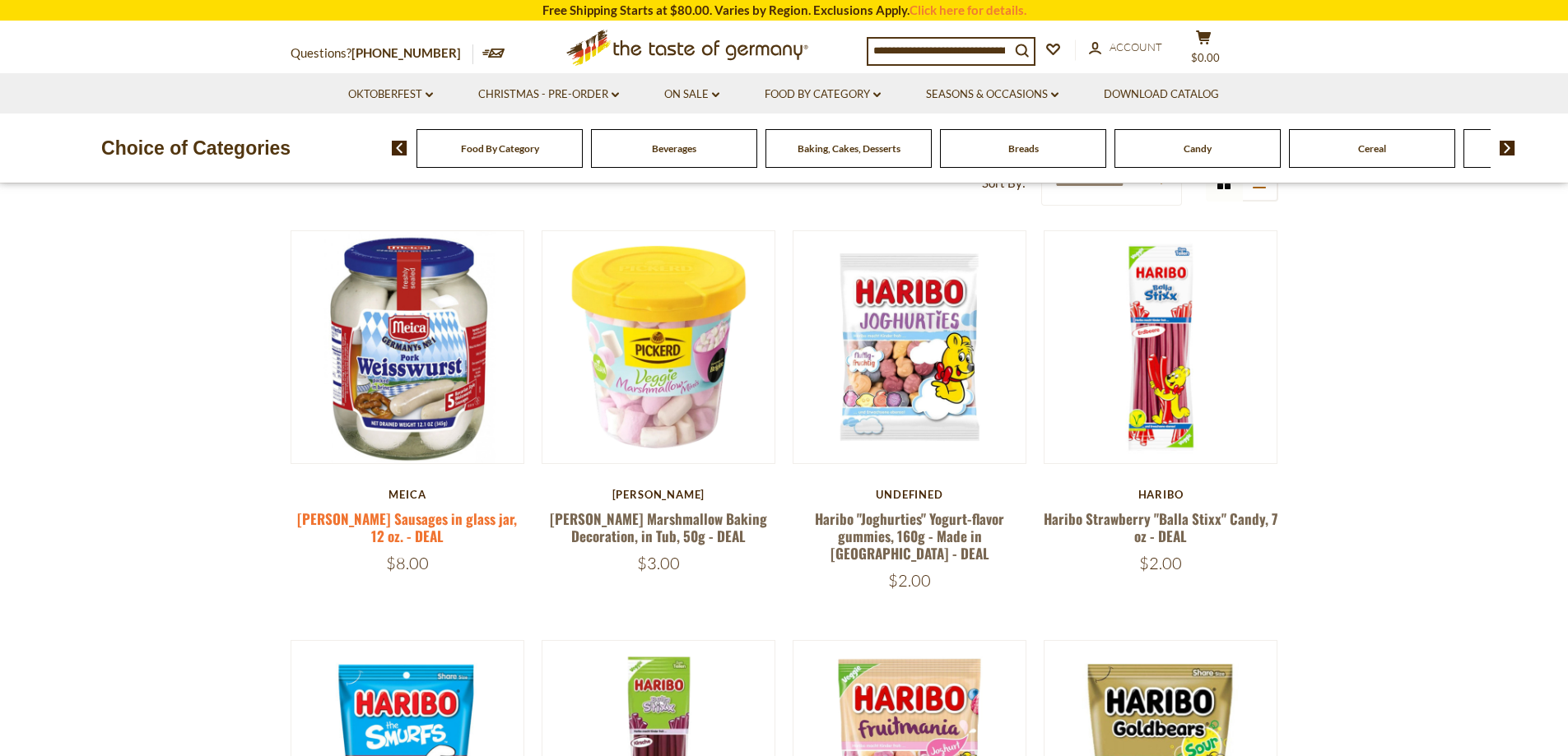
click at [399, 522] on link "Meica Weisswurst Sausages in glass jar, 12 oz. - DEAL" at bounding box center [407, 527] width 219 height 38
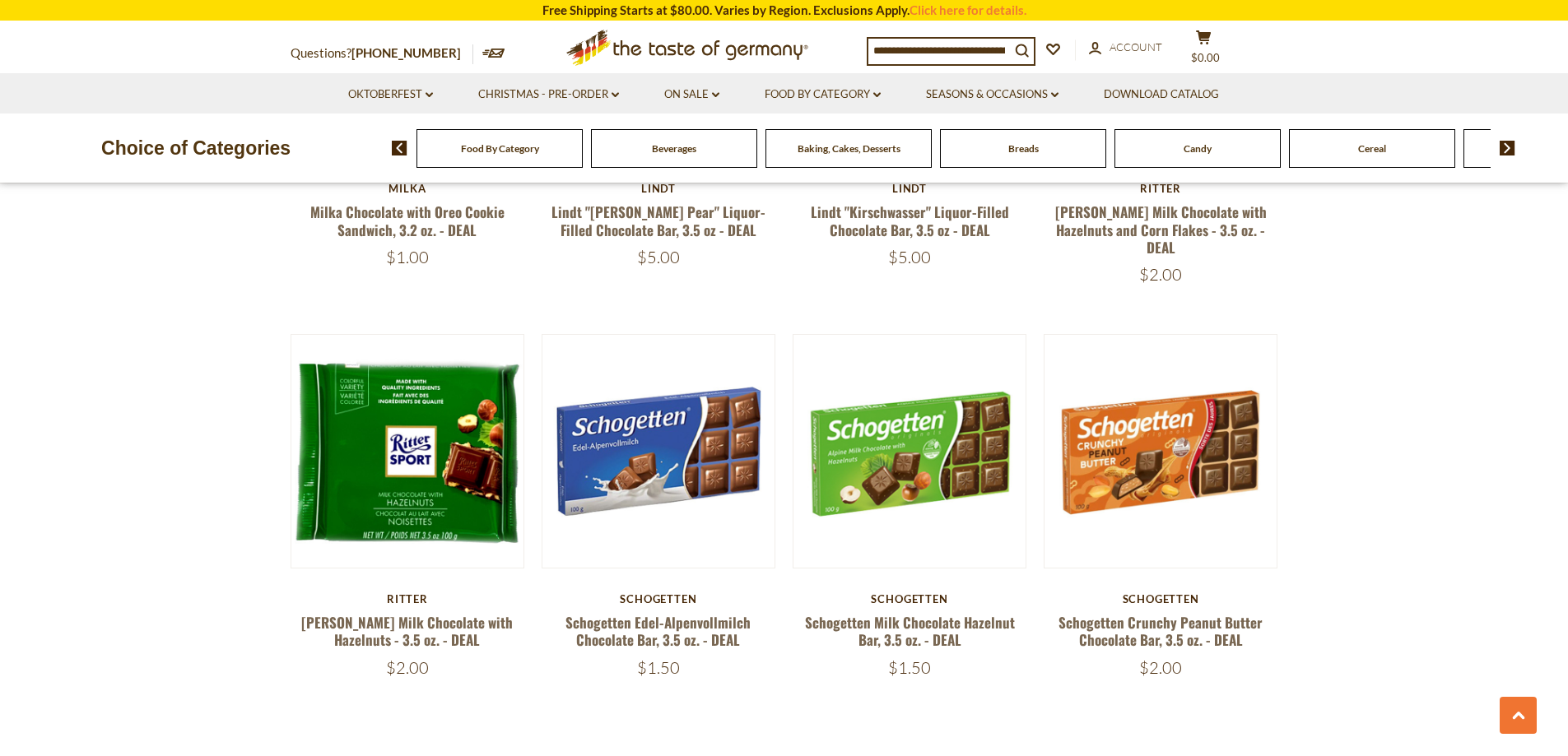
scroll to position [3455, 0]
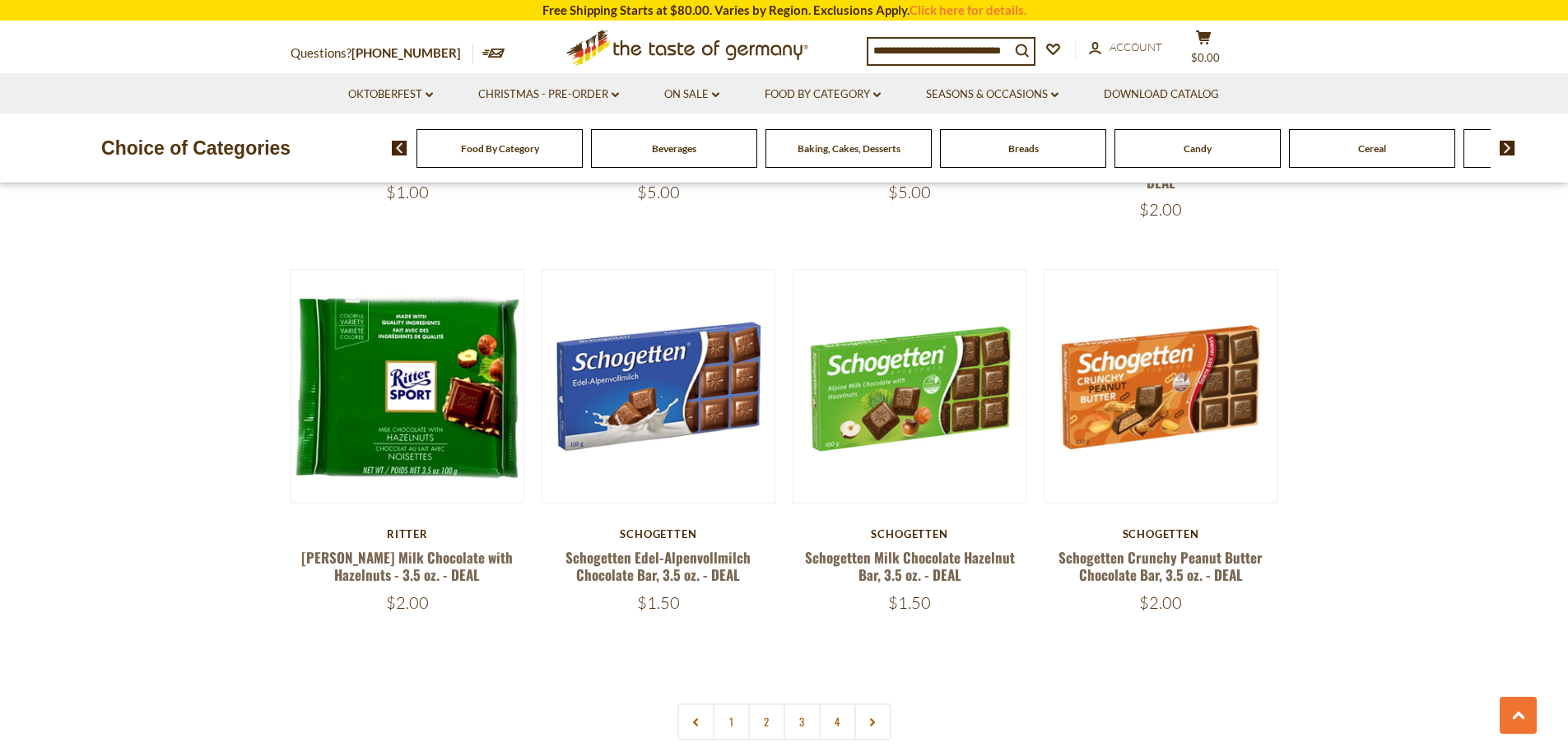
click at [1004, 57] on input at bounding box center [939, 50] width 141 height 23
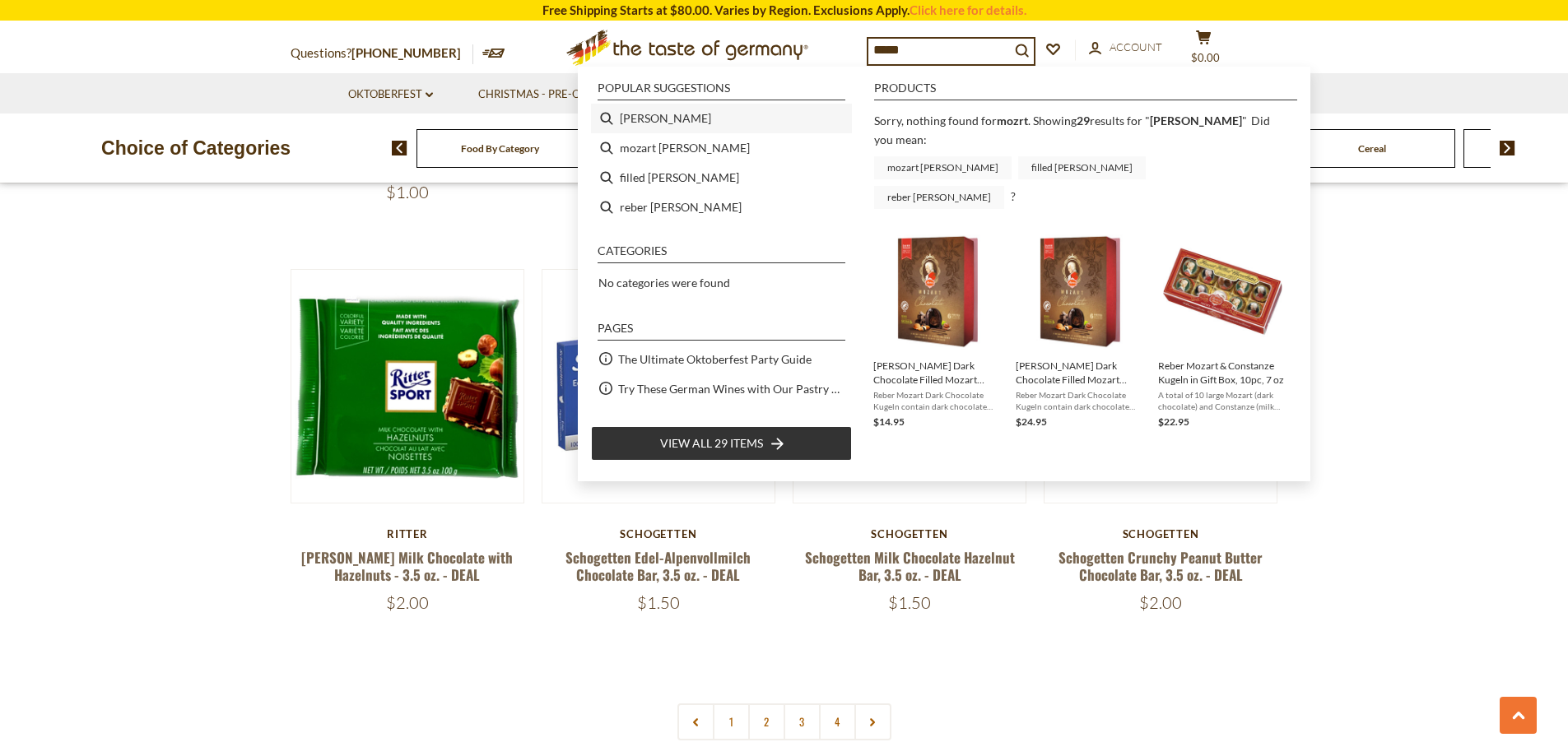
click at [643, 118] on li "[PERSON_NAME]" at bounding box center [721, 118] width 260 height 29
type input "******"
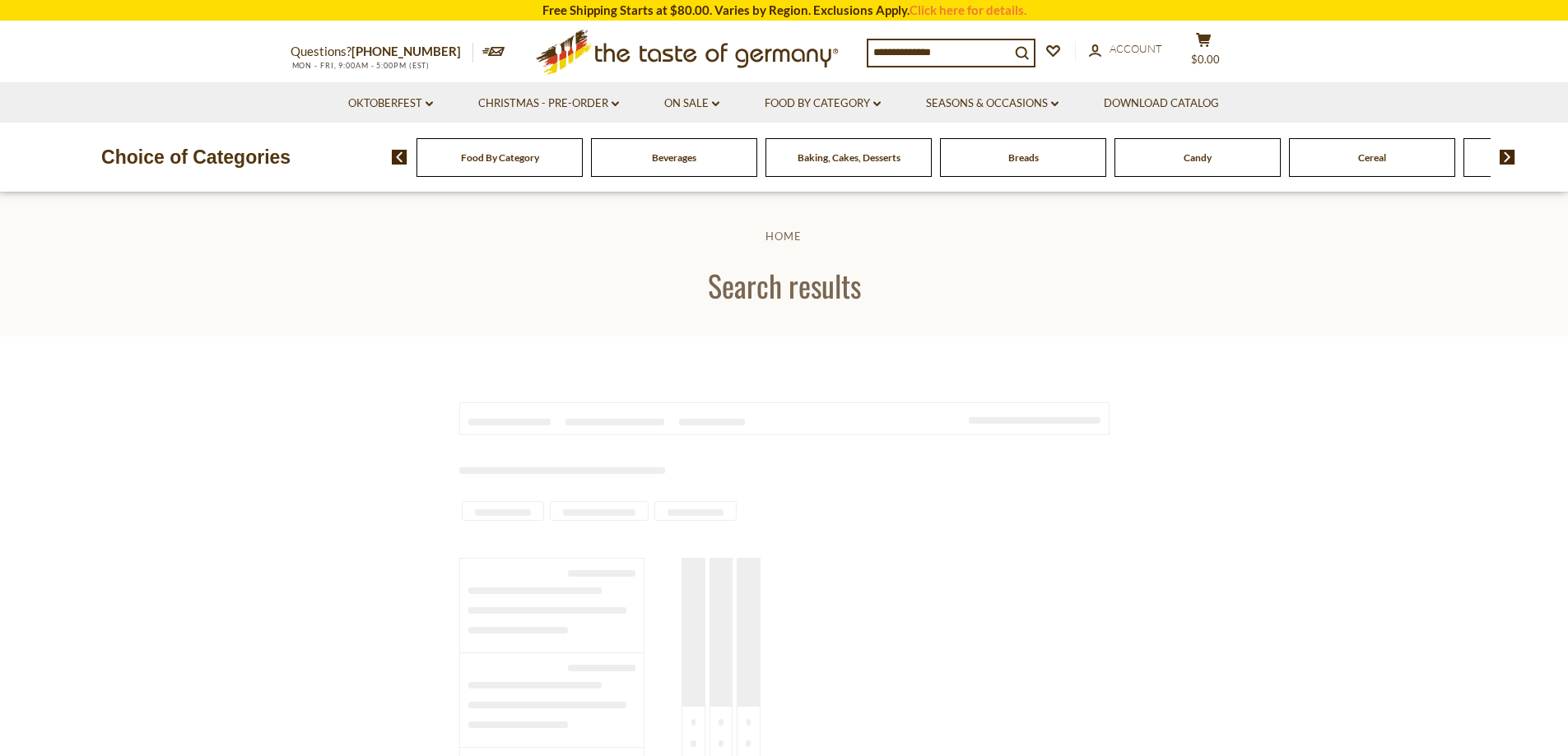
type input "******"
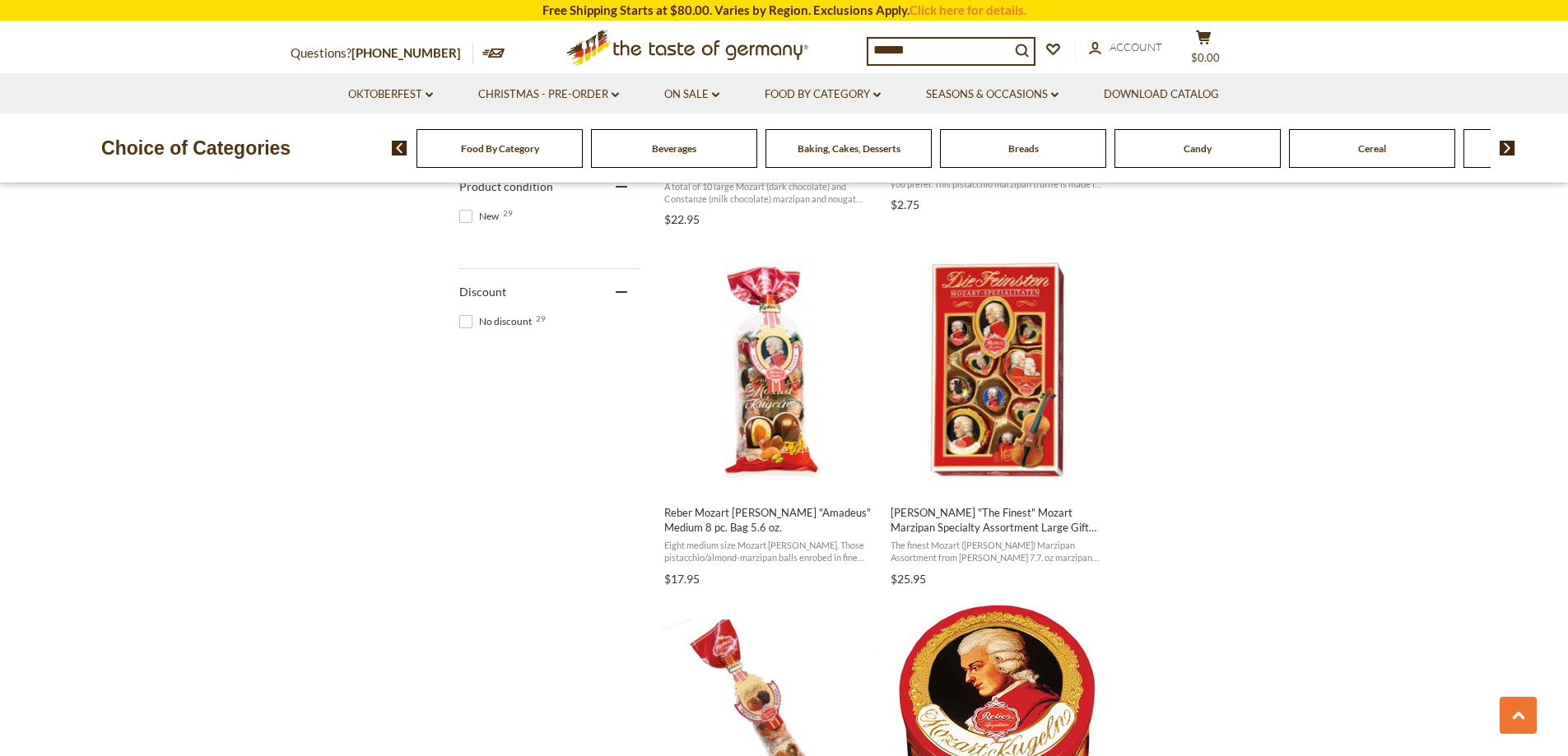
scroll to position [987, 0]
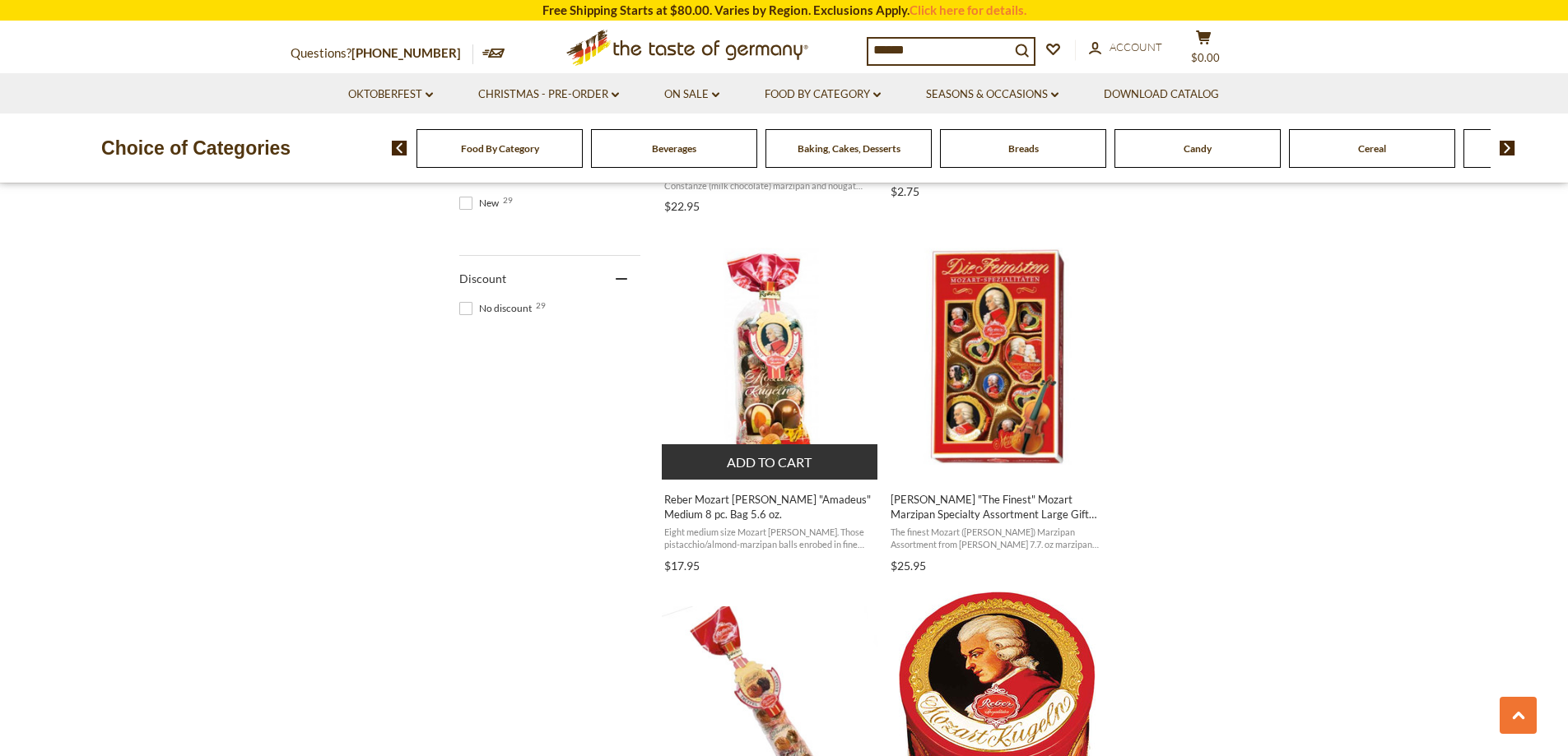
click at [829, 497] on span "Reber Mozart [PERSON_NAME] "Amadeus" Medium 8 pc. Bag 5.6 oz." at bounding box center [771, 507] width 213 height 29
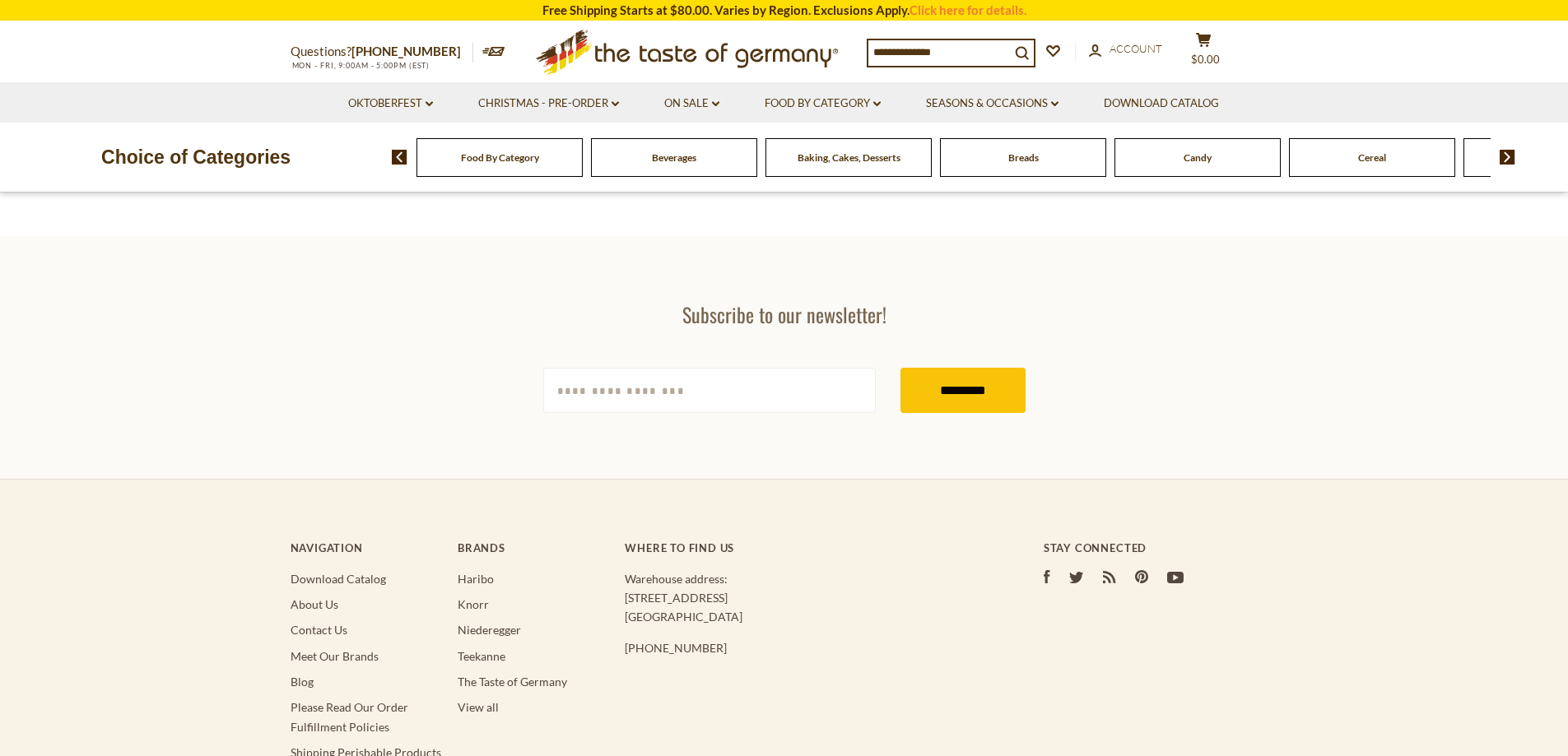
type input "******"
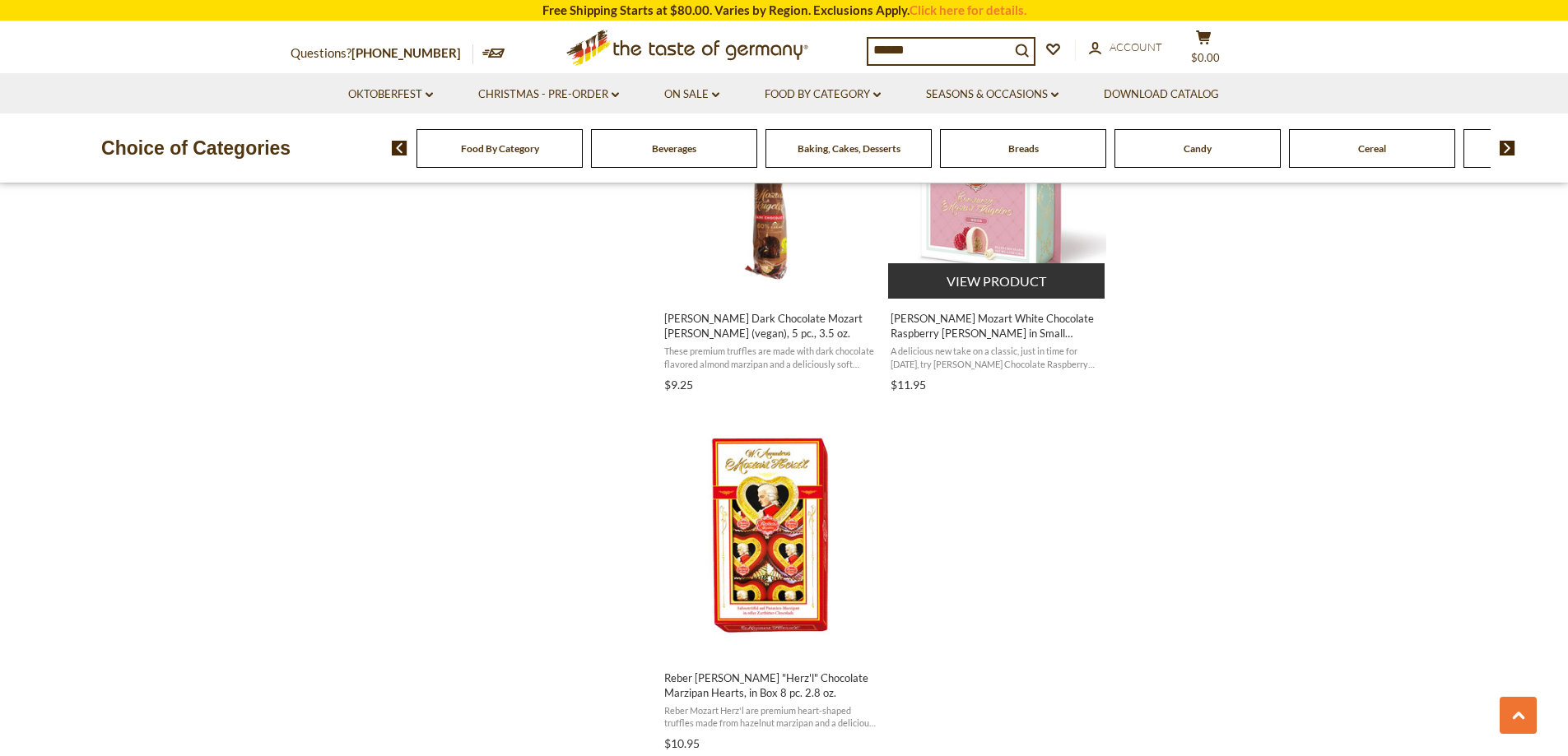
scroll to position [2633, 0]
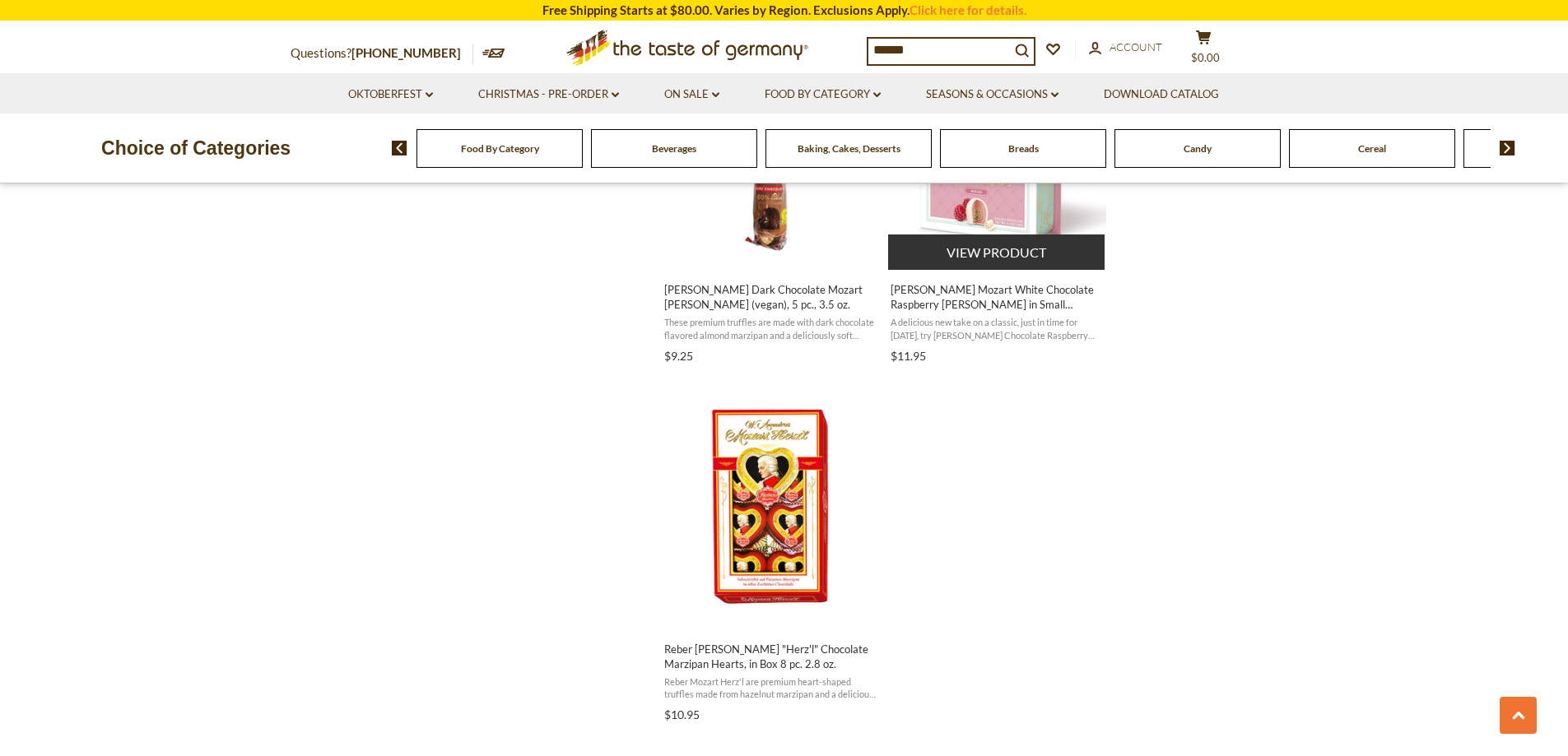
click at [992, 290] on span "[PERSON_NAME] Mozart White Chocolate Raspberry [PERSON_NAME] in Small Portrait …" at bounding box center [997, 297] width 213 height 29
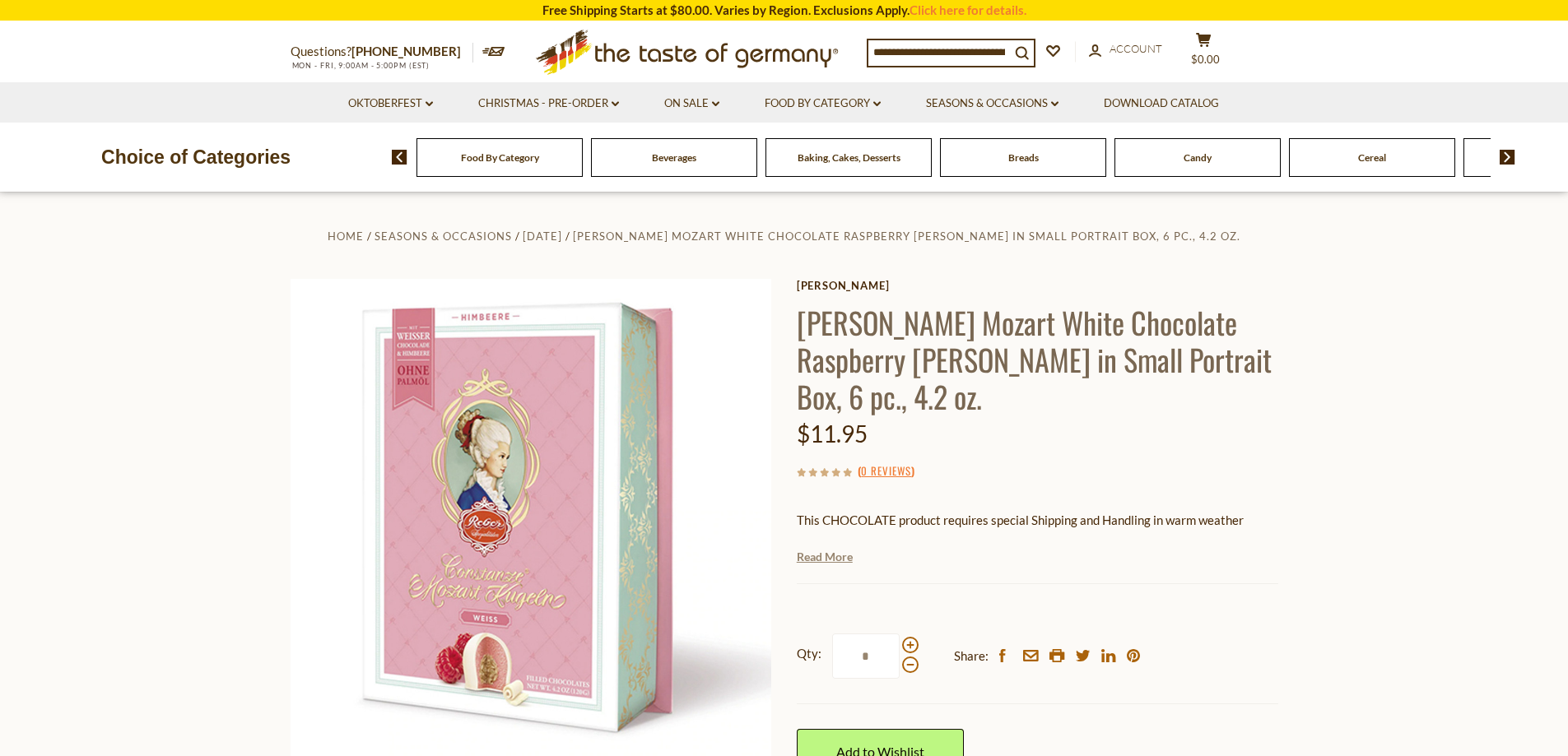
click at [832, 558] on link "Read More" at bounding box center [824, 557] width 56 height 17
